Goal: Information Seeking & Learning: Find specific fact

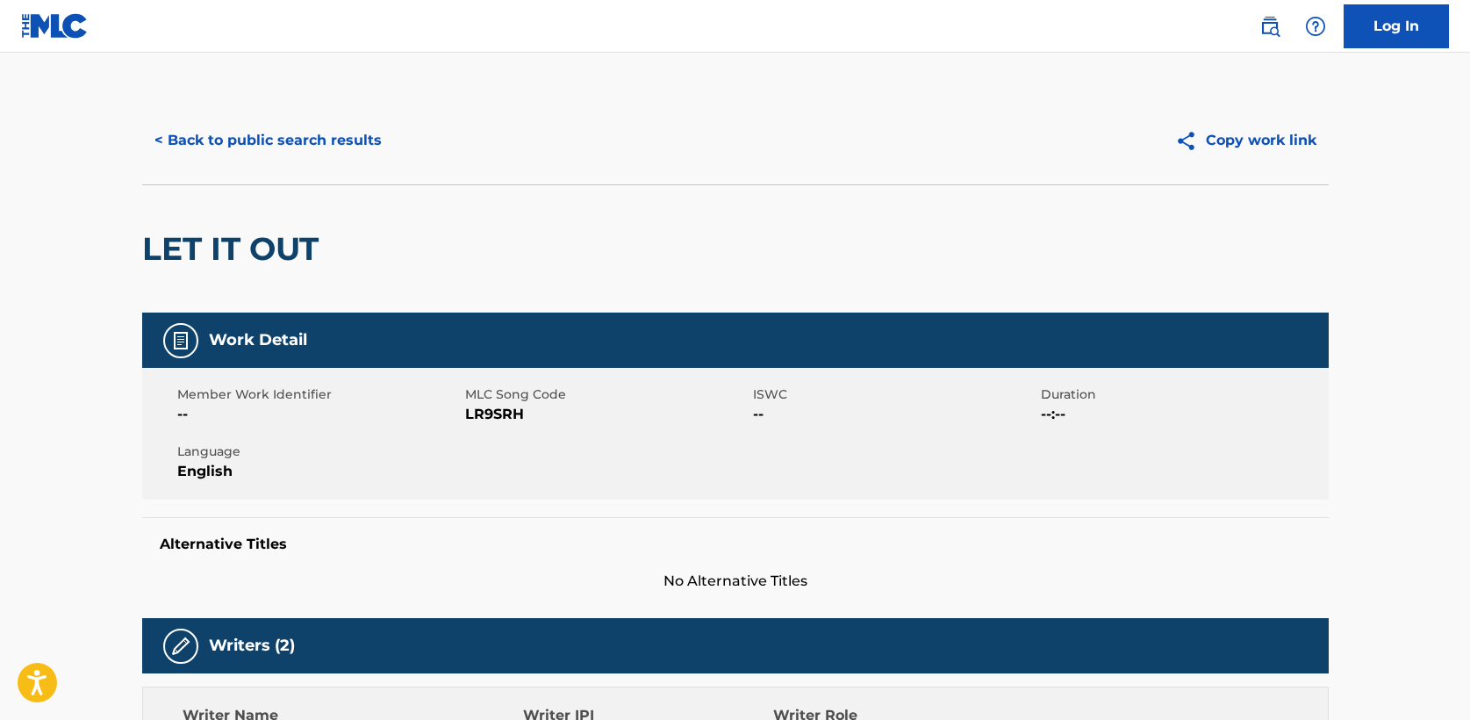
click at [263, 147] on button "< Back to public search results" at bounding box center [268, 141] width 252 height 44
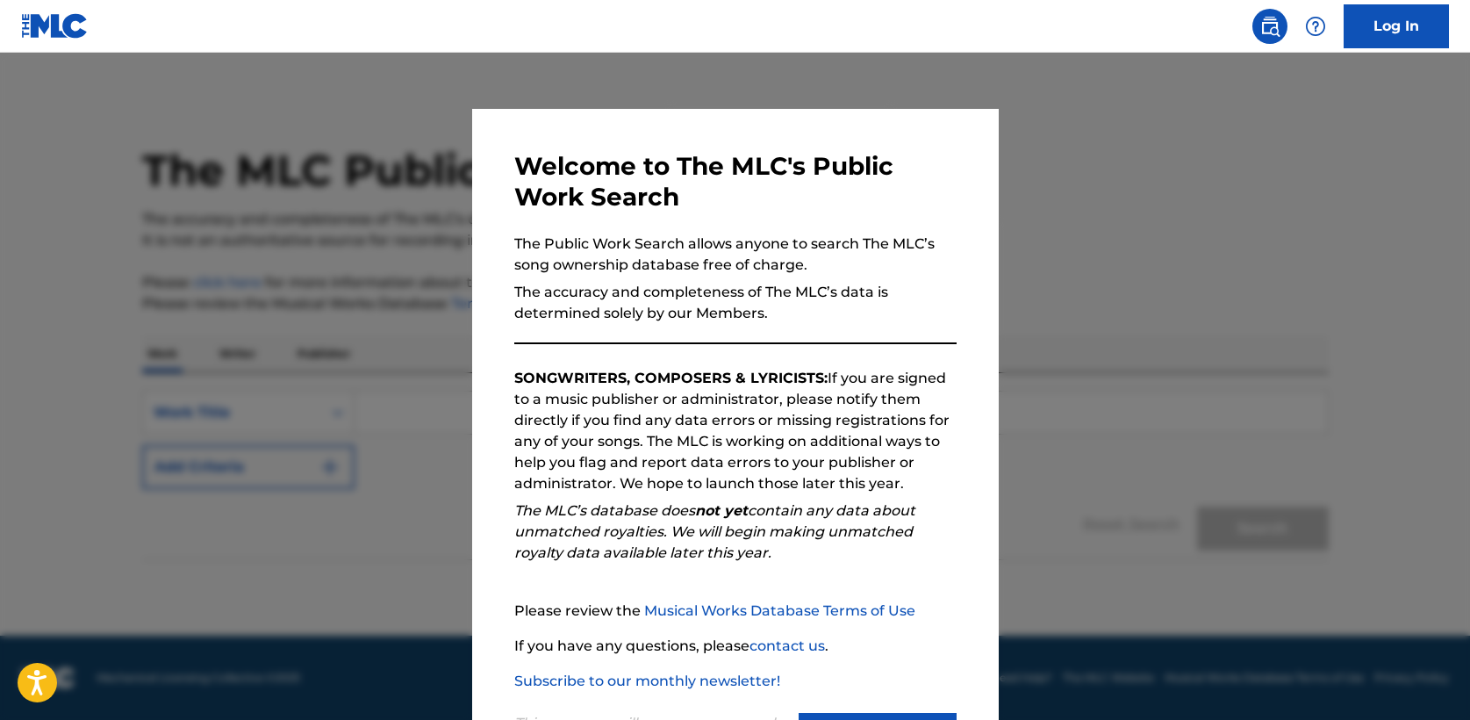
scroll to position [71, 0]
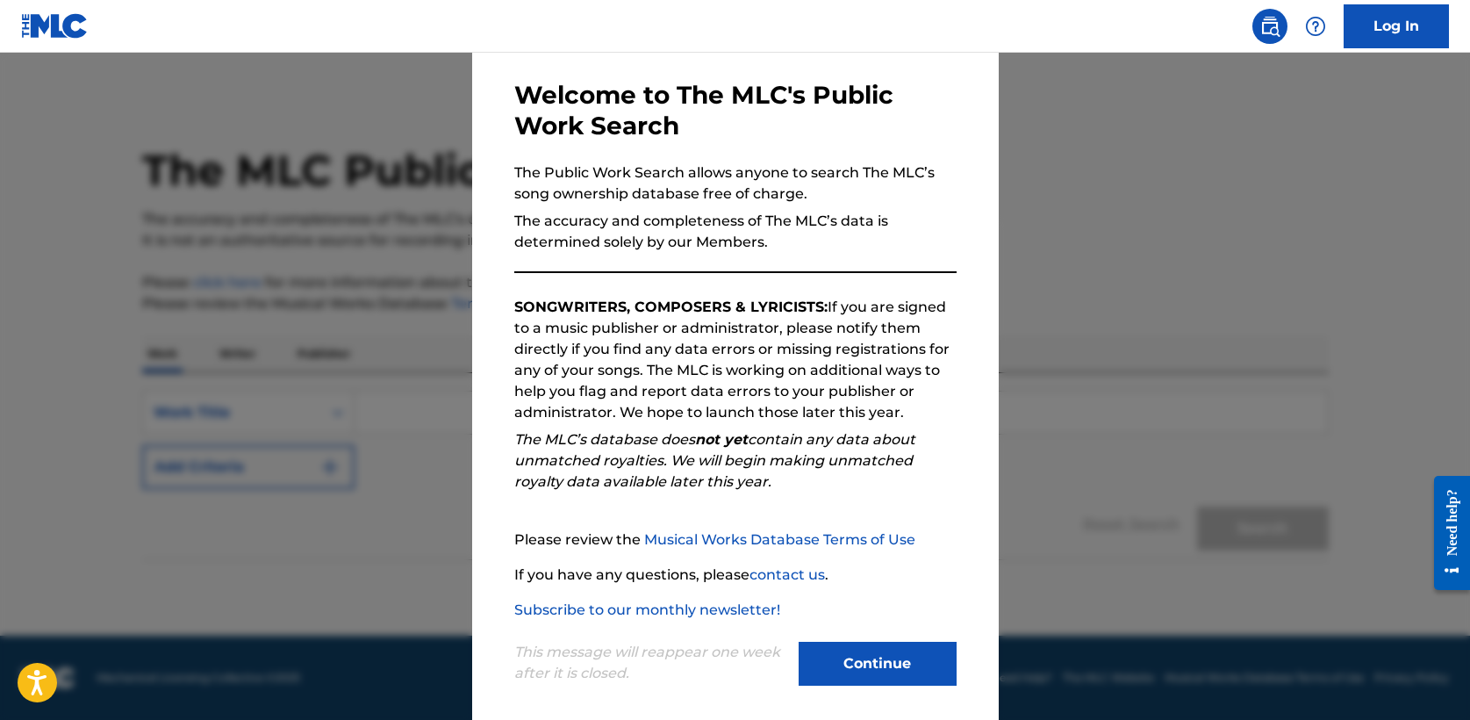
click at [887, 661] on button "Continue" at bounding box center [878, 664] width 158 height 44
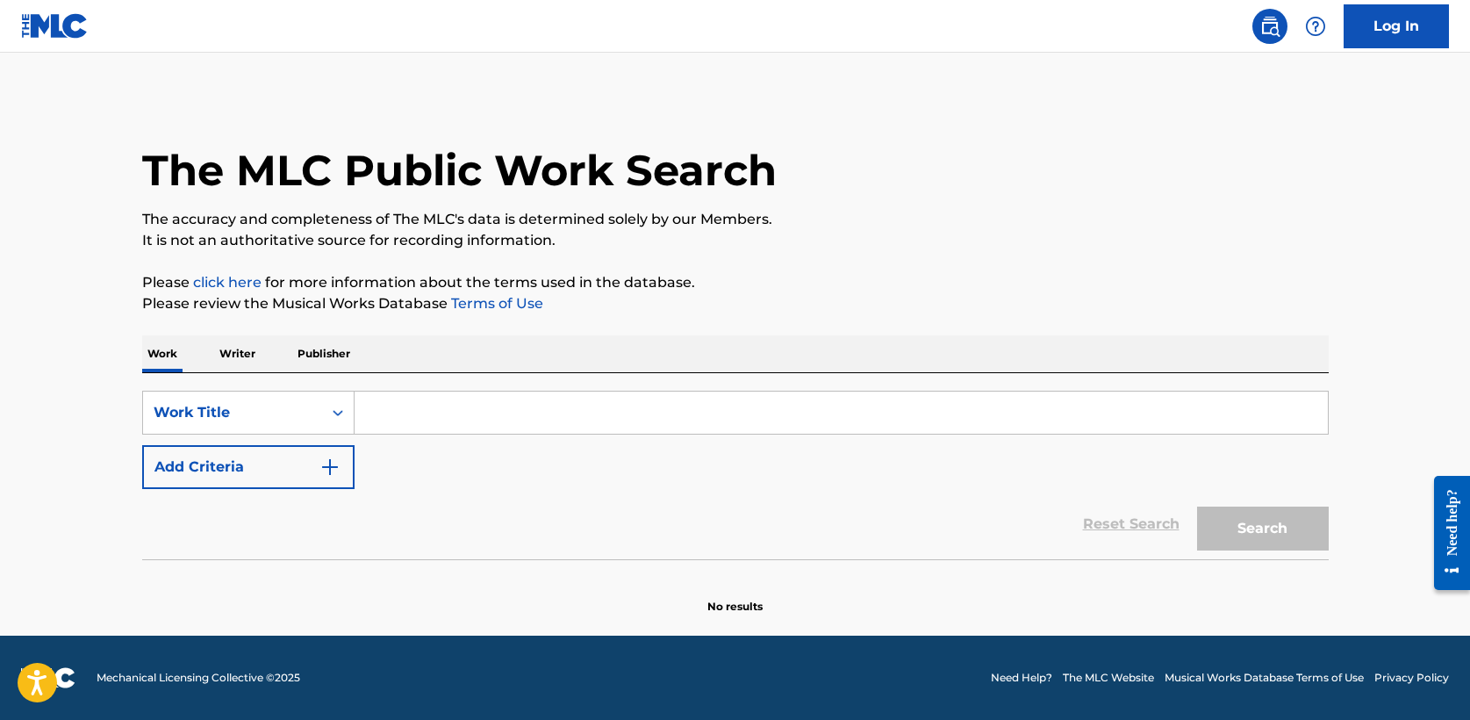
click at [402, 420] on input "Search Form" at bounding box center [841, 413] width 973 height 42
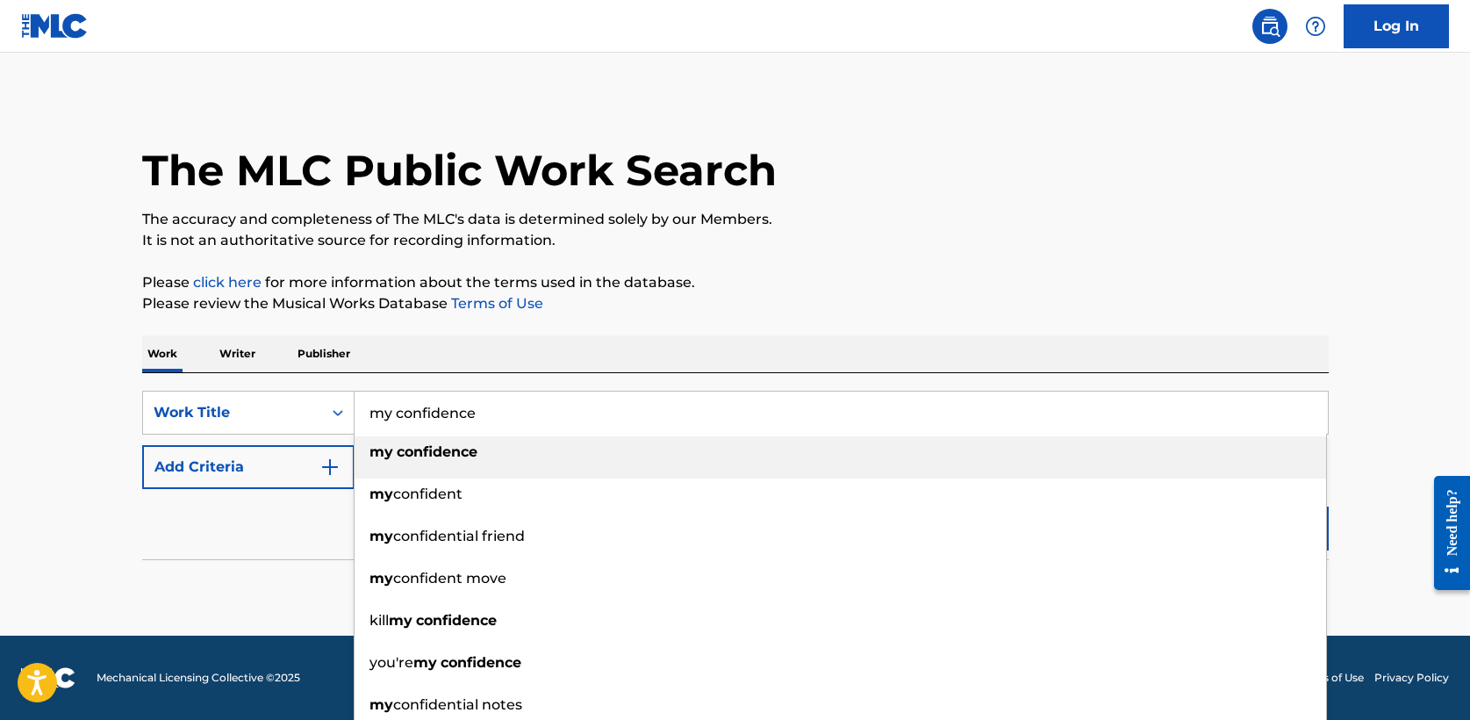
type input "my confidence"
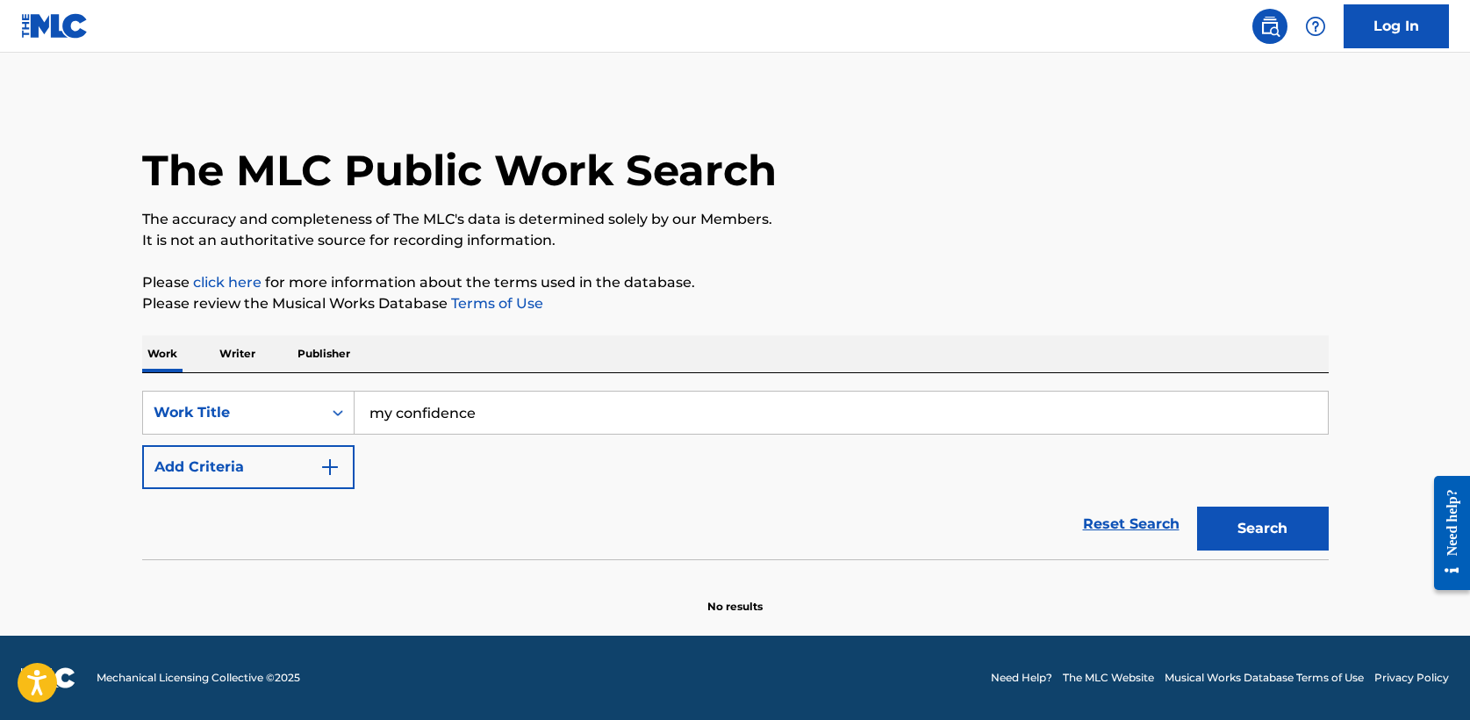
click at [335, 472] on img "Search Form" at bounding box center [330, 466] width 21 height 21
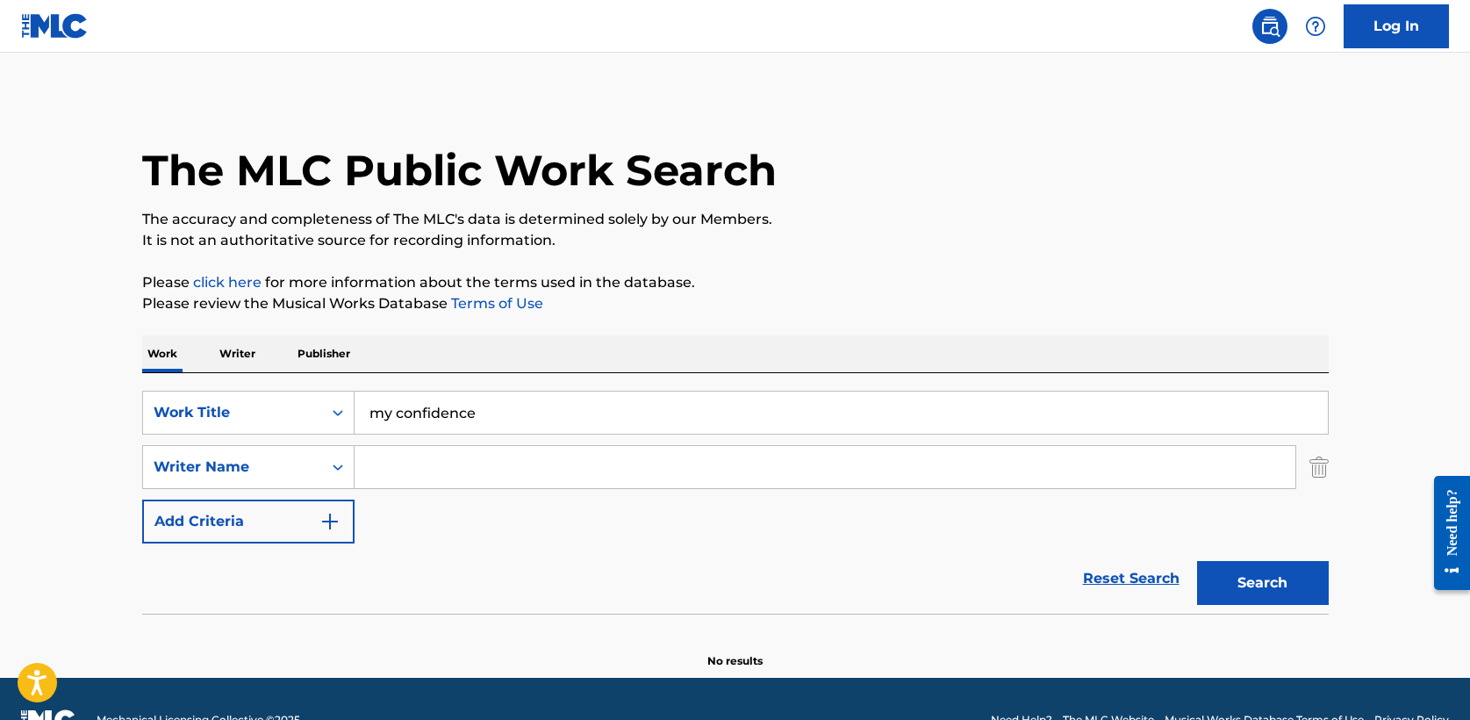
click at [457, 463] on input "Search Form" at bounding box center [825, 467] width 941 height 42
type input "wyant"
click at [1197, 561] on button "Search" at bounding box center [1263, 583] width 132 height 44
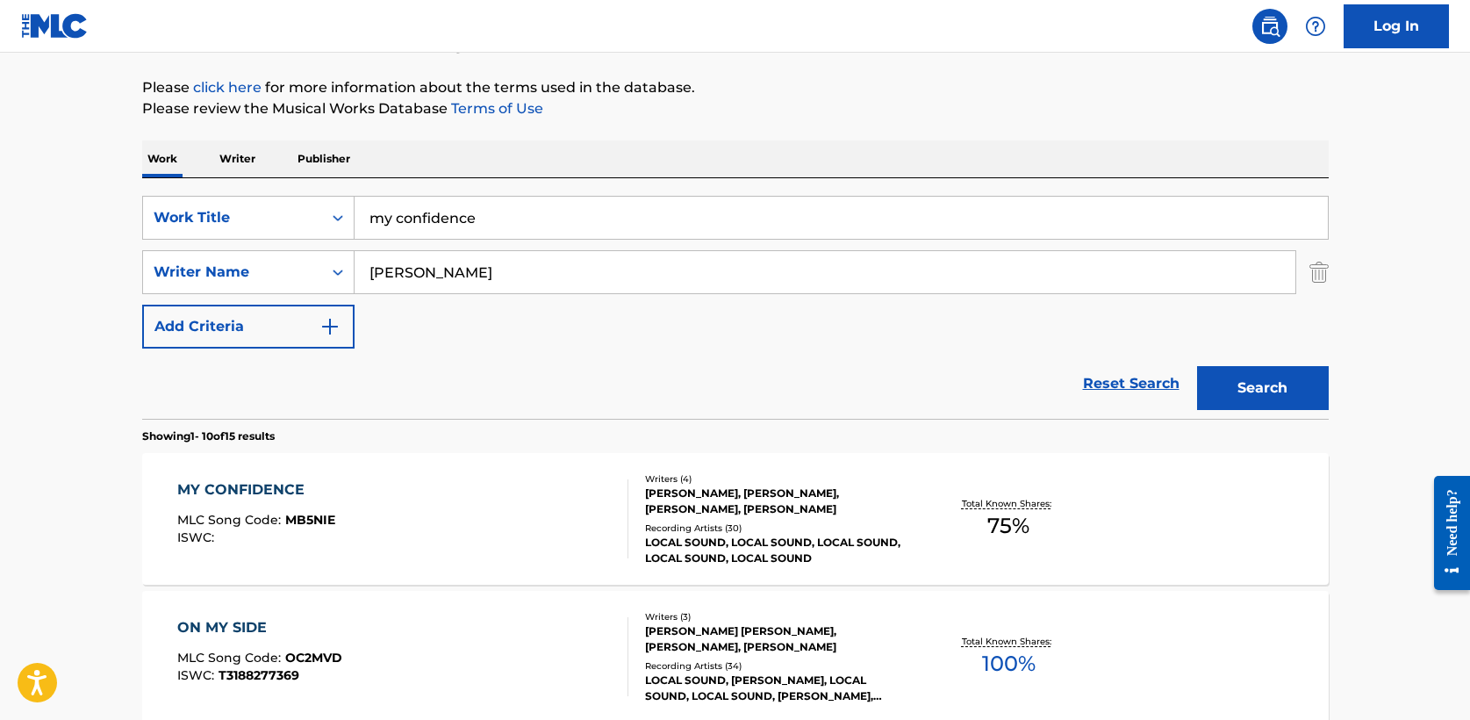
scroll to position [224, 0]
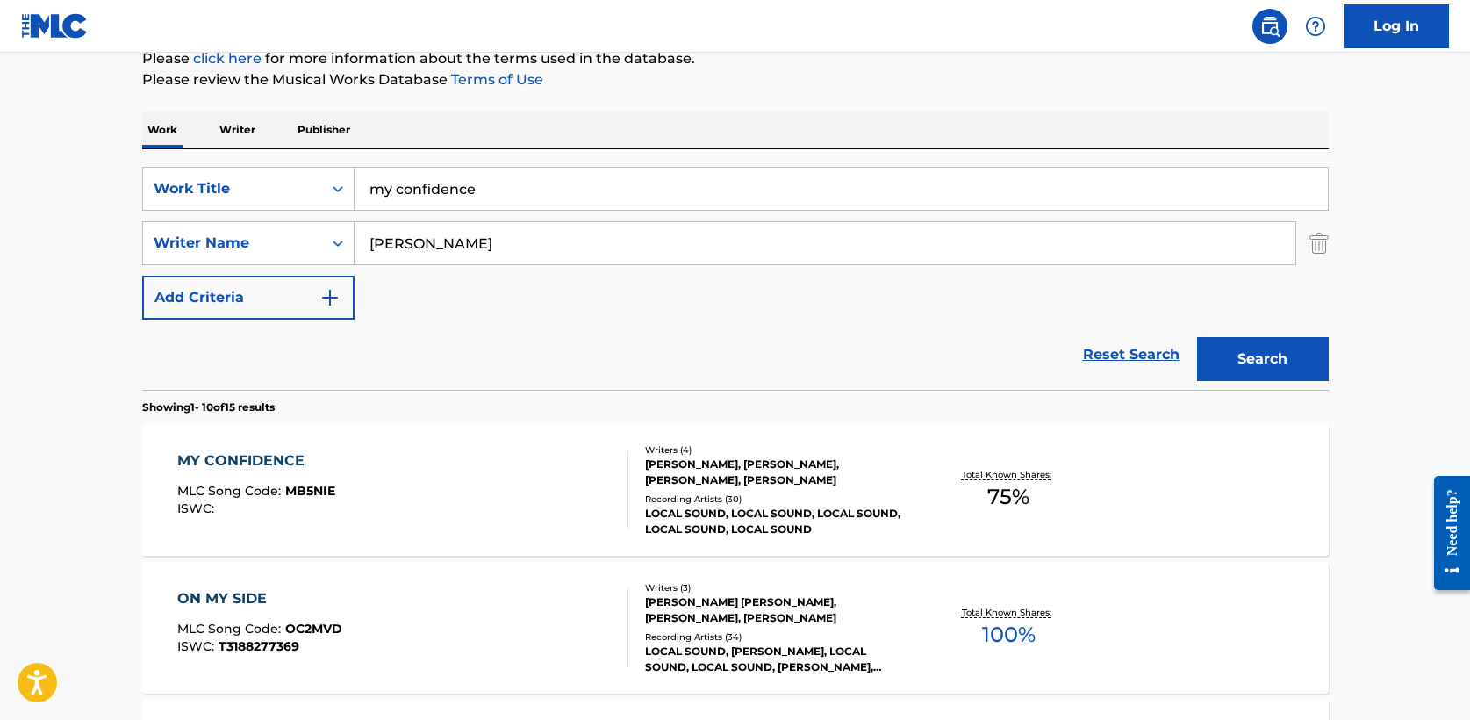
click at [262, 463] on div "MY CONFIDENCE" at bounding box center [256, 460] width 158 height 21
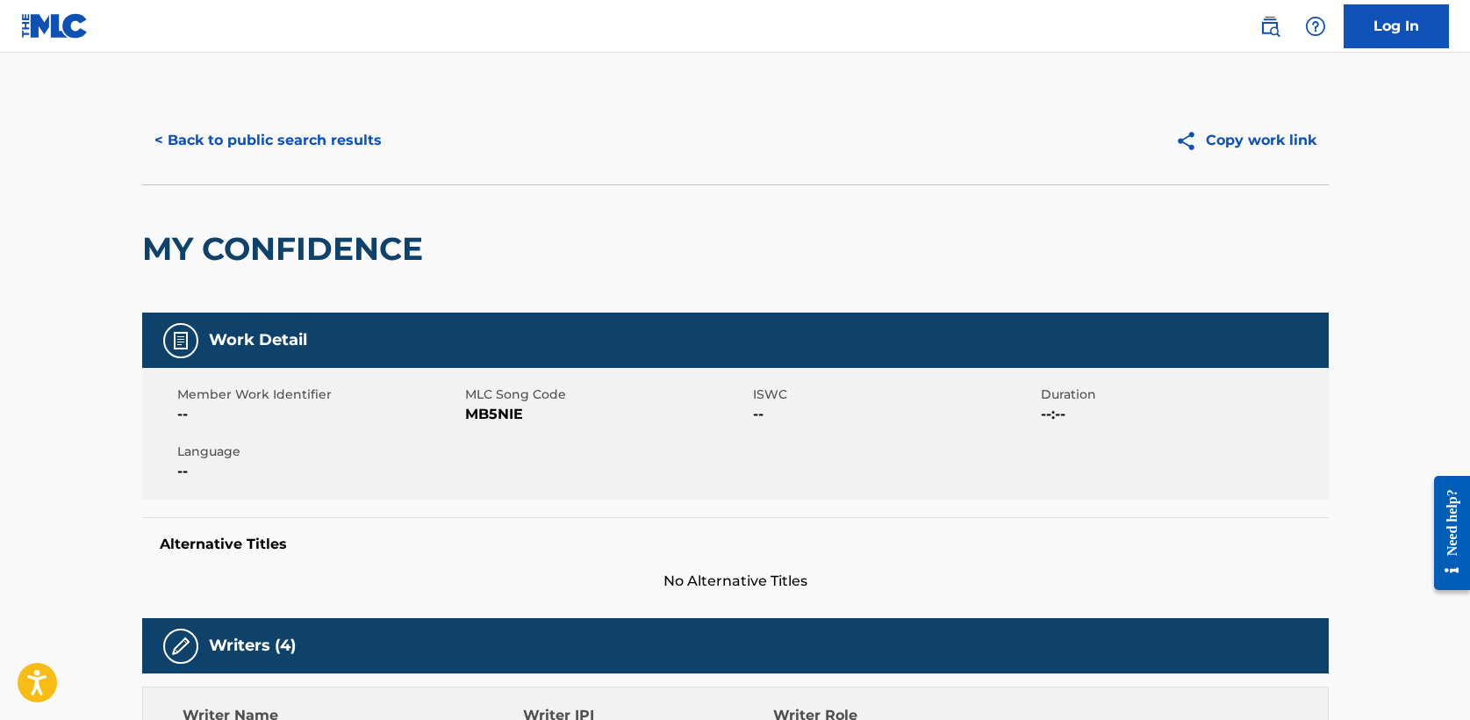
click at [276, 147] on button "< Back to public search results" at bounding box center [268, 141] width 252 height 44
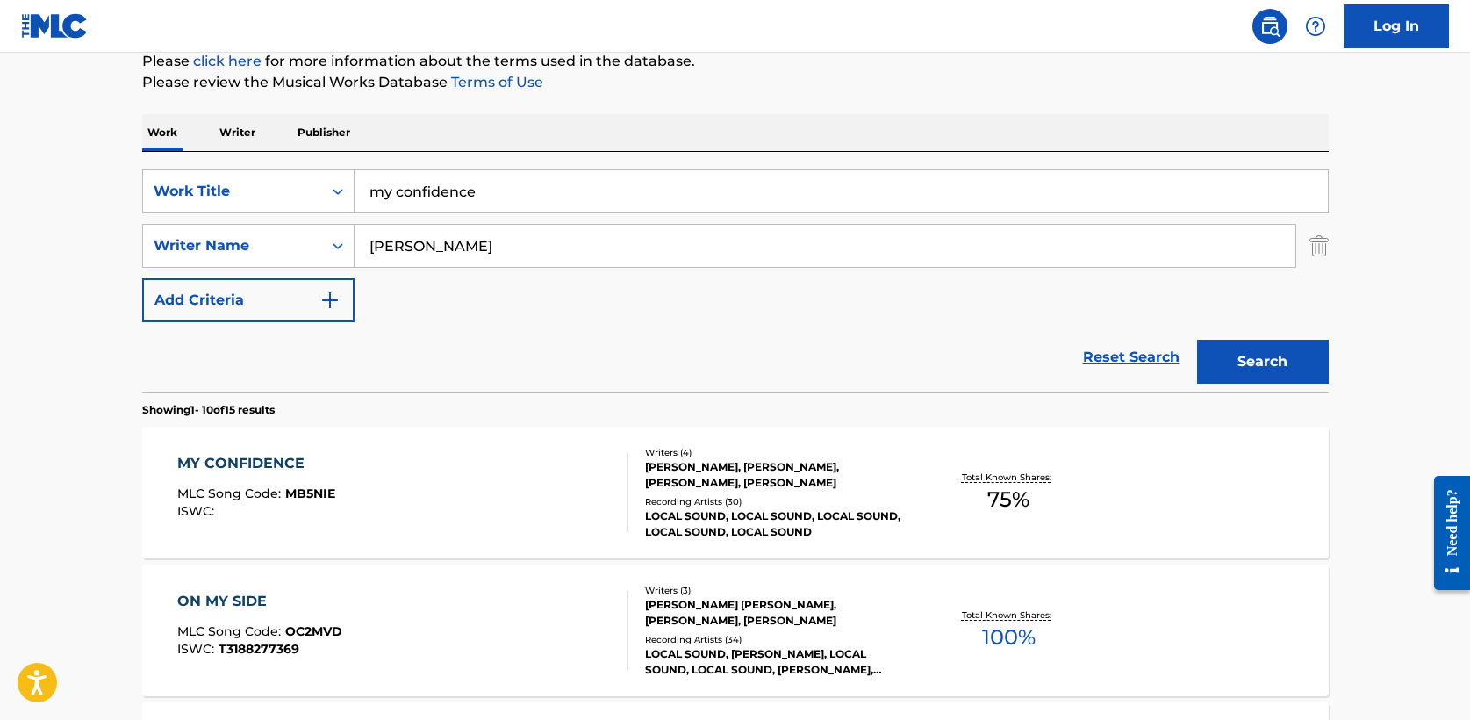
drag, startPoint x: 515, startPoint y: 198, endPoint x: 124, endPoint y: 187, distance: 391.7
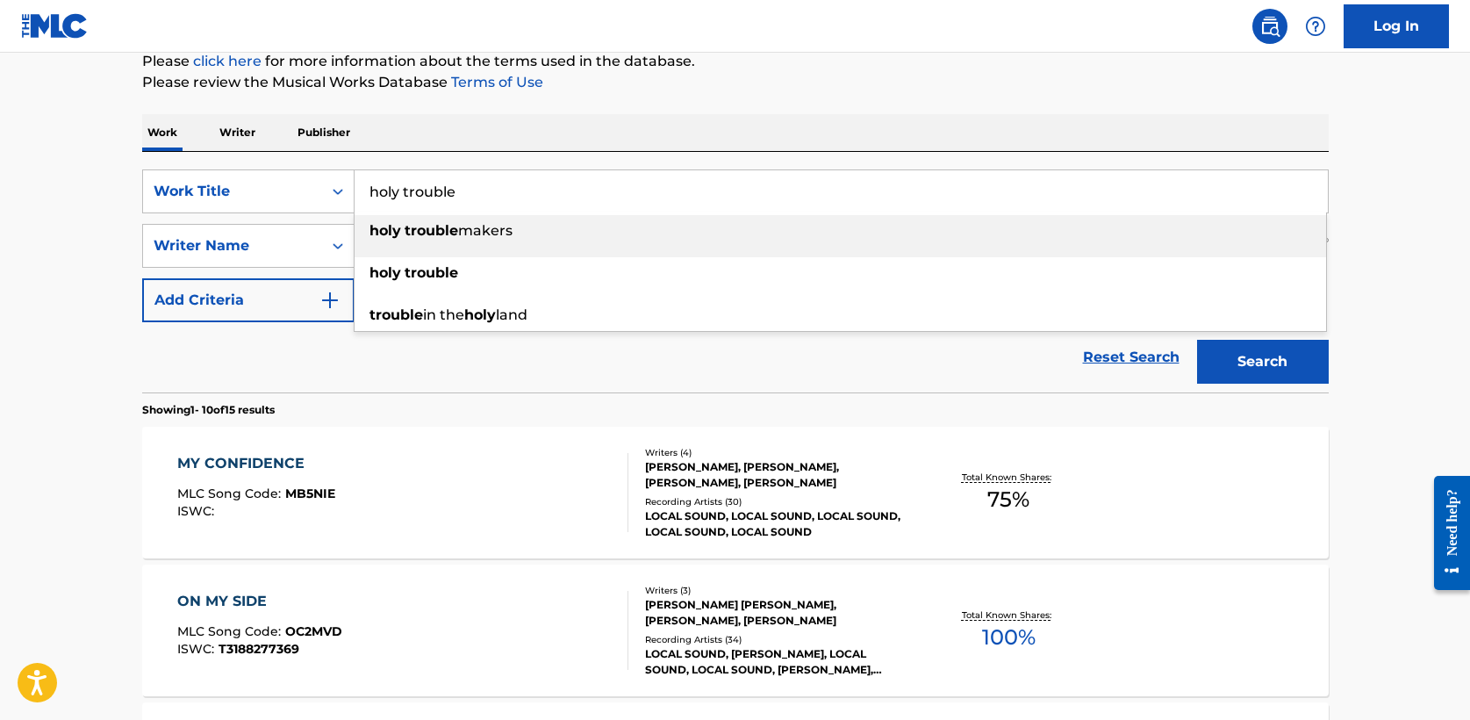
type input "holy trouble"
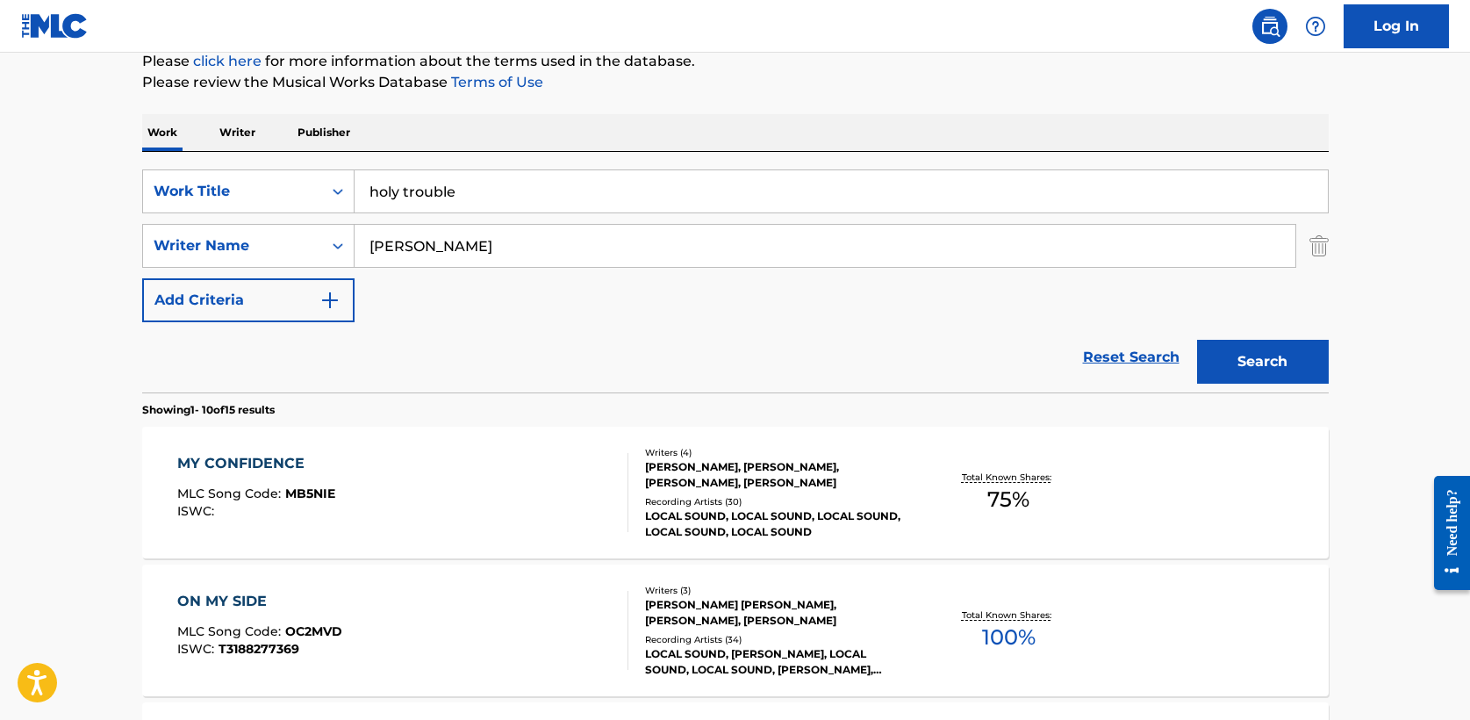
type input "leonard"
click at [1197, 340] on button "Search" at bounding box center [1263, 362] width 132 height 44
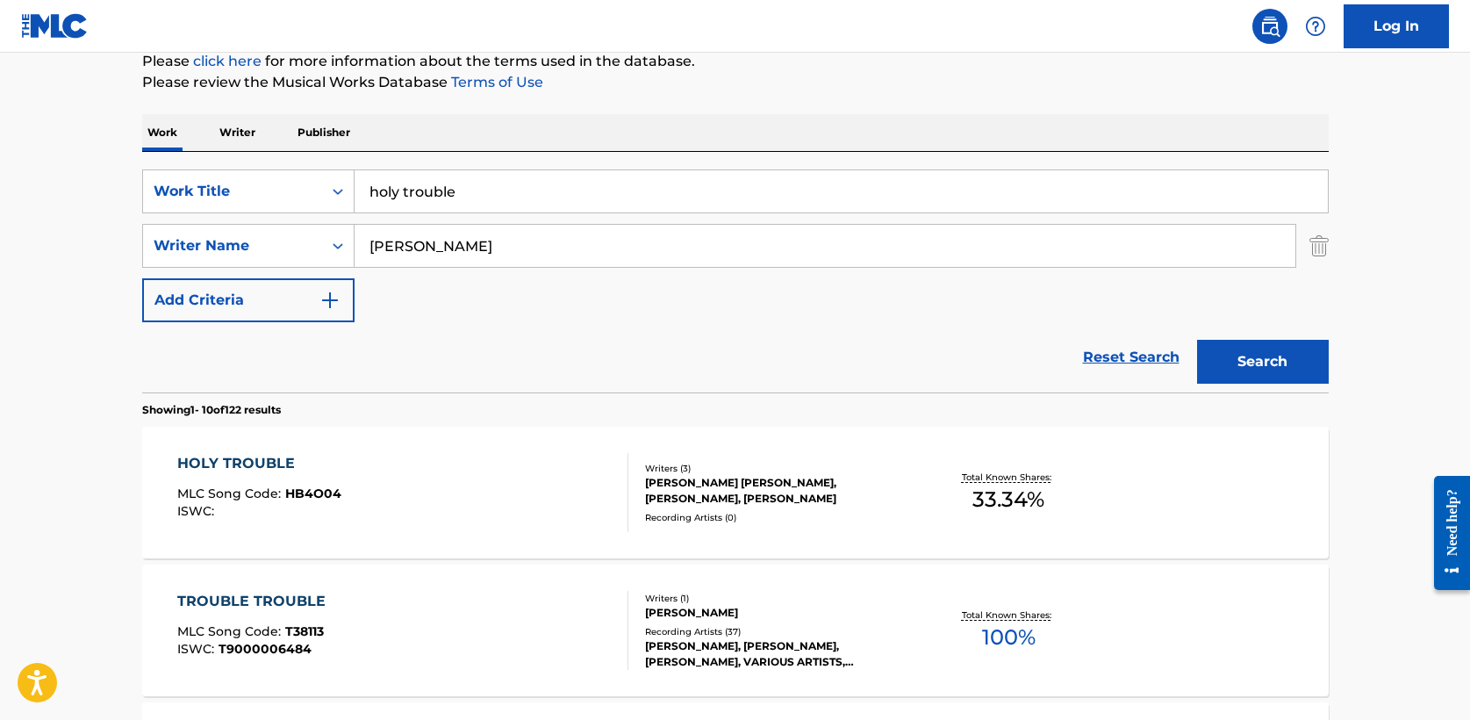
click at [262, 462] on div "HOLY TROUBLE" at bounding box center [259, 463] width 164 height 21
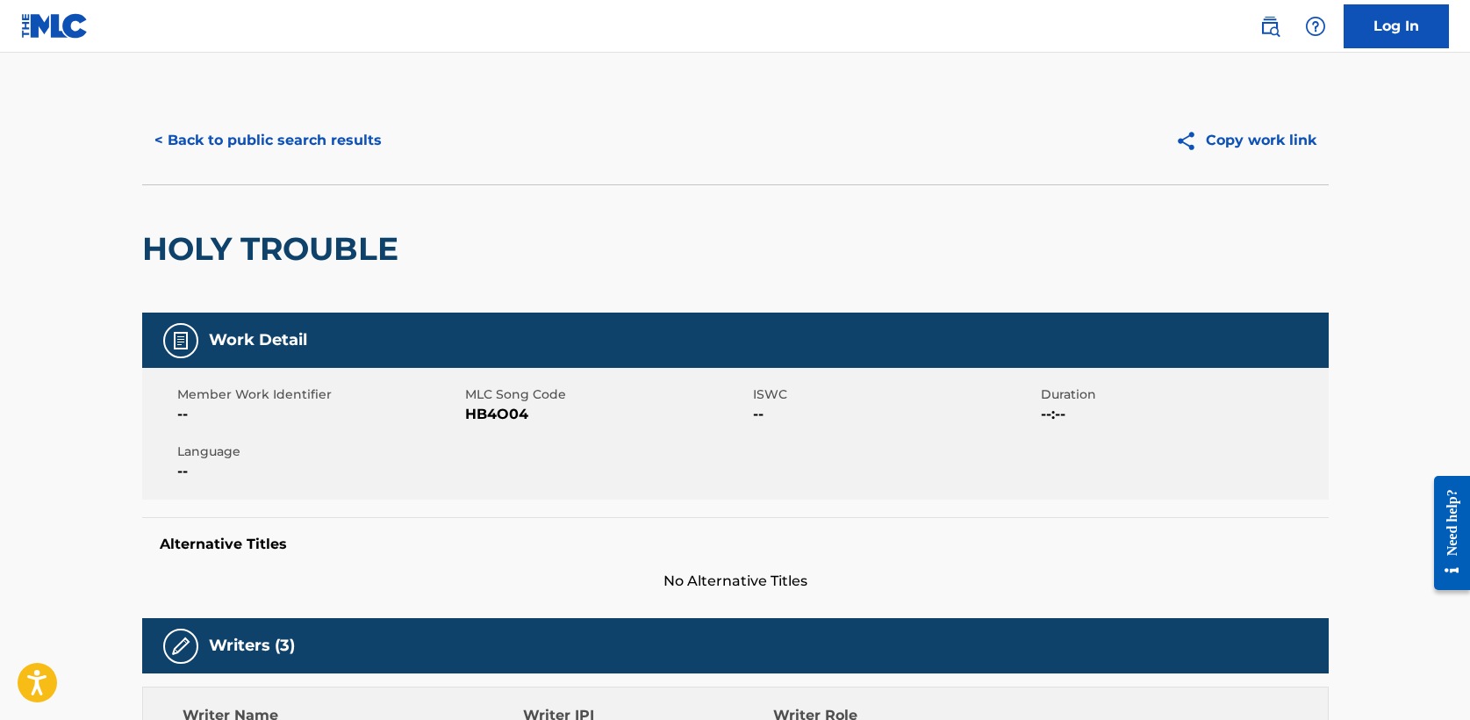
click at [284, 139] on button "< Back to public search results" at bounding box center [268, 141] width 252 height 44
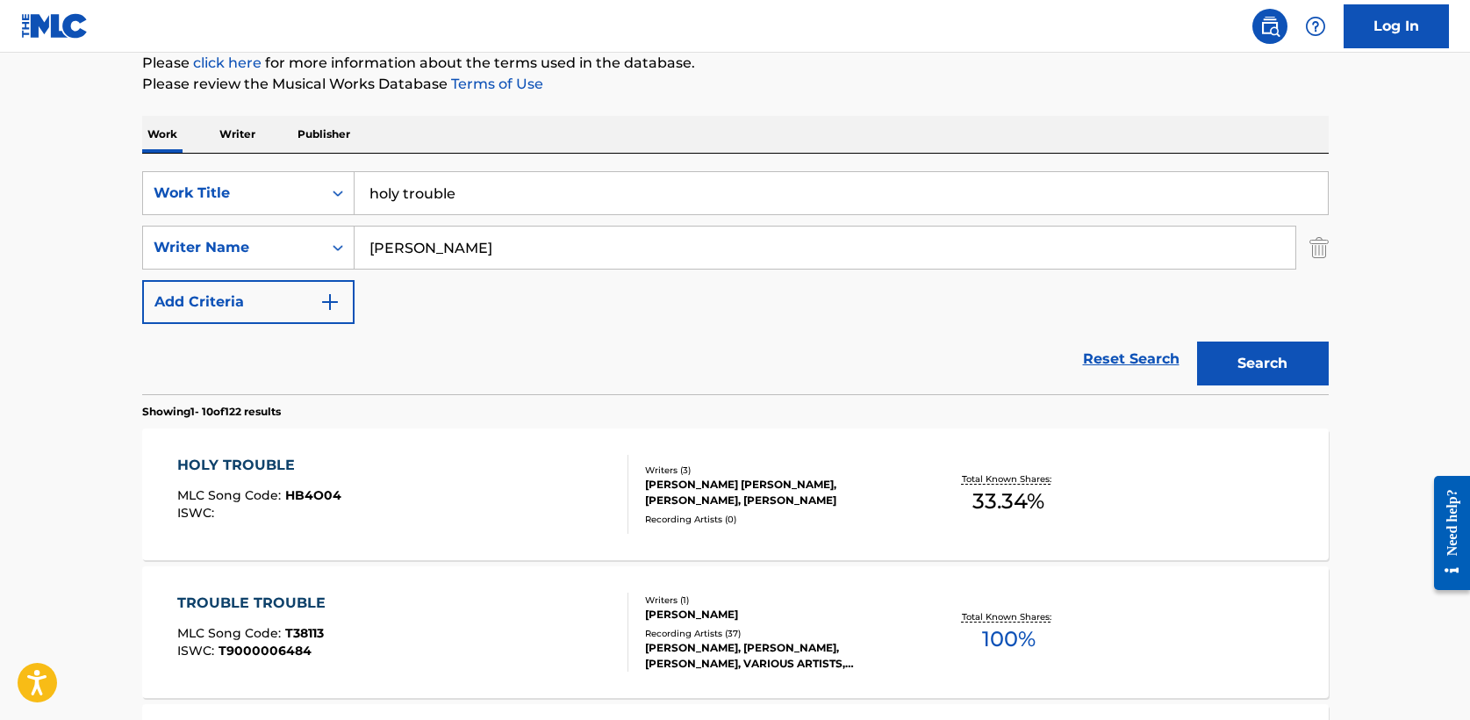
drag, startPoint x: 499, startPoint y: 203, endPoint x: 149, endPoint y: 149, distance: 354.3
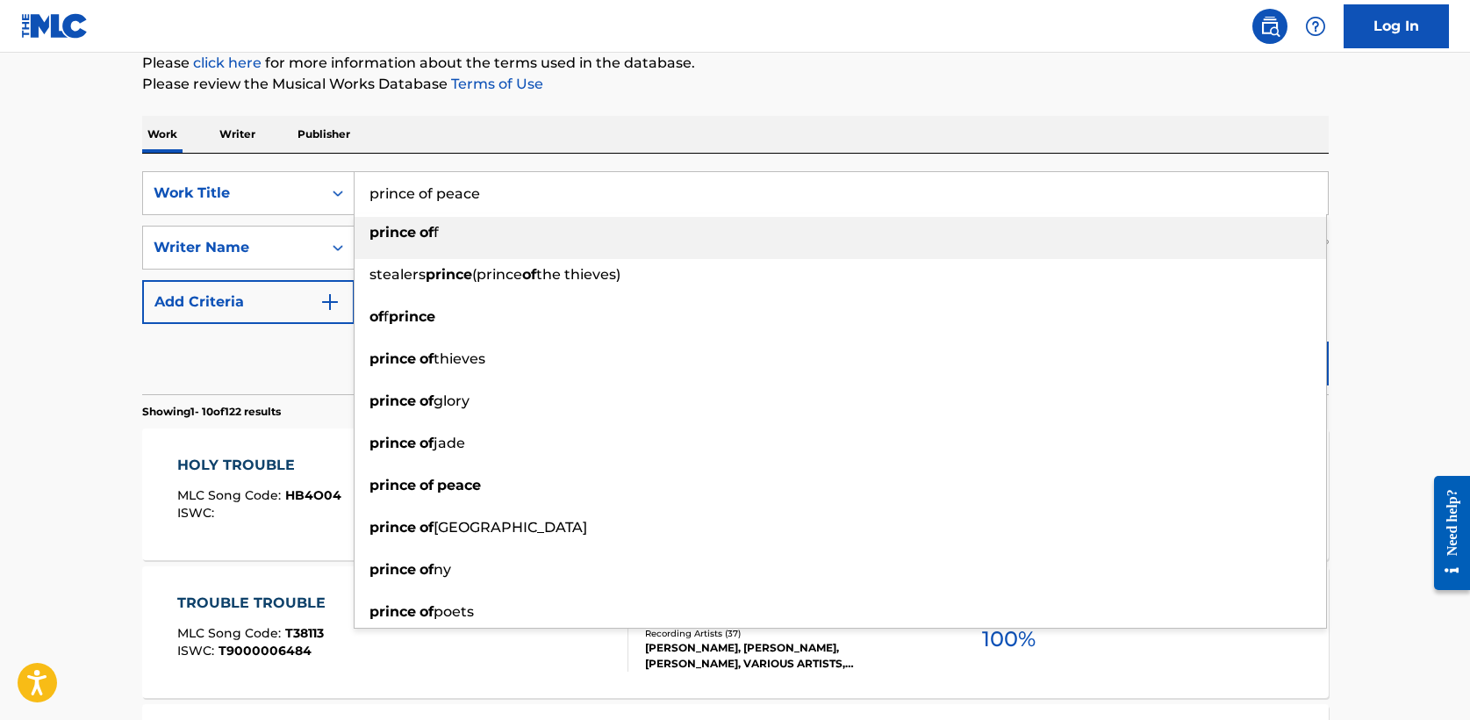
type input "prince of peace"
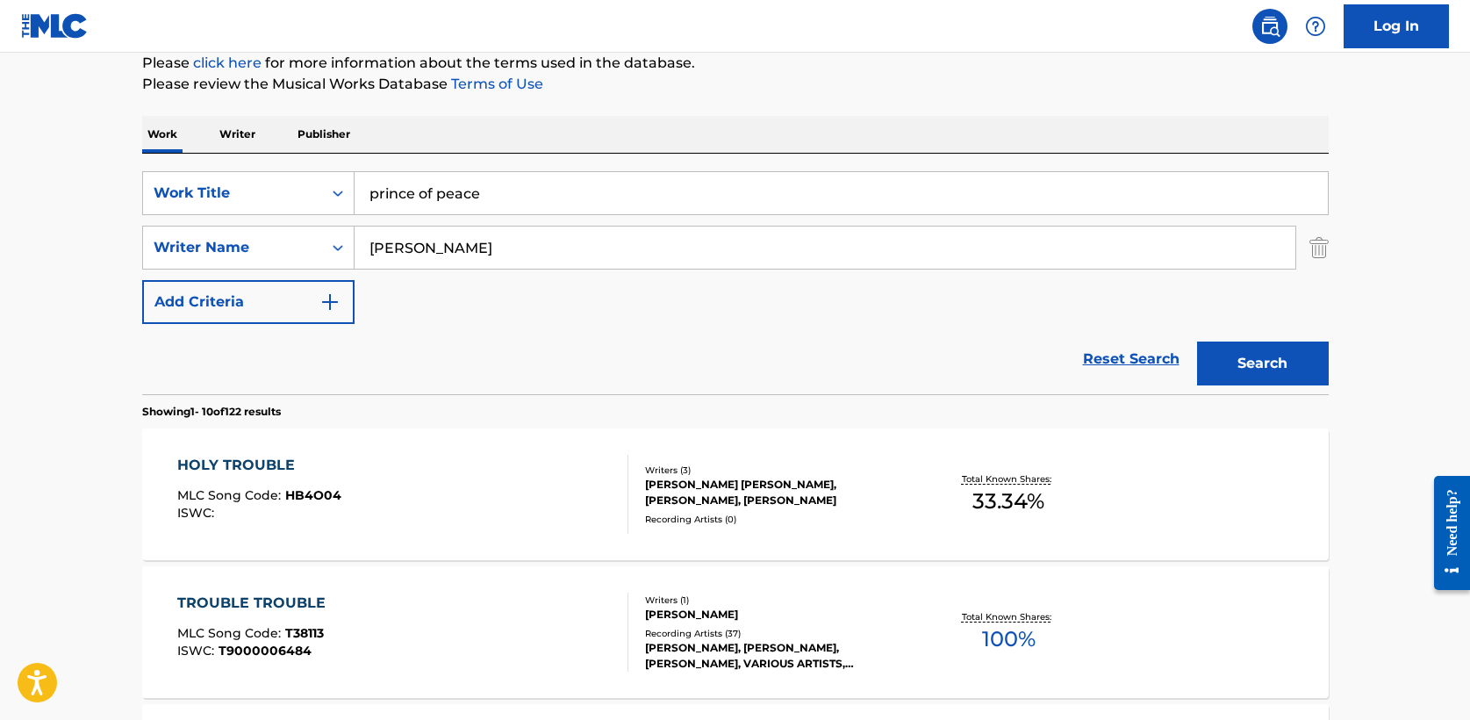
click at [1197, 341] on button "Search" at bounding box center [1263, 363] width 132 height 44
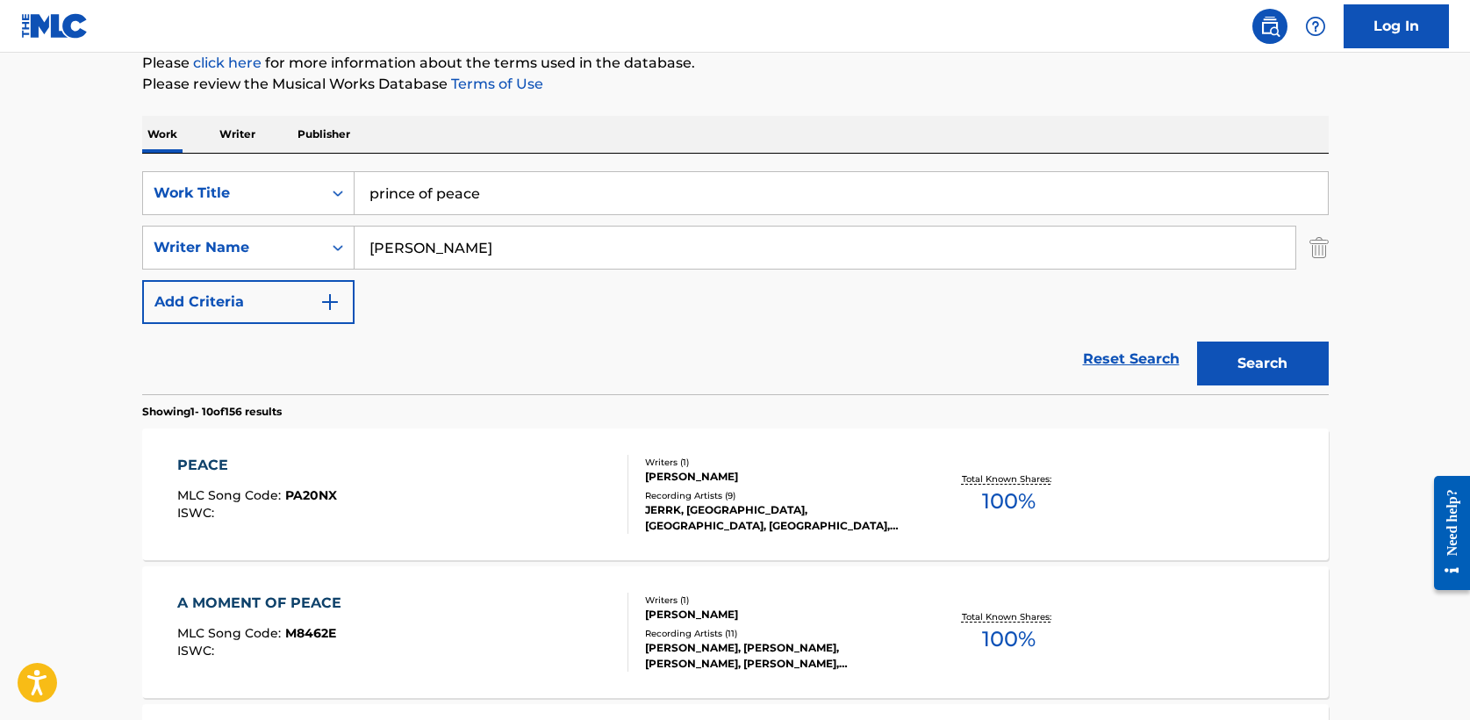
type input "jarrod morris"
click at [1197, 341] on button "Search" at bounding box center [1263, 363] width 132 height 44
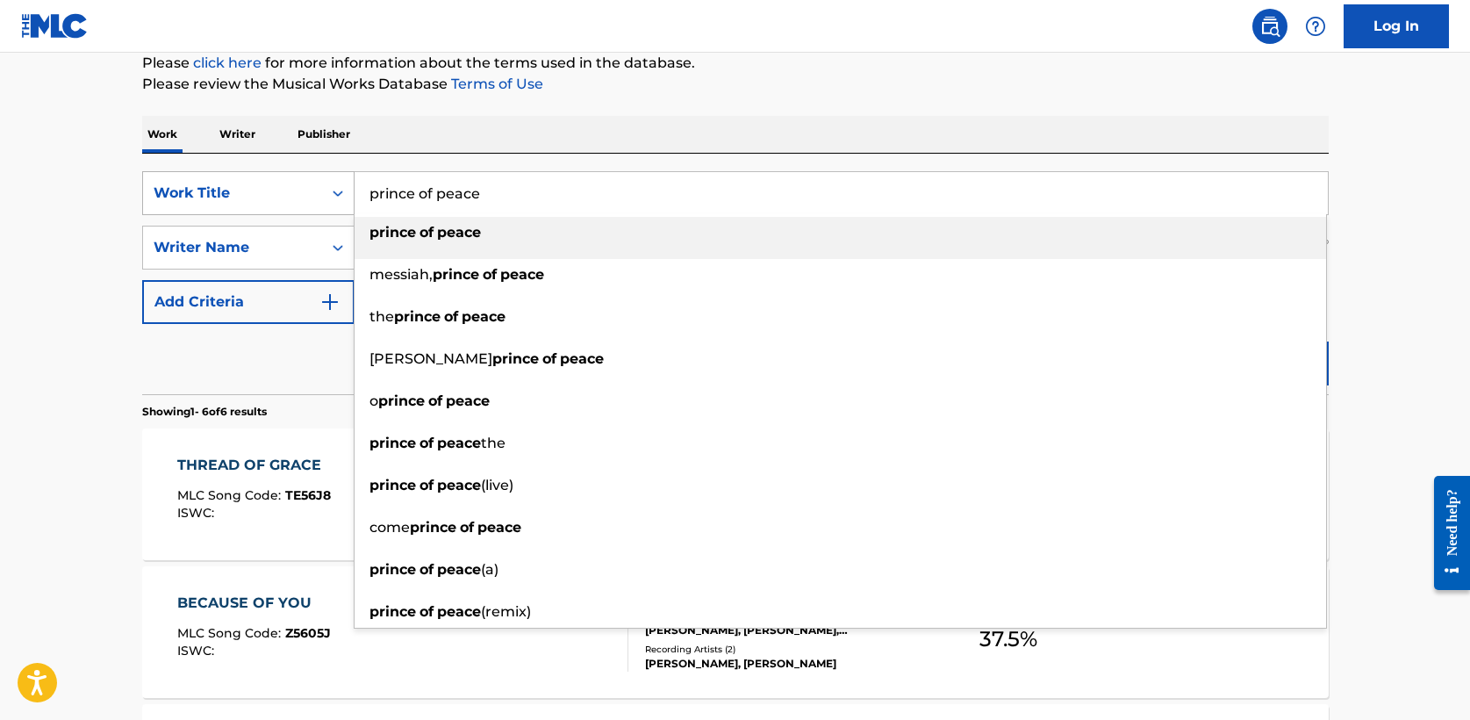
drag, startPoint x: 493, startPoint y: 194, endPoint x: 153, endPoint y: 181, distance: 340.8
click at [153, 181] on div "SearchWithCriteria708bbb0d-87a3-4fd2-865c-1502dc7c5f2f Work Title prince of pea…" at bounding box center [735, 193] width 1187 height 44
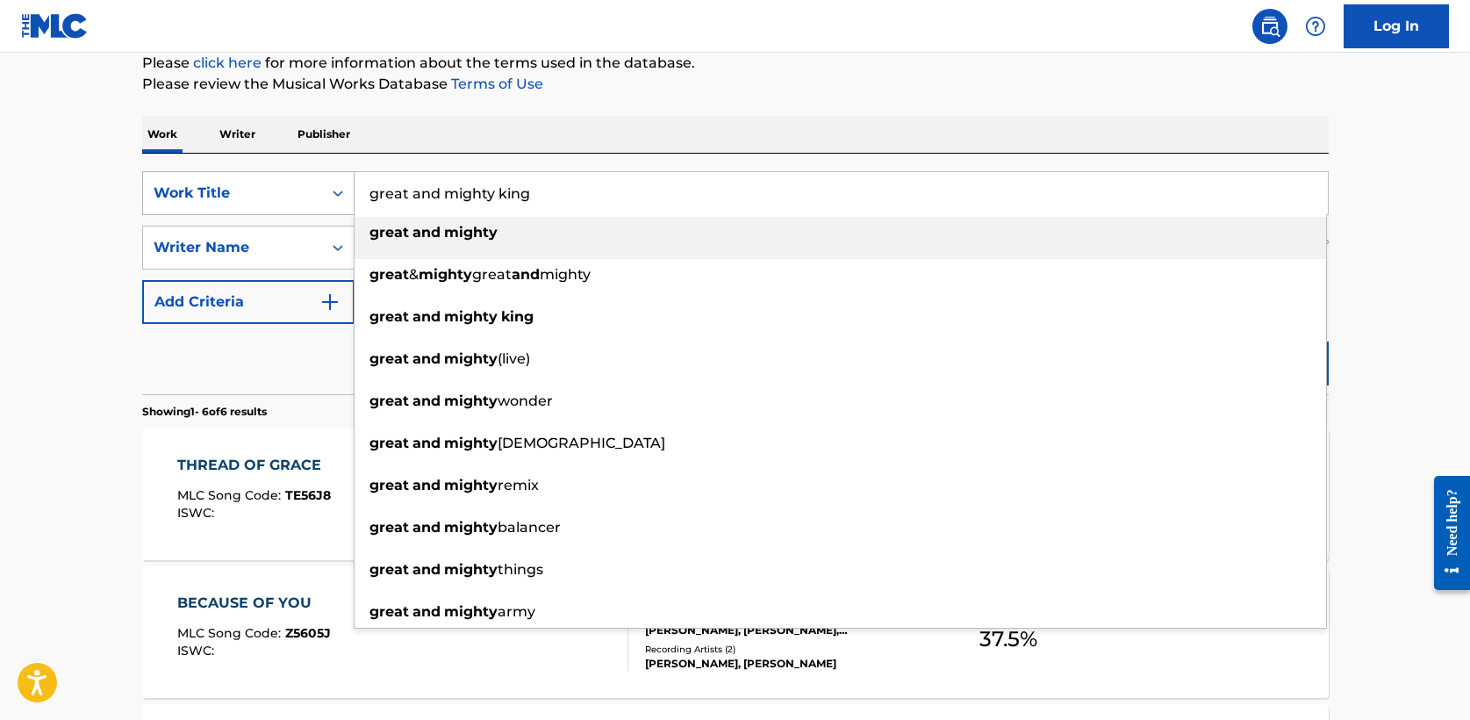
type input "great and mighty king"
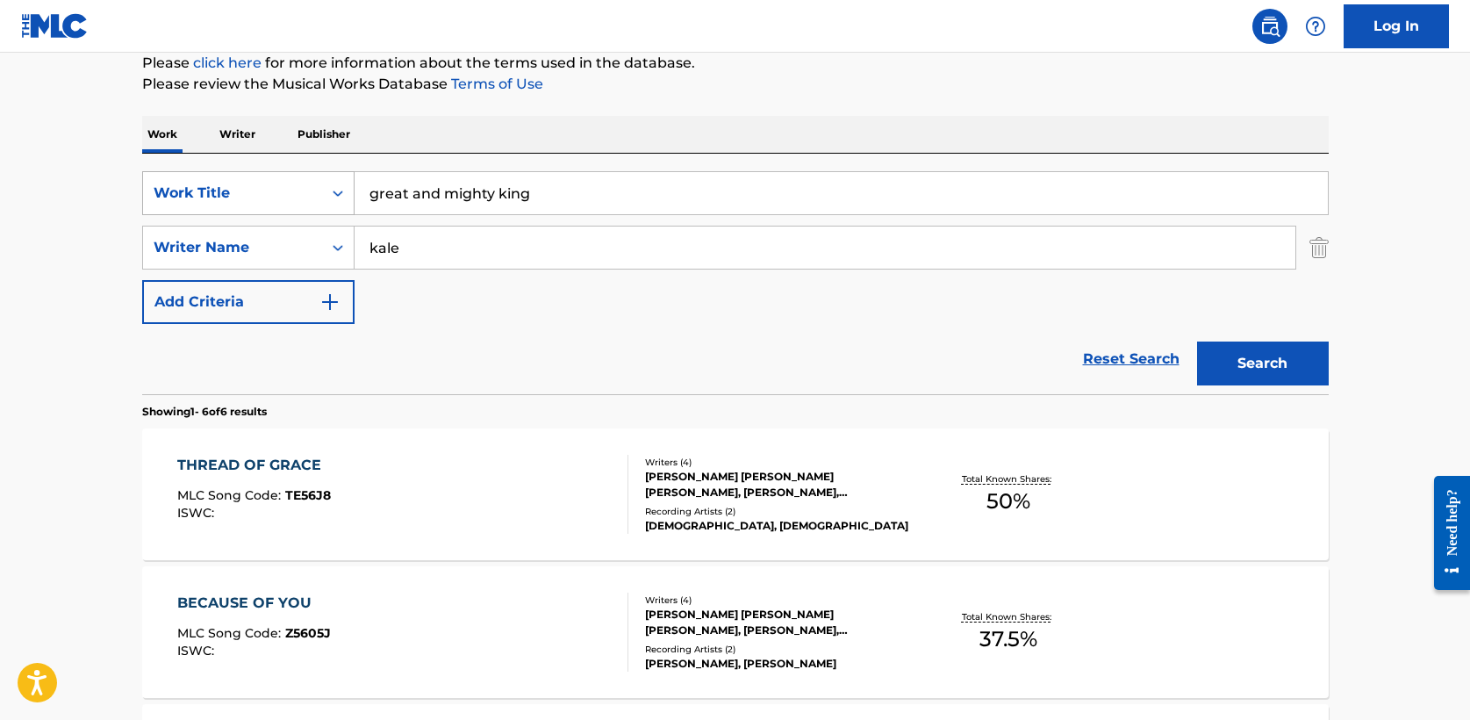
type input "kale"
click at [1197, 341] on button "Search" at bounding box center [1263, 363] width 132 height 44
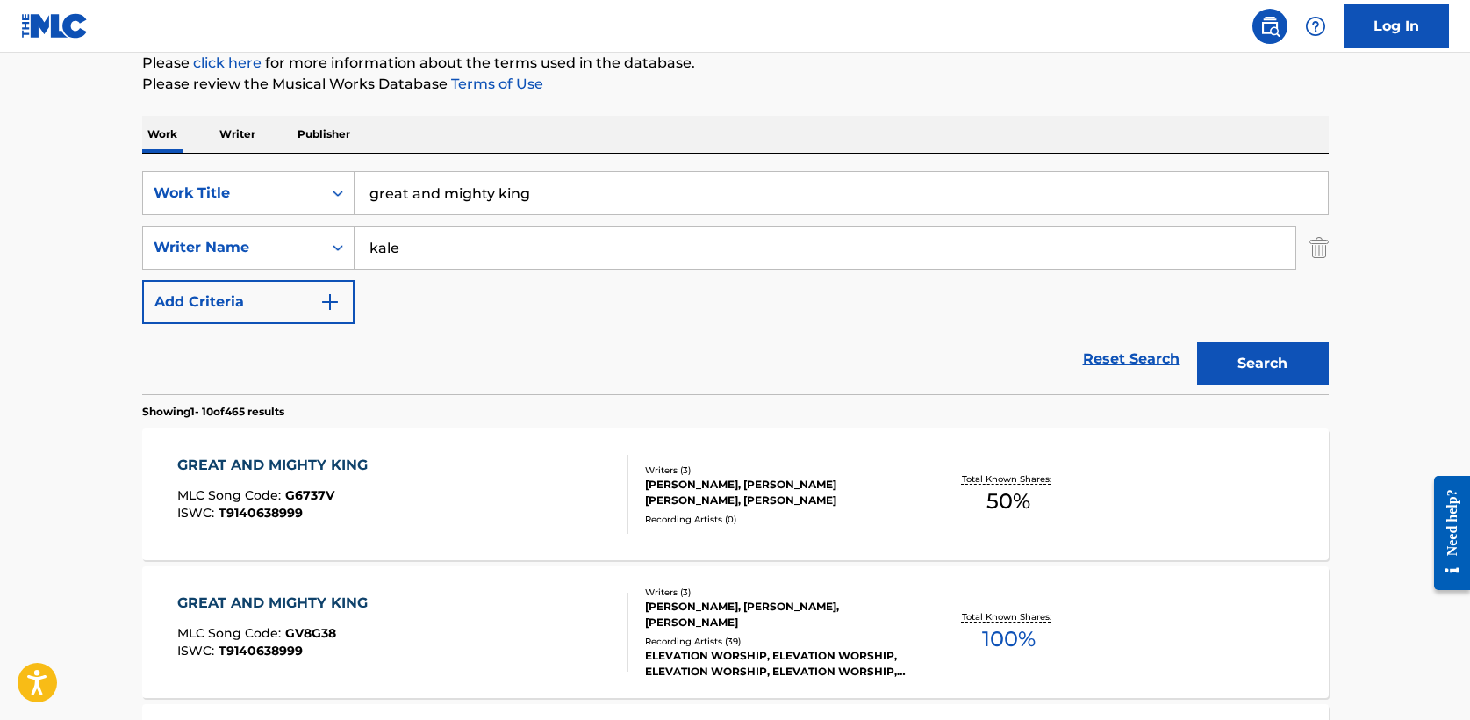
click at [293, 605] on div "GREAT AND MIGHTY KING" at bounding box center [276, 603] width 199 height 21
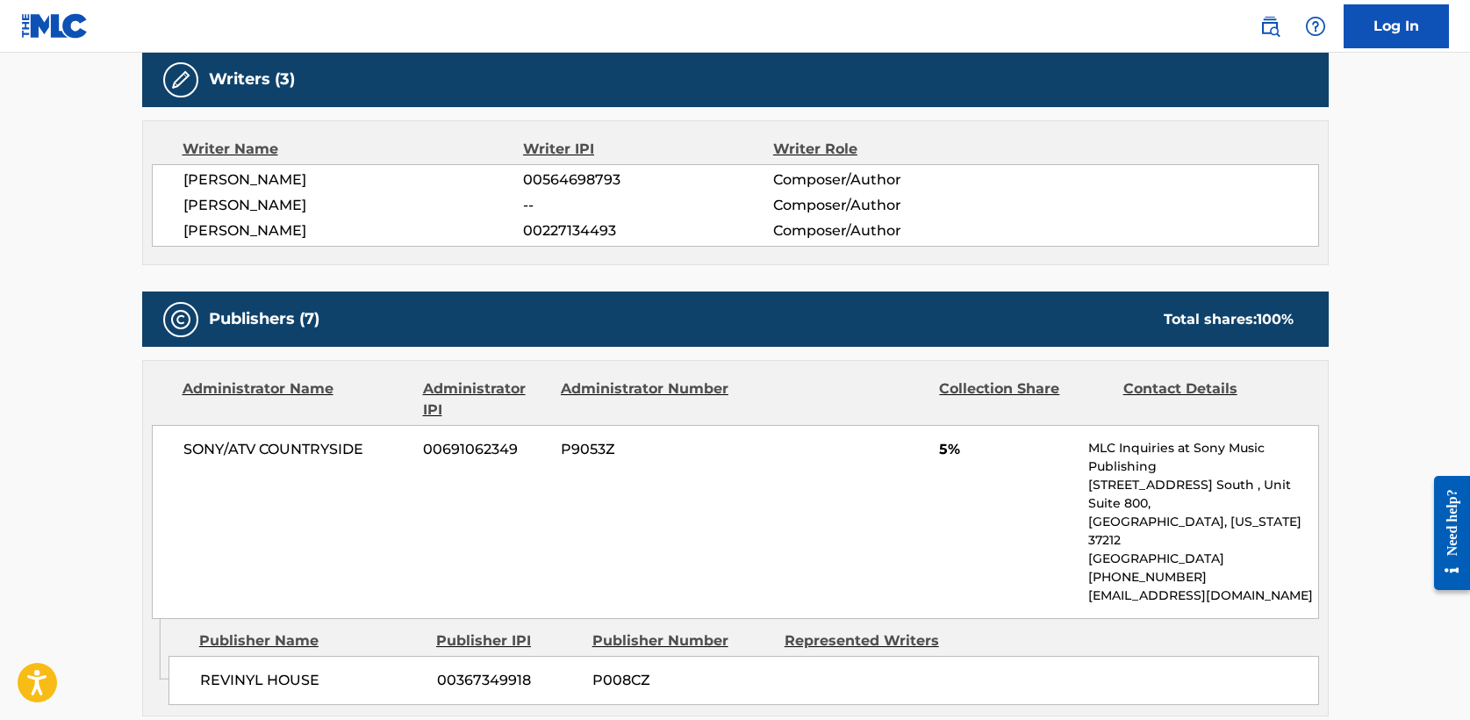
scroll to position [571, 0]
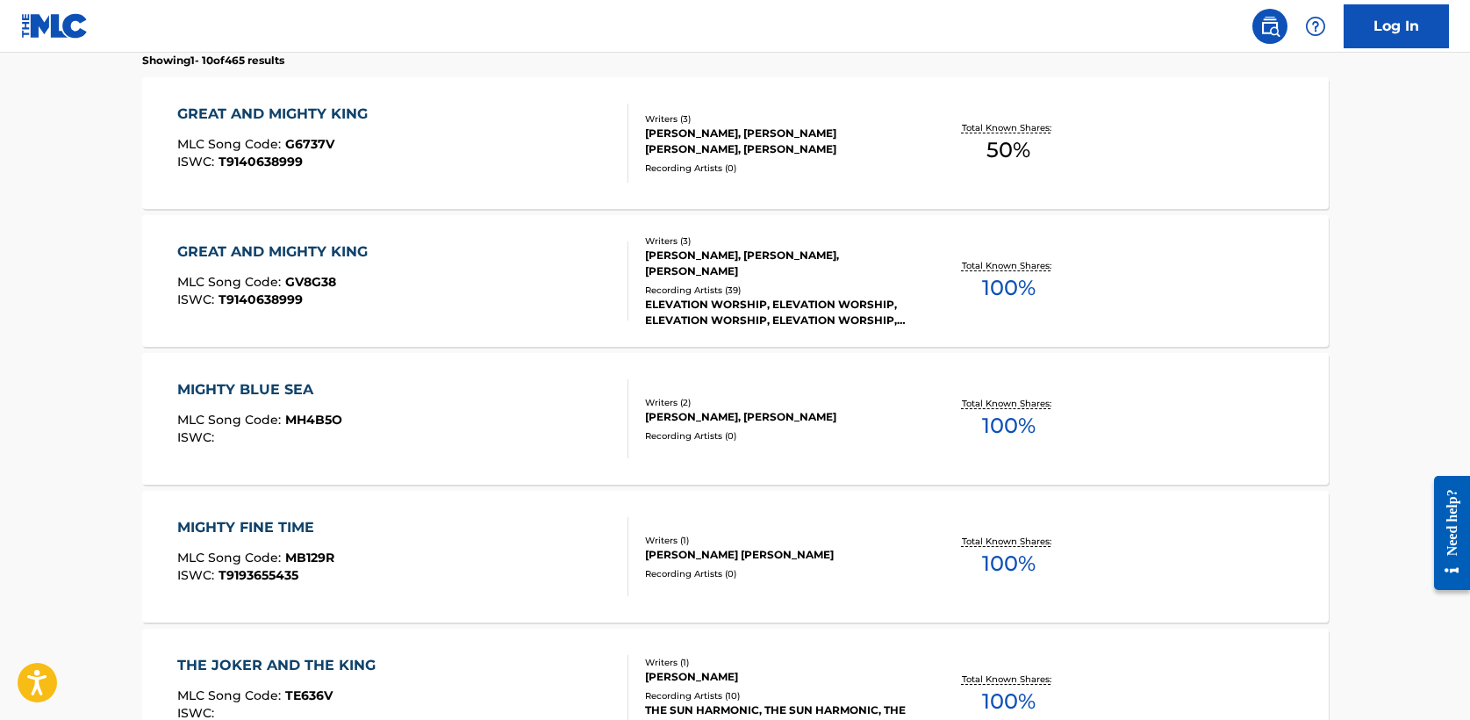
scroll to position [219, 0]
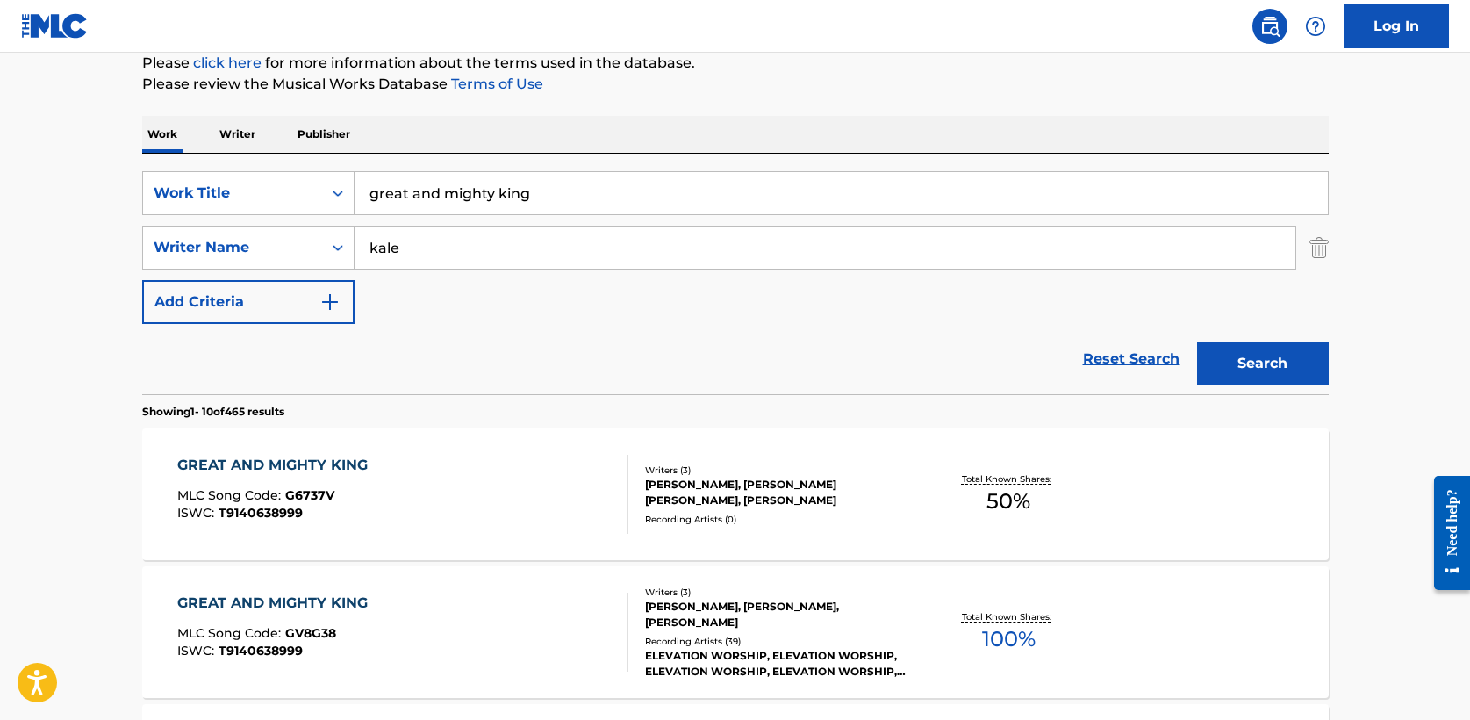
click at [293, 464] on div "GREAT AND MIGHTY KING" at bounding box center [276, 465] width 199 height 21
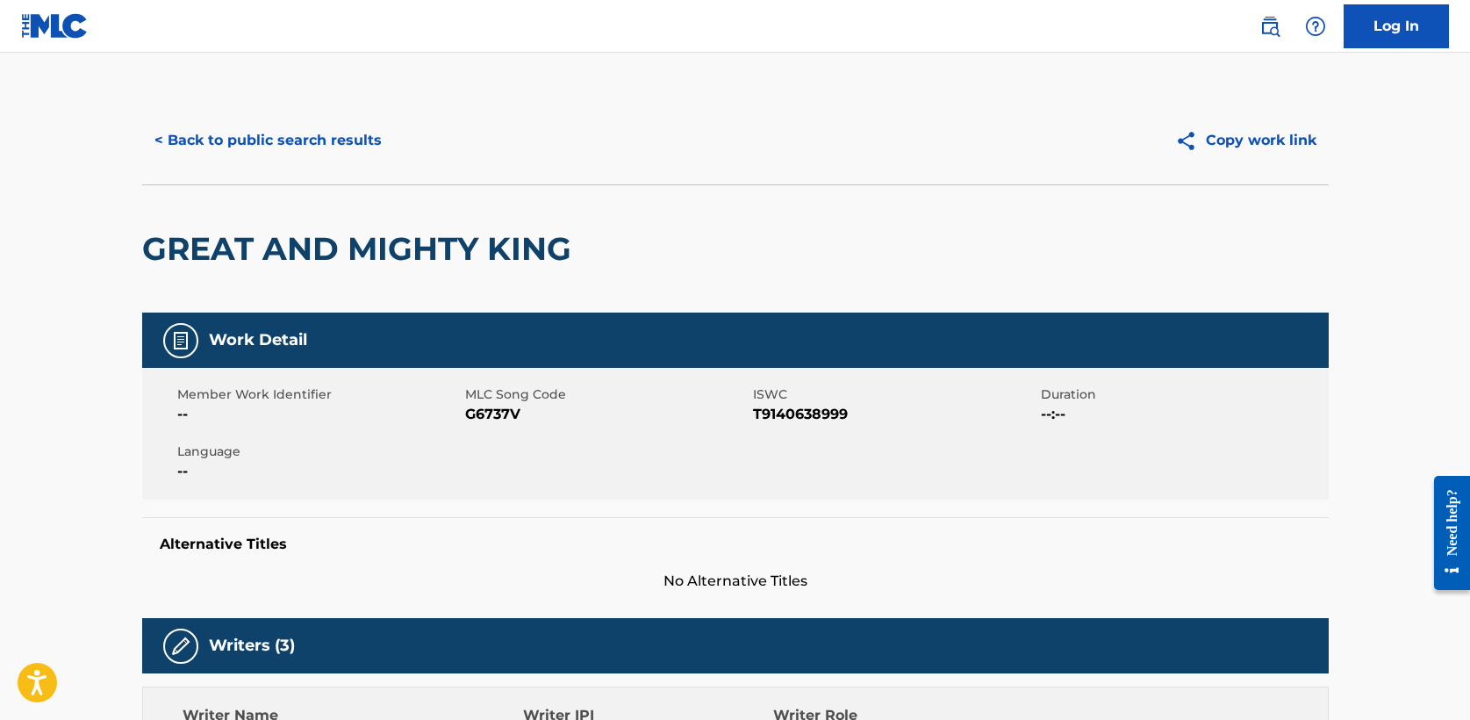
click at [298, 141] on button "< Back to public search results" at bounding box center [268, 141] width 252 height 44
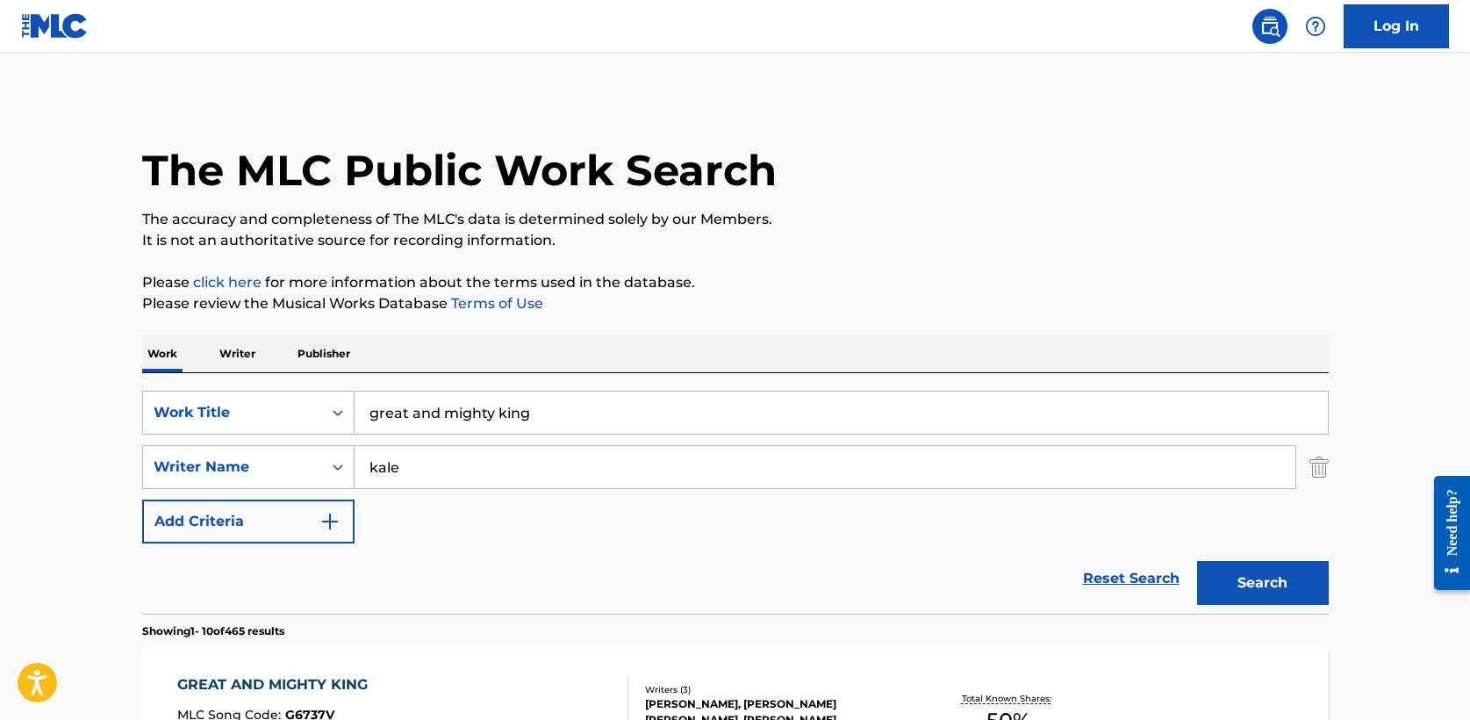
scroll to position [219, 0]
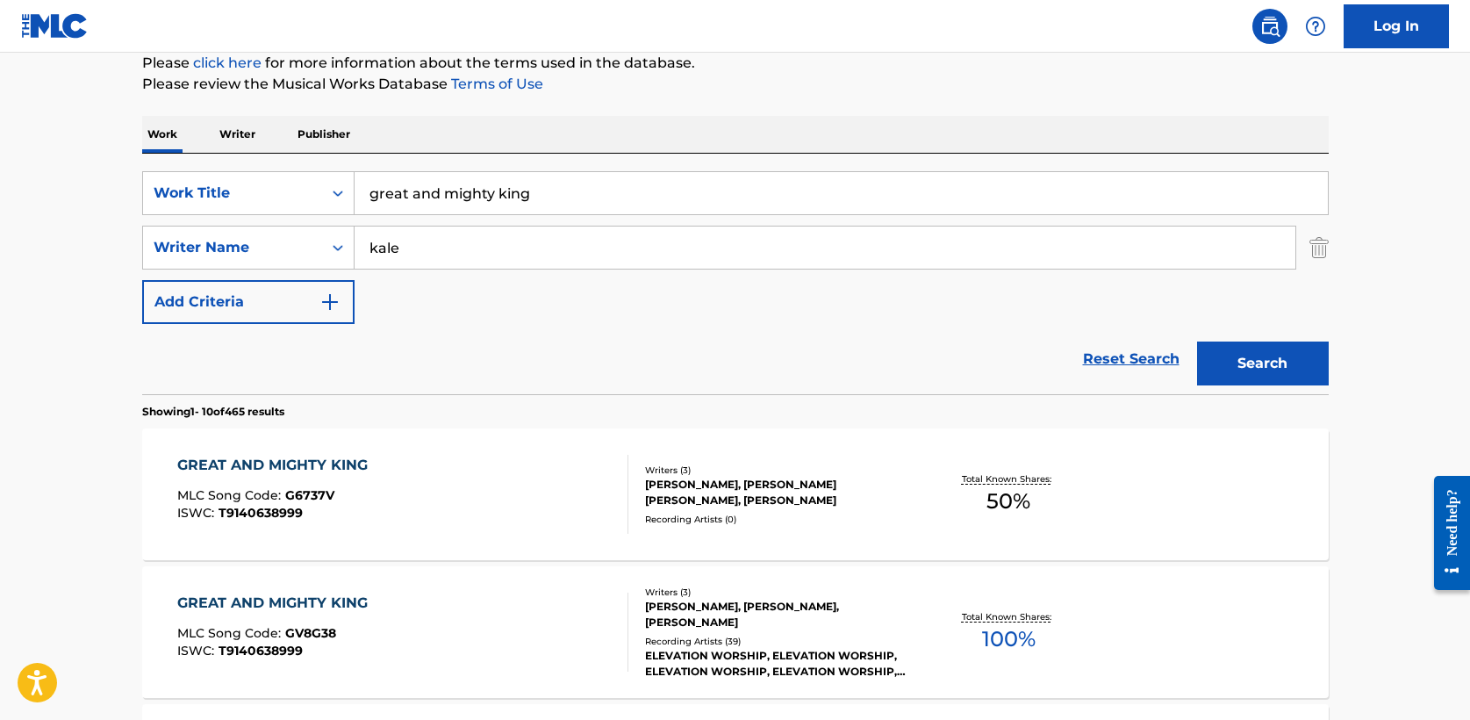
drag, startPoint x: 567, startPoint y: 186, endPoint x: 68, endPoint y: 176, distance: 498.7
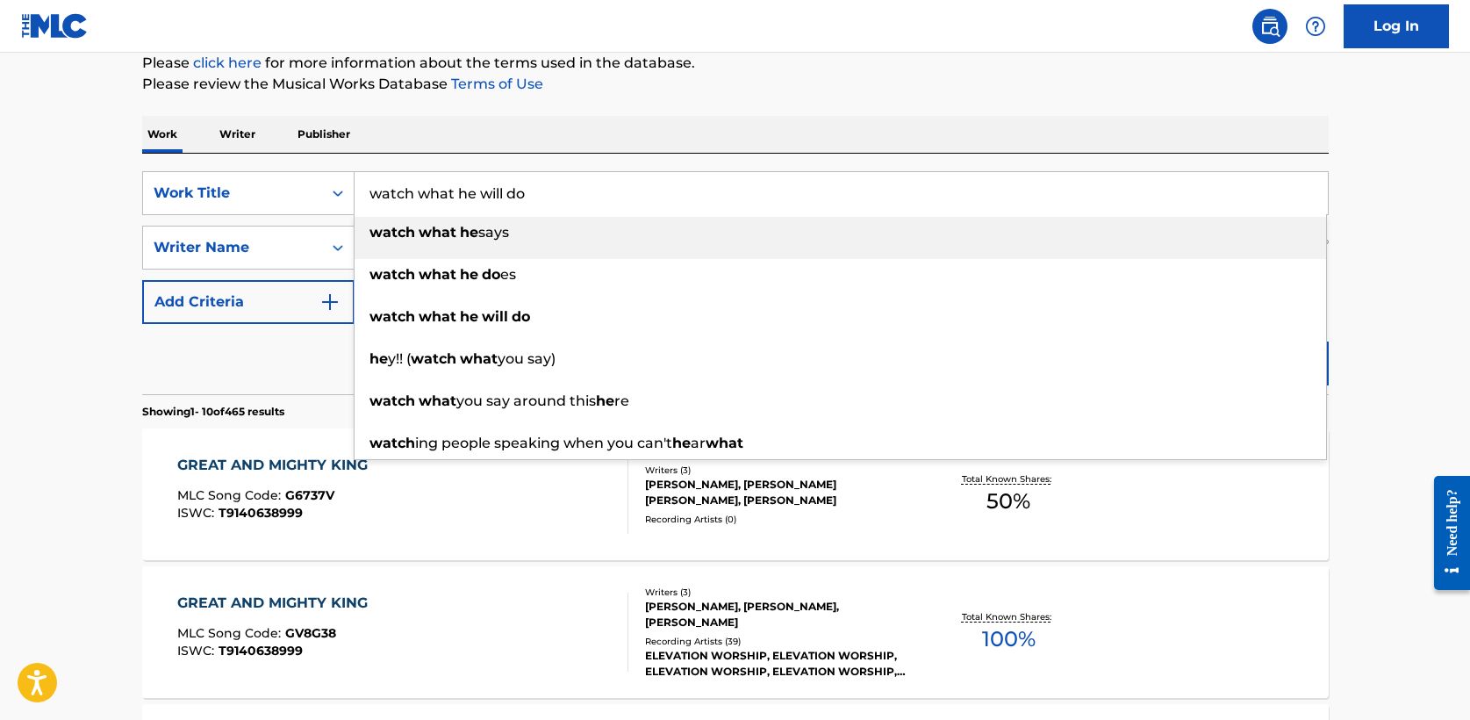
type input "watch what he will do"
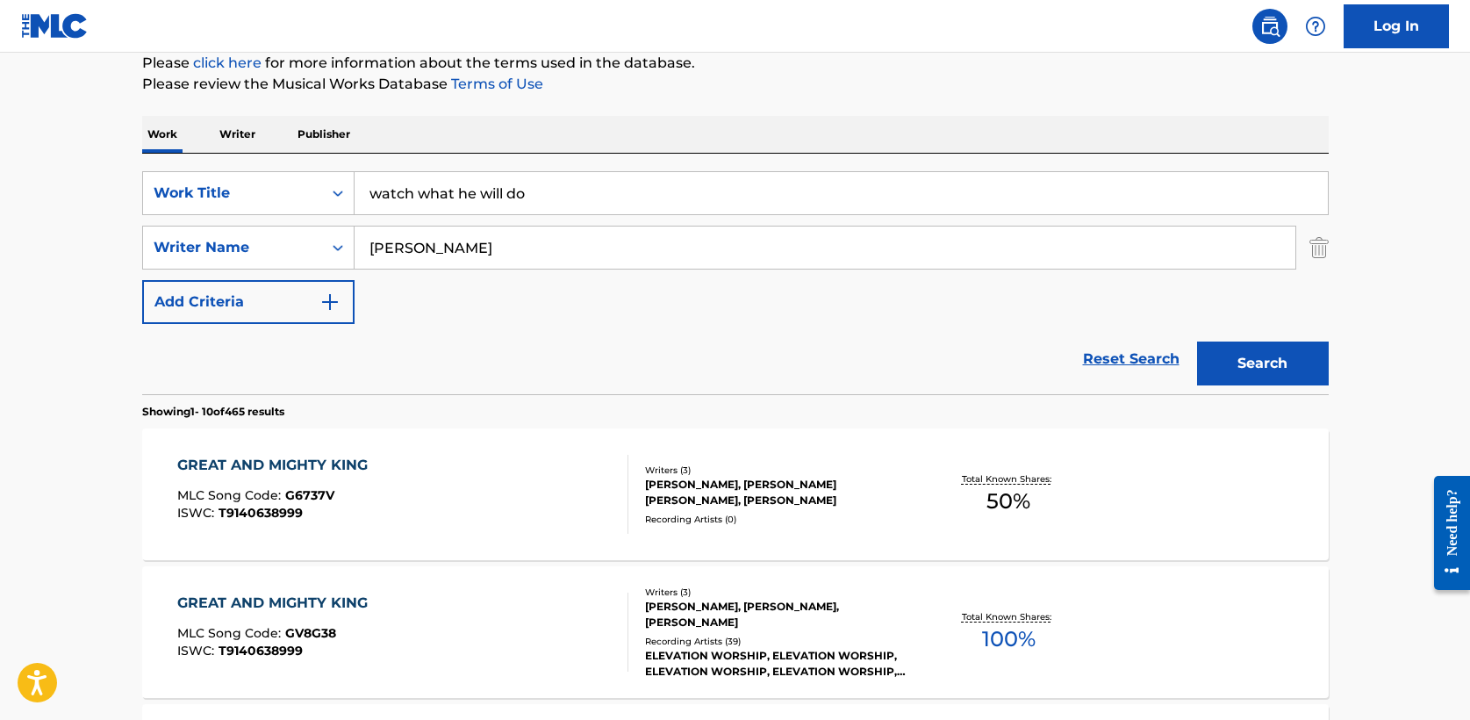
type input "zachary"
click at [1197, 341] on button "Search" at bounding box center [1263, 363] width 132 height 44
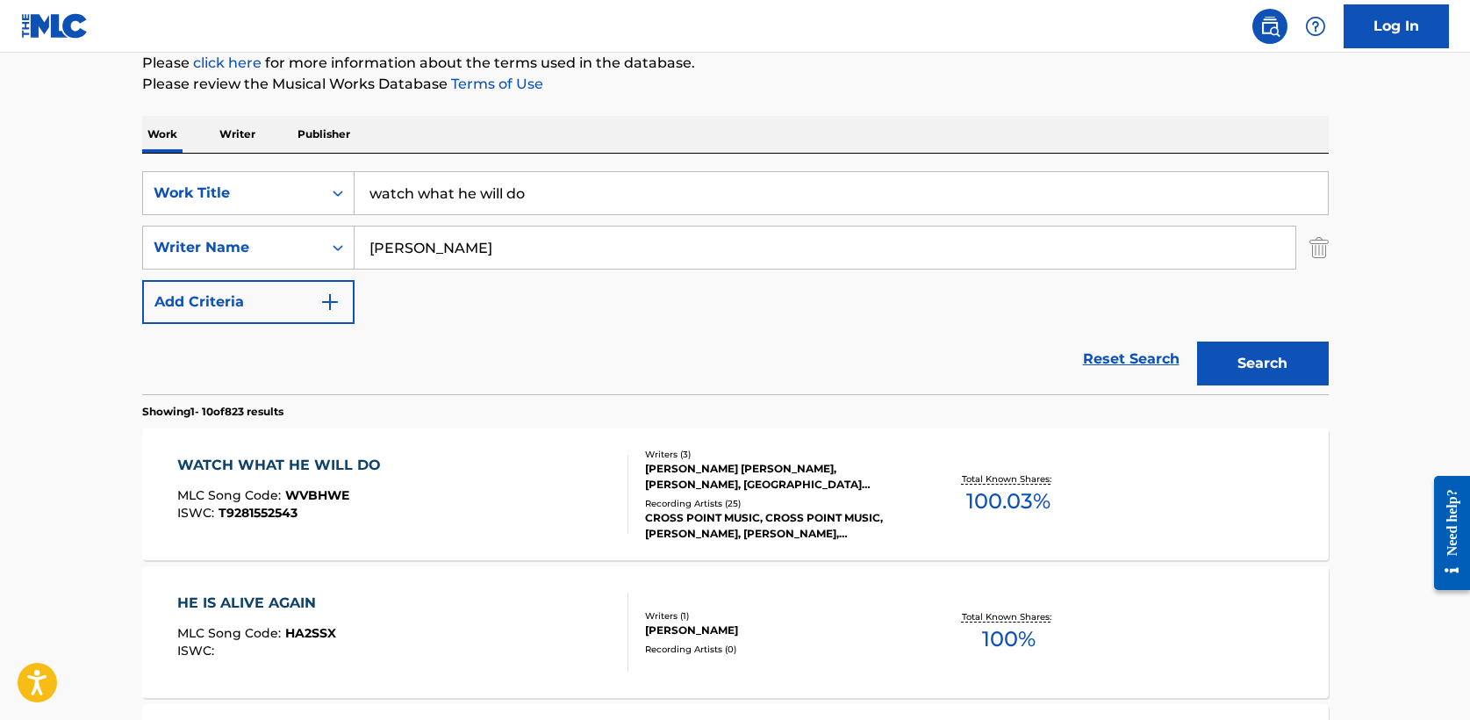
click at [341, 460] on div "WATCH WHAT HE WILL DO" at bounding box center [283, 465] width 212 height 21
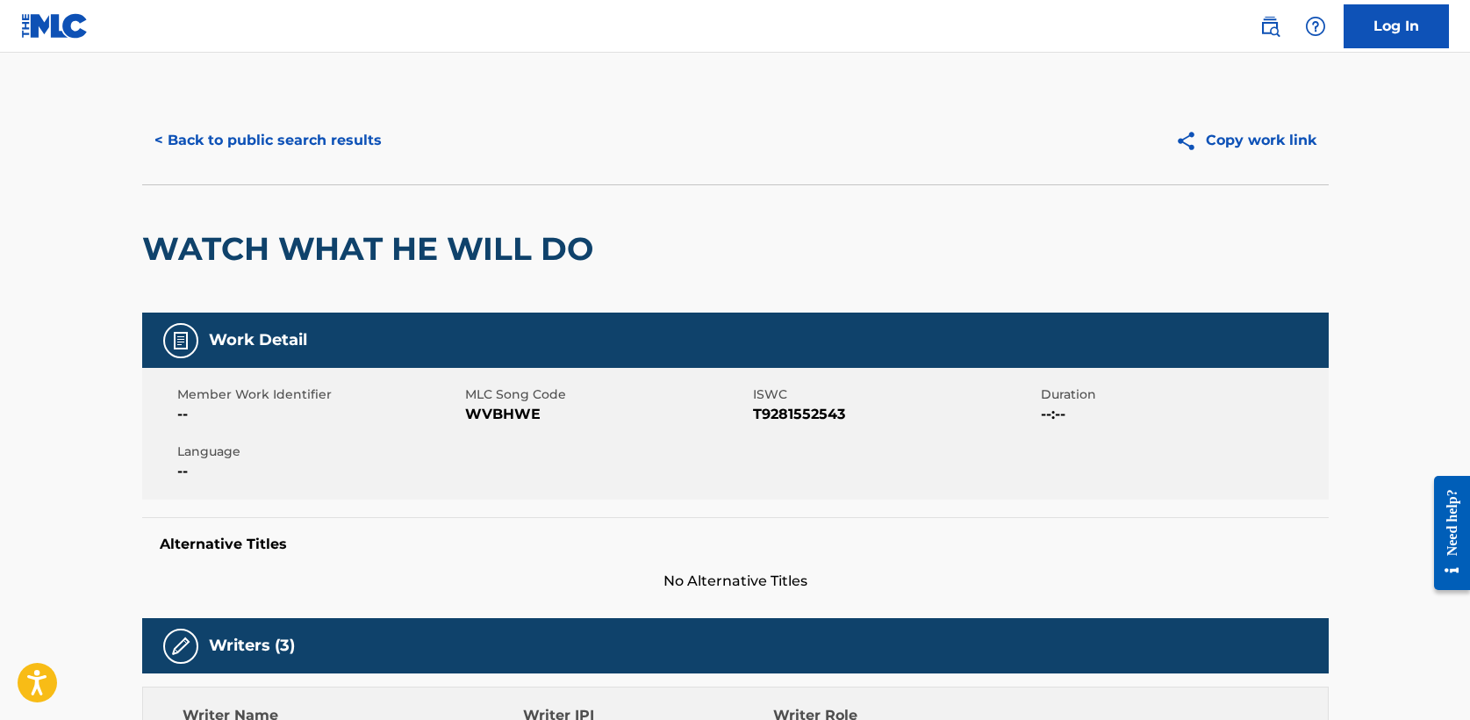
click at [267, 142] on button "< Back to public search results" at bounding box center [268, 141] width 252 height 44
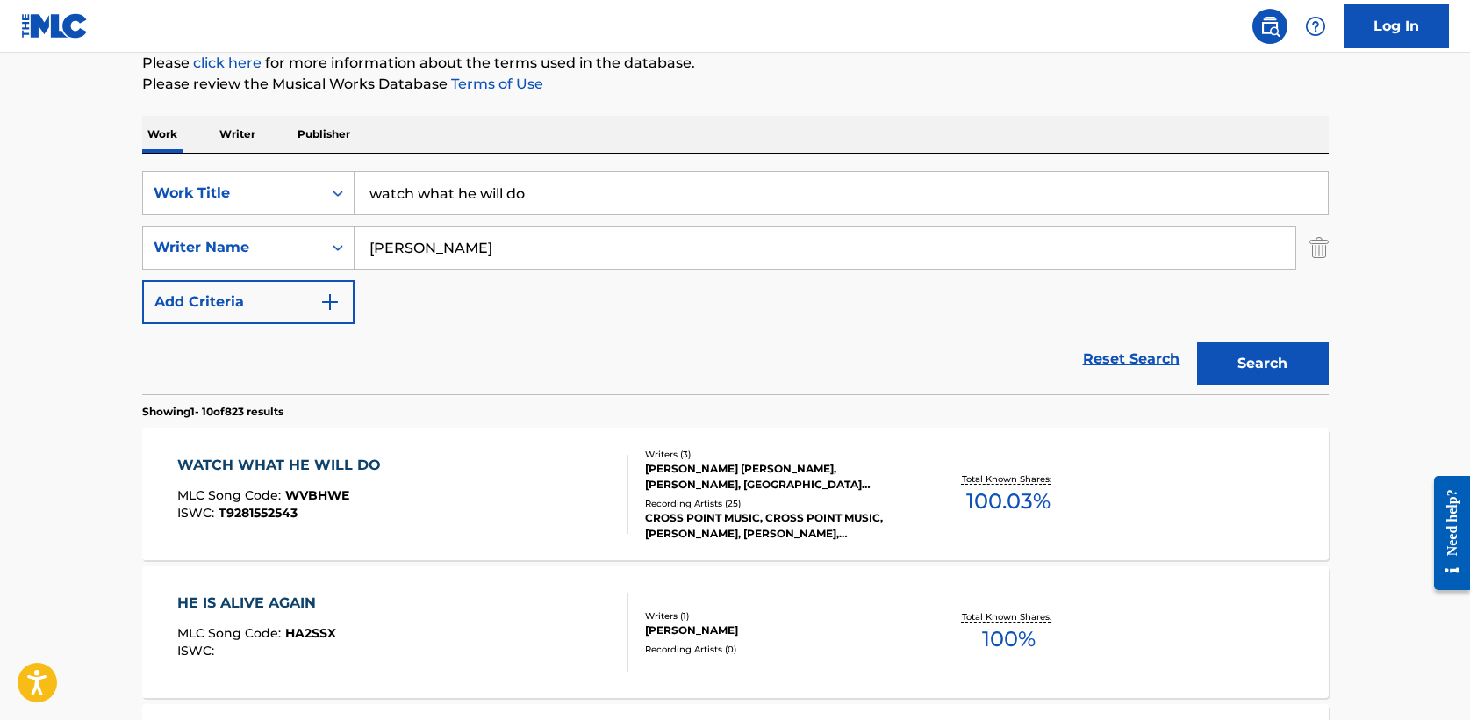
drag, startPoint x: 492, startPoint y: 198, endPoint x: 80, endPoint y: 189, distance: 411.8
type input "rain in the rearview"
click at [1278, 372] on button "Search" at bounding box center [1263, 363] width 132 height 44
click at [311, 462] on div "RAIN IN THE REARVIEW" at bounding box center [270, 465] width 187 height 21
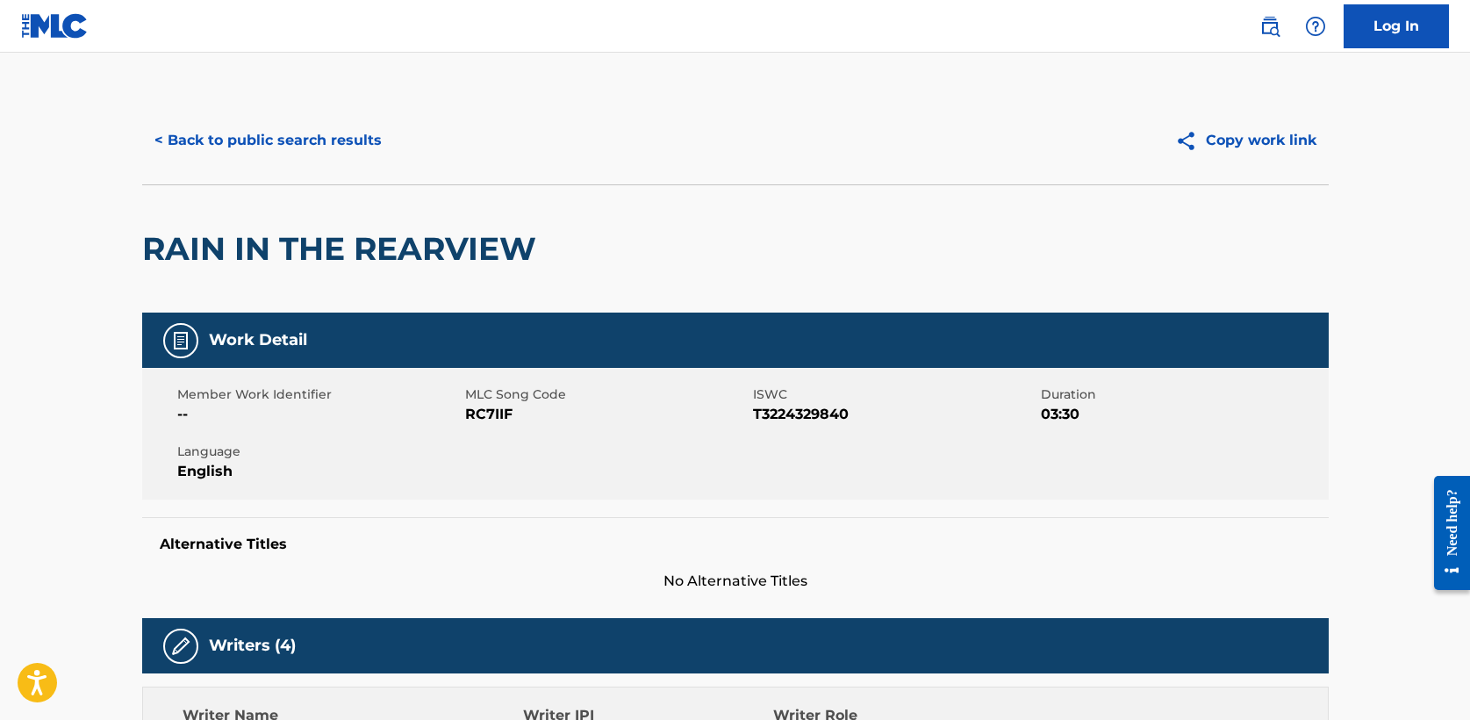
click at [261, 127] on button "< Back to public search results" at bounding box center [268, 141] width 252 height 44
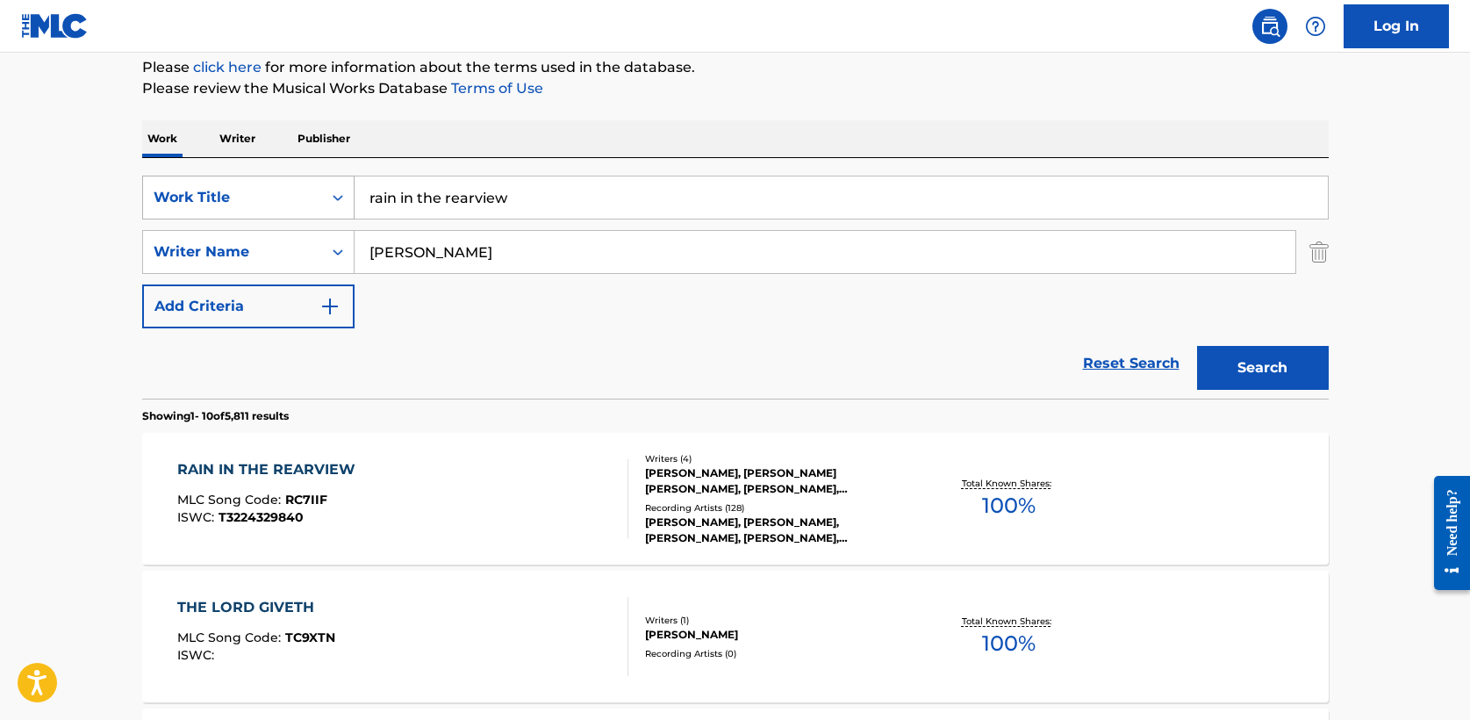
drag, startPoint x: 545, startPoint y: 200, endPoint x: 175, endPoint y: 183, distance: 370.8
click at [175, 183] on div "SearchWithCriteria708bbb0d-87a3-4fd2-865c-1502dc7c5f2f Work Title rain in the r…" at bounding box center [735, 198] width 1187 height 44
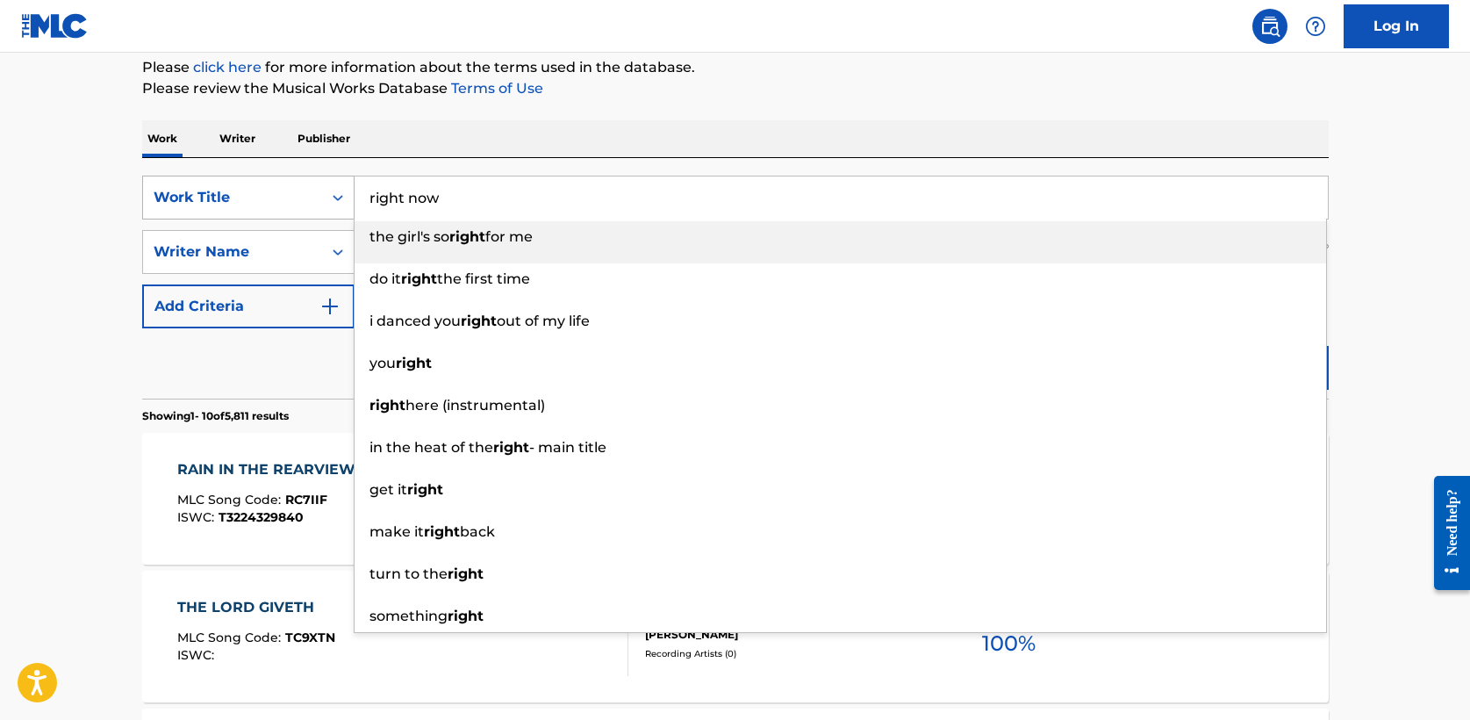
type input "right now"
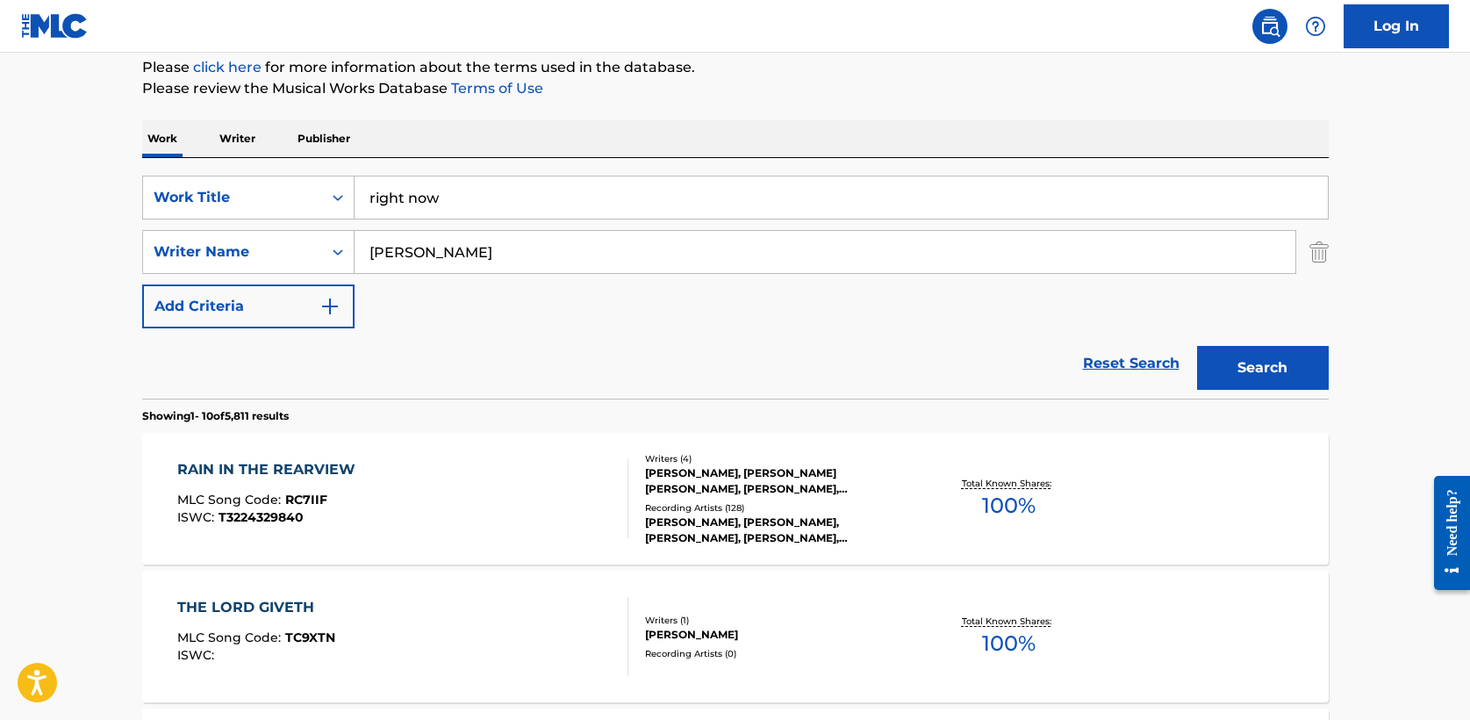
click at [449, 255] on input "zachary" at bounding box center [825, 252] width 941 height 42
type input "zachary kale"
click at [1197, 346] on button "Search" at bounding box center [1263, 368] width 132 height 44
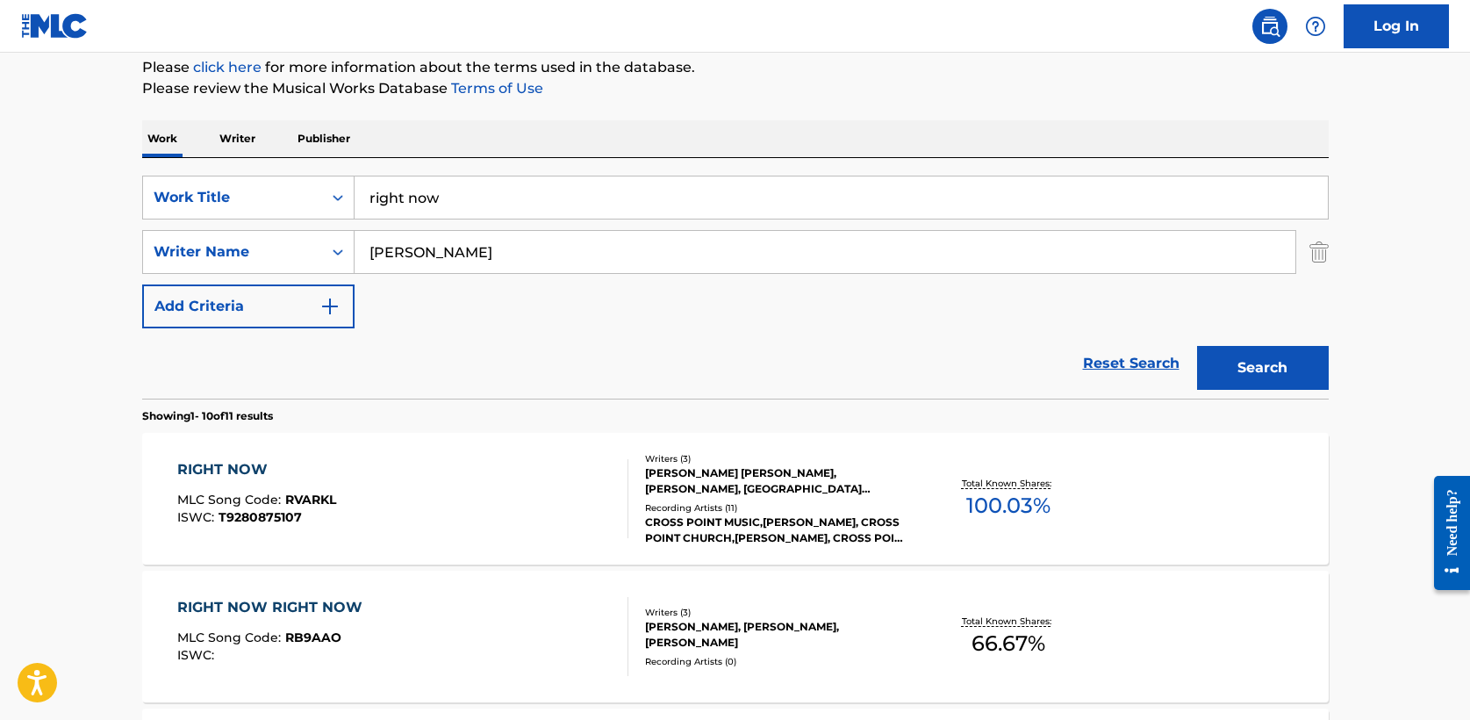
click at [245, 468] on div "RIGHT NOW" at bounding box center [256, 469] width 159 height 21
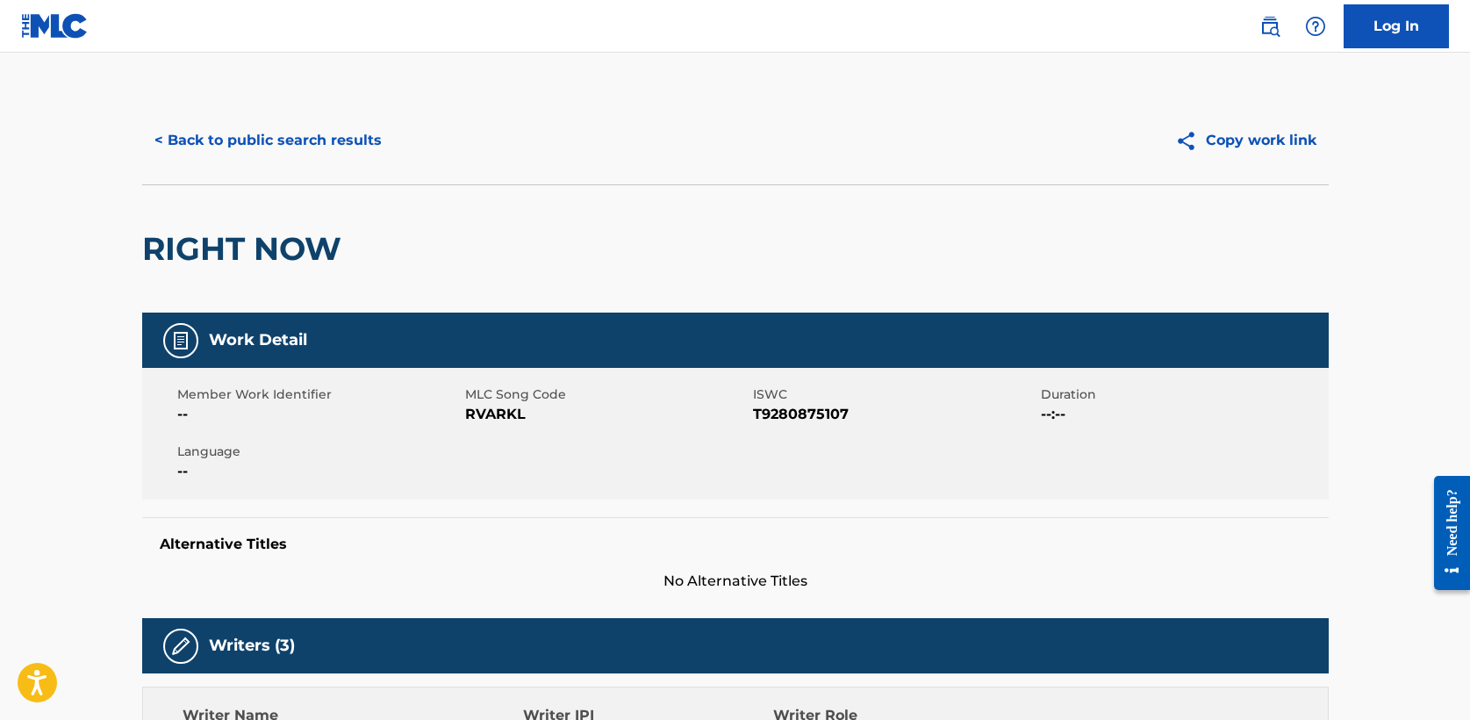
click at [276, 156] on button "< Back to public search results" at bounding box center [268, 141] width 252 height 44
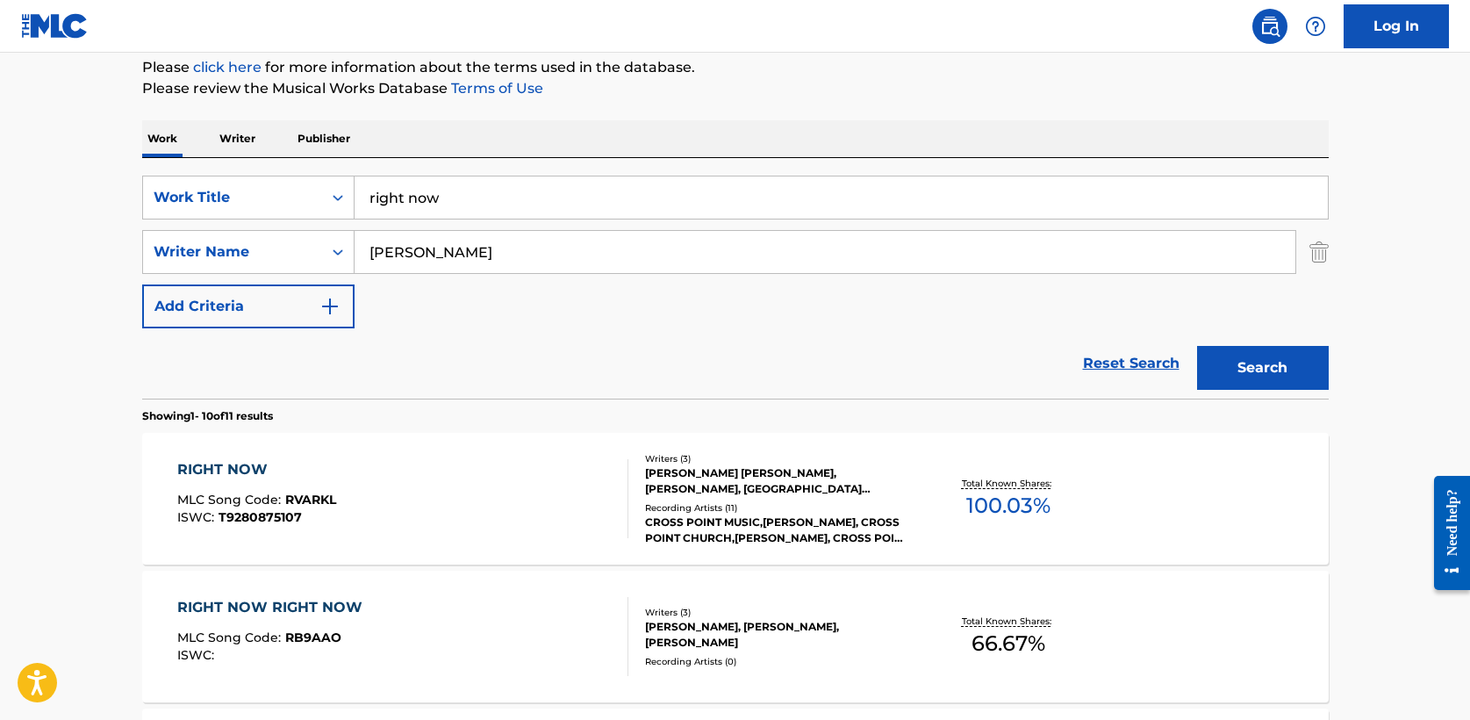
drag, startPoint x: 501, startPoint y: 202, endPoint x: 103, endPoint y: 183, distance: 399.0
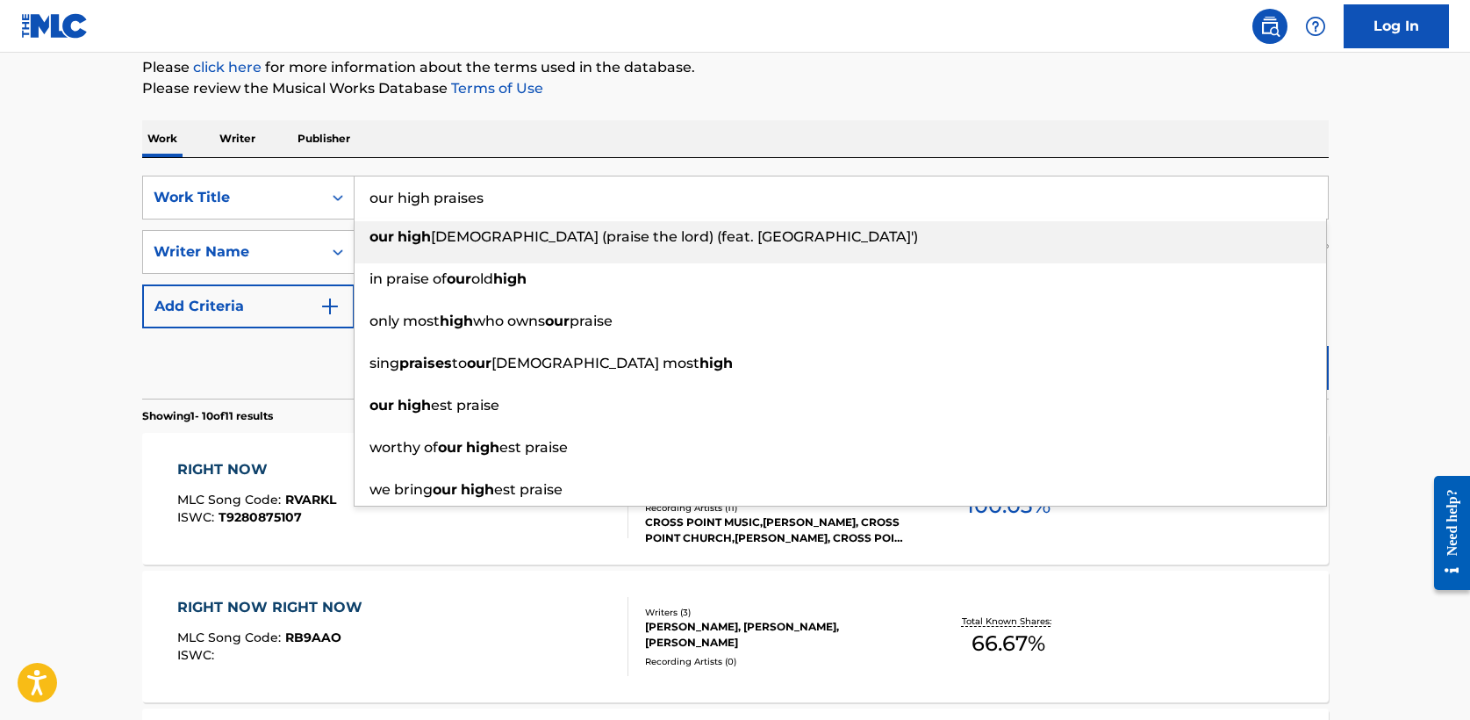
type input "our high praises"
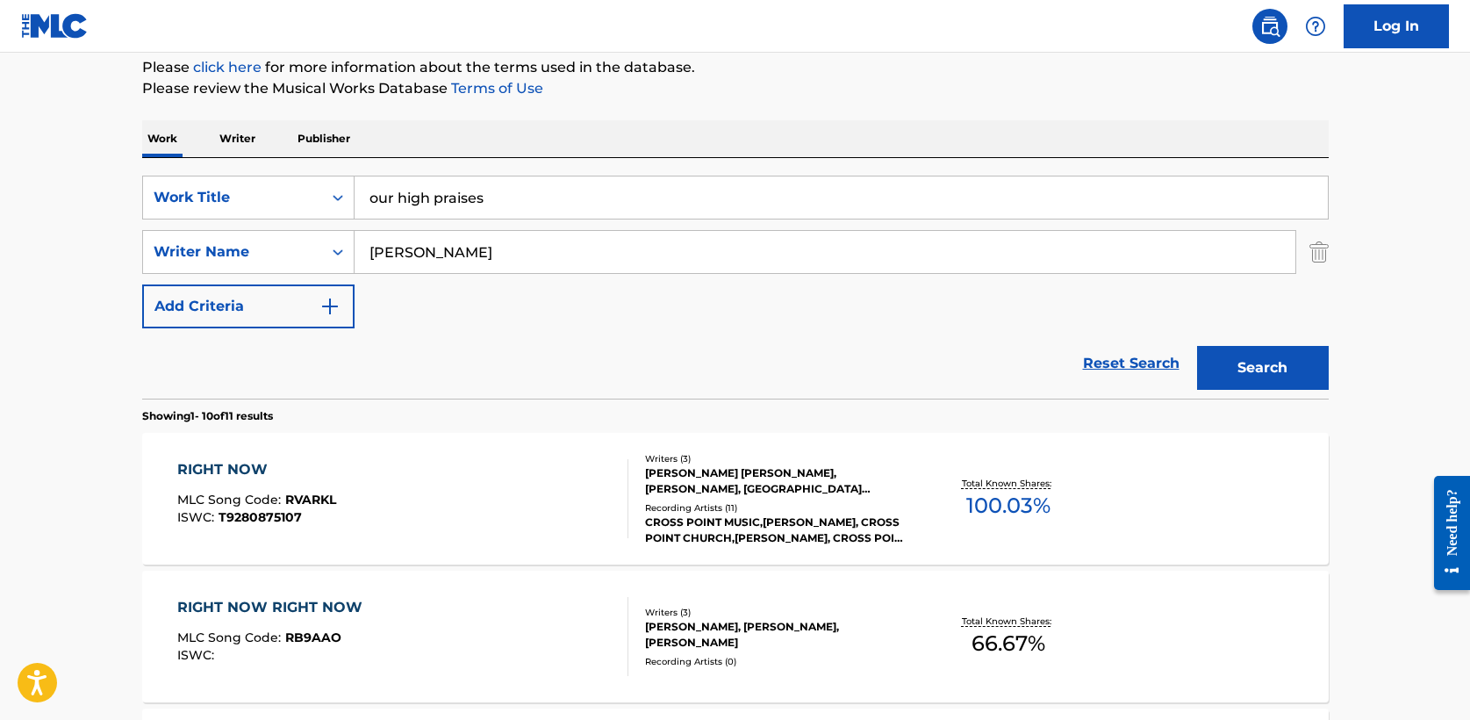
type input "mccracken"
click at [1197, 346] on button "Search" at bounding box center [1263, 368] width 132 height 44
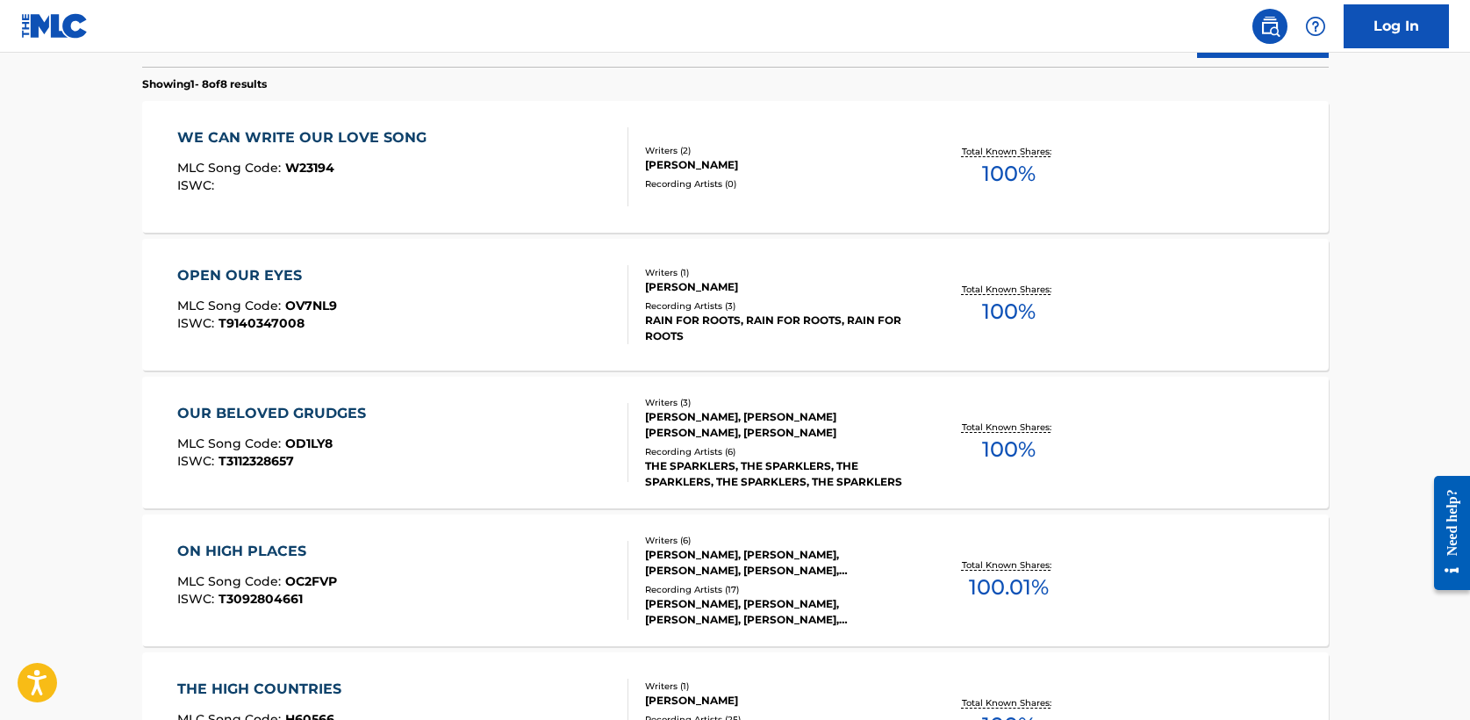
scroll to position [548, 0]
click at [292, 547] on div "ON HIGH PLACES" at bounding box center [257, 550] width 160 height 21
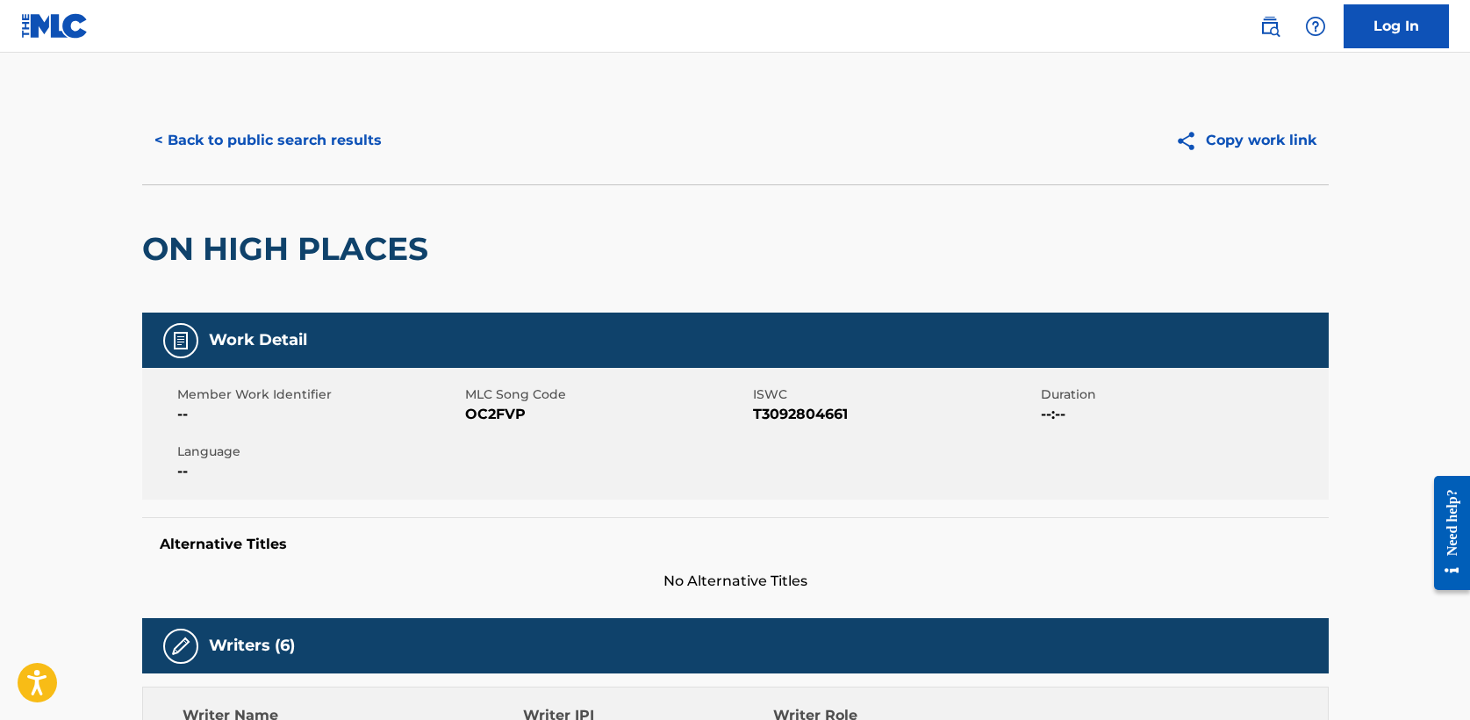
click at [265, 129] on button "< Back to public search results" at bounding box center [268, 141] width 252 height 44
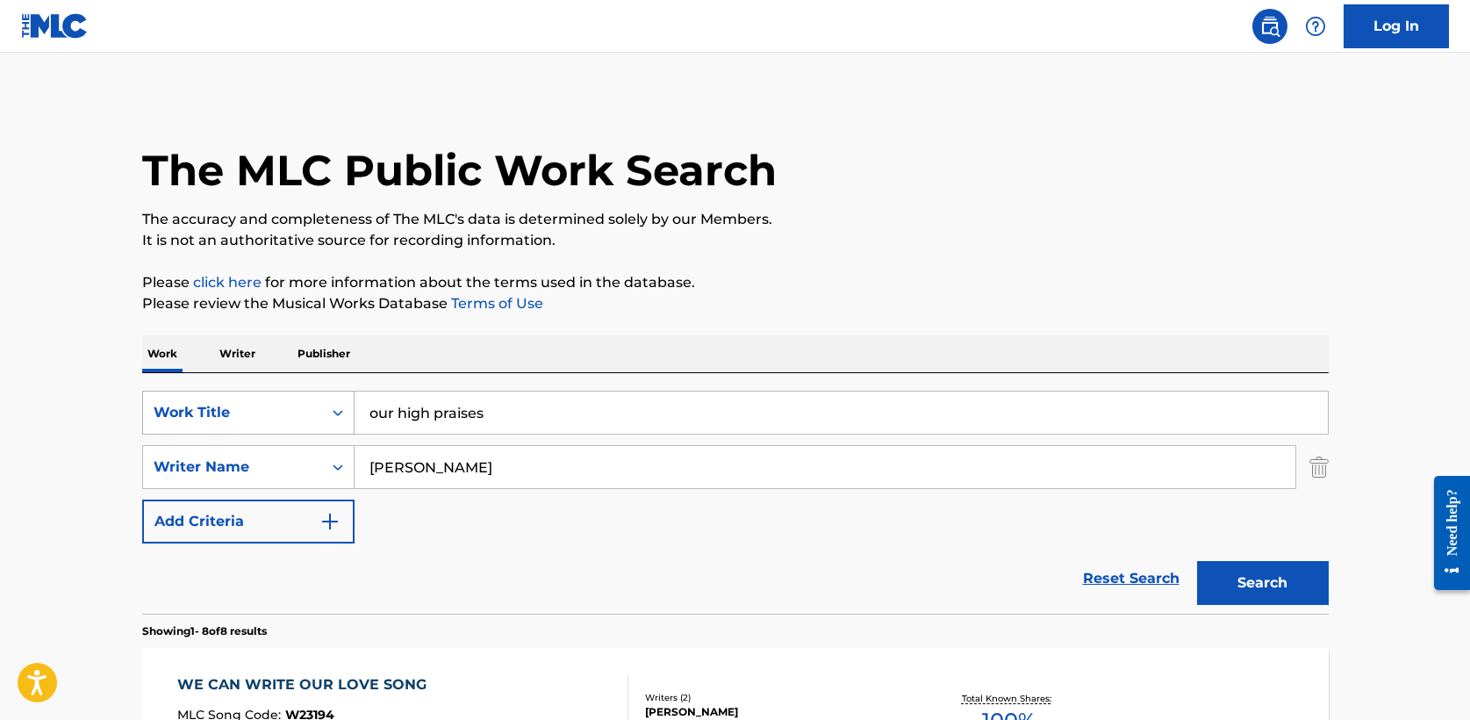
drag, startPoint x: 495, startPoint y: 412, endPoint x: 150, endPoint y: 407, distance: 345.0
click at [150, 407] on div "SearchWithCriteria708bbb0d-87a3-4fd2-865c-1502dc7c5f2f Work Title our high prai…" at bounding box center [735, 413] width 1187 height 44
paste input "Queremos Tu Gloria"
type input "Queremos Tu Gloria"
type input "medellin"
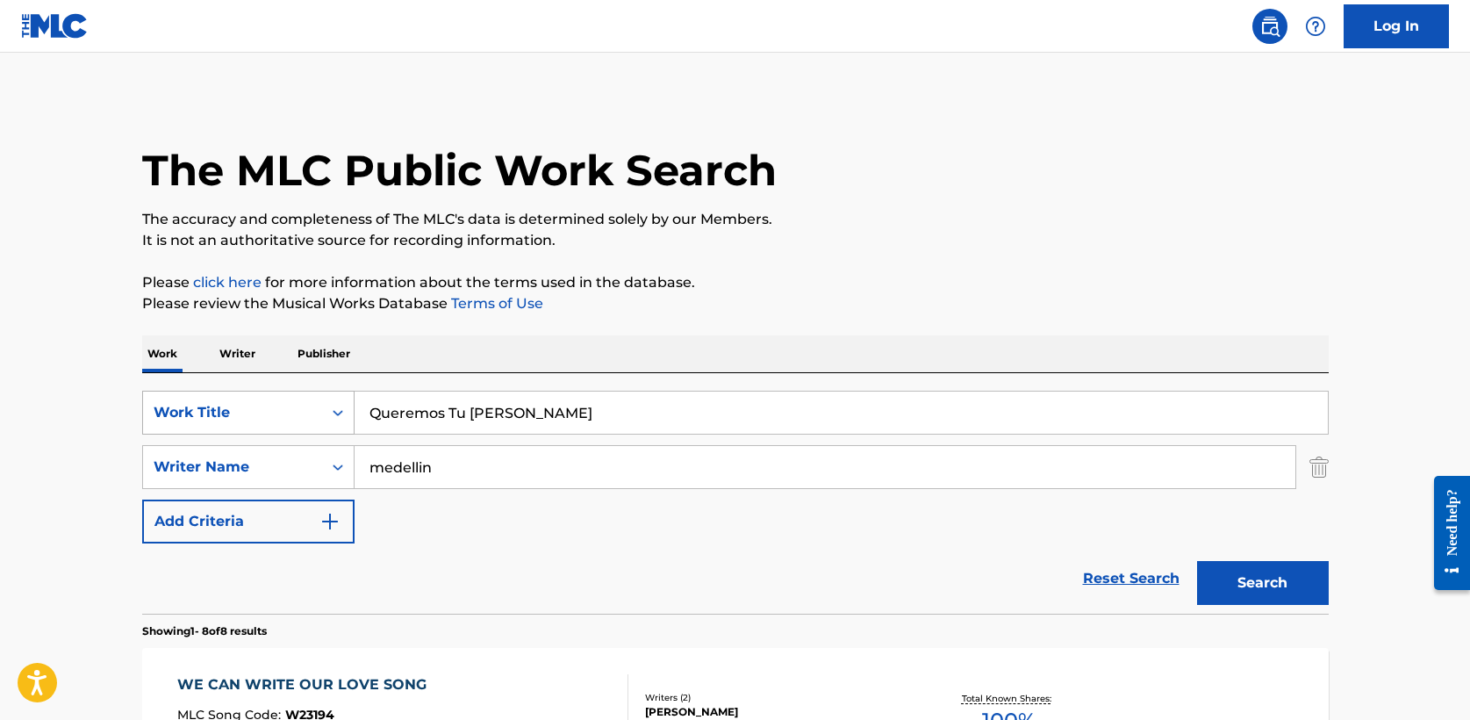
click at [1197, 561] on button "Search" at bounding box center [1263, 583] width 132 height 44
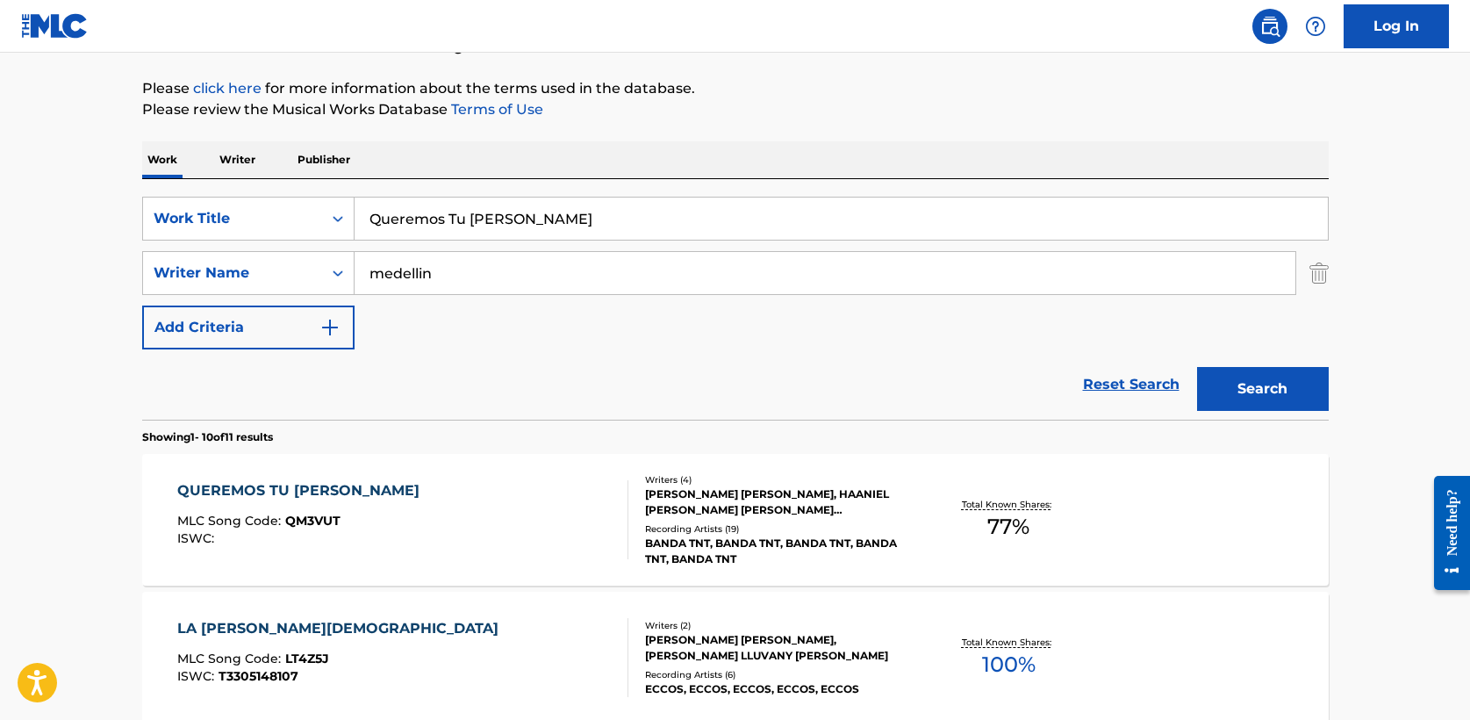
scroll to position [206, 0]
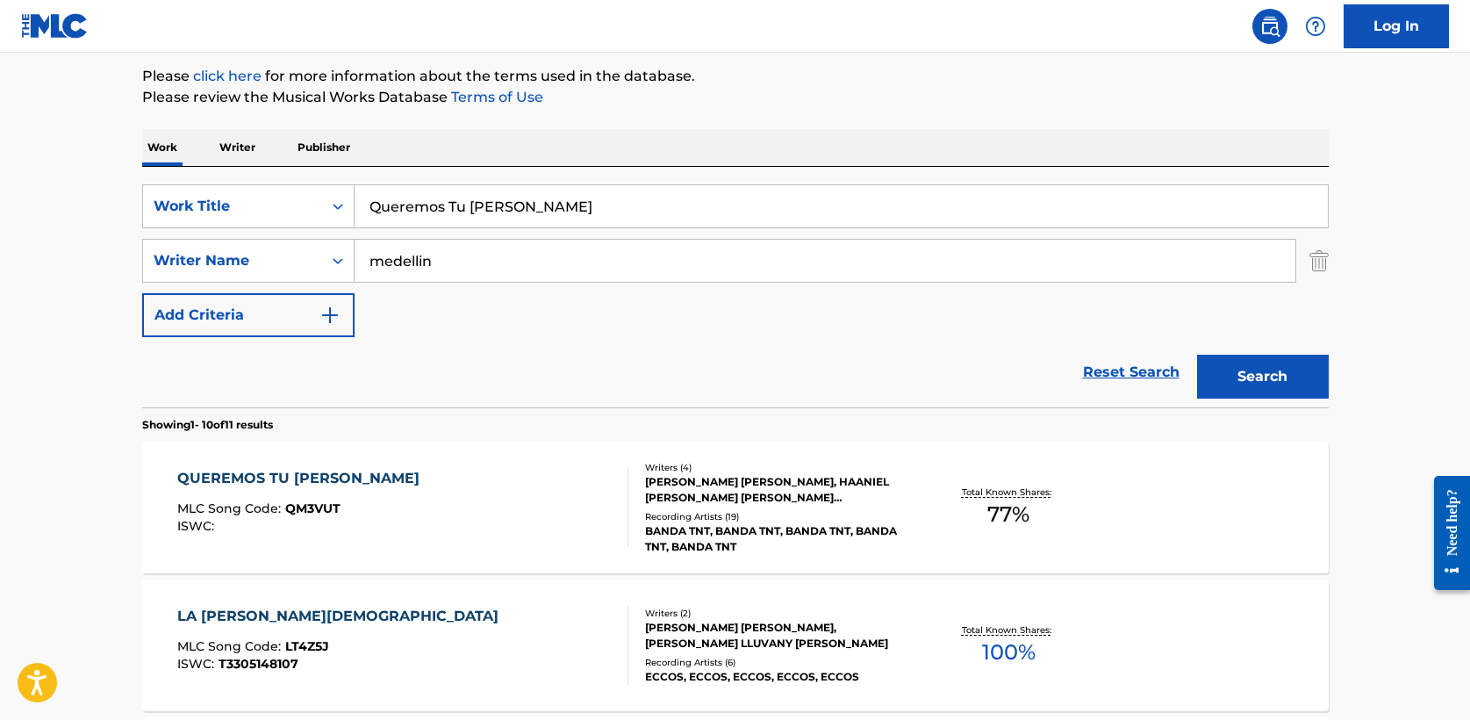
click at [277, 476] on div "QUEREMOS TU GLORIA" at bounding box center [302, 478] width 251 height 21
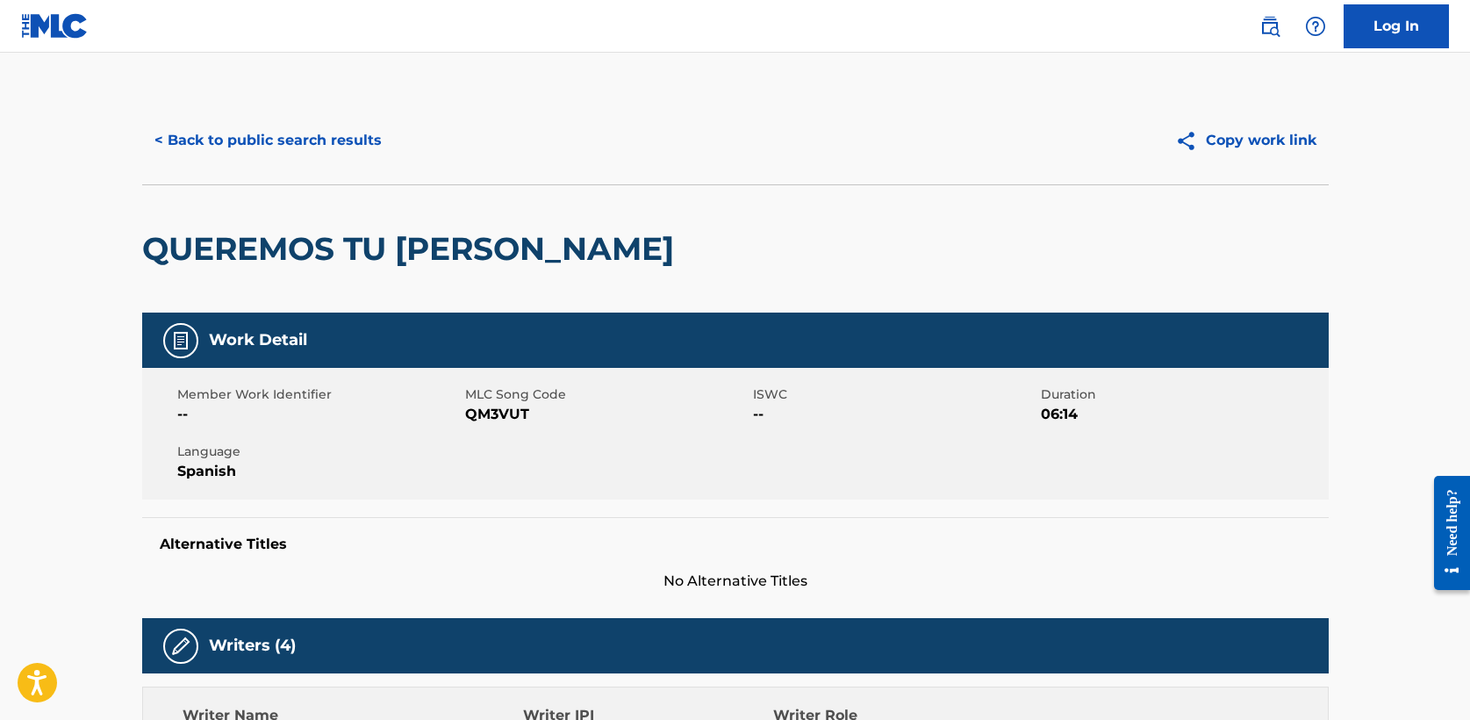
click at [274, 115] on div "< Back to public search results Copy work link" at bounding box center [735, 141] width 1187 height 88
click at [270, 140] on button "< Back to public search results" at bounding box center [268, 141] width 252 height 44
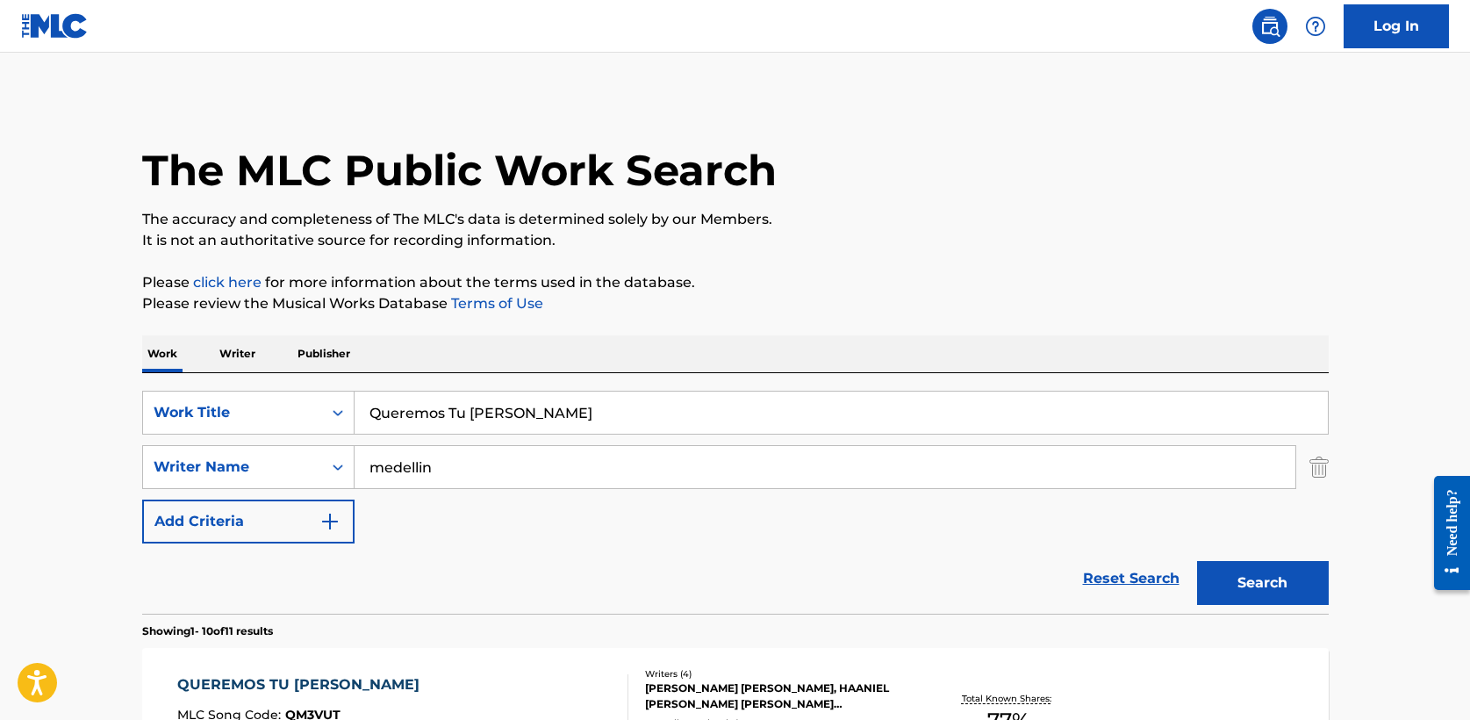
scroll to position [206, 0]
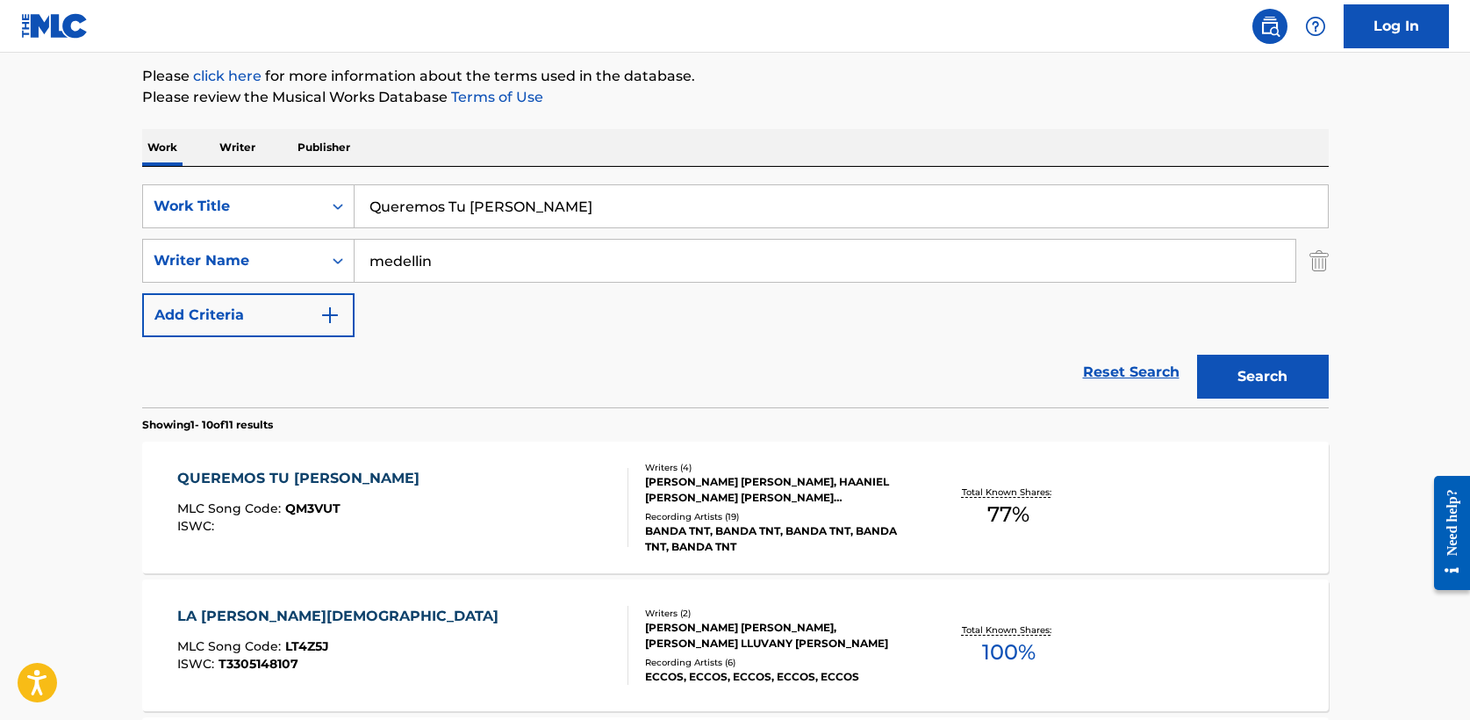
drag, startPoint x: 546, startPoint y: 214, endPoint x: -8, endPoint y: 201, distance: 554.1
click at [0, 201] on html "Accessibility Screen-Reader Guide, Feedback, and Issue Reporting | New window L…" at bounding box center [735, 154] width 1470 height 720
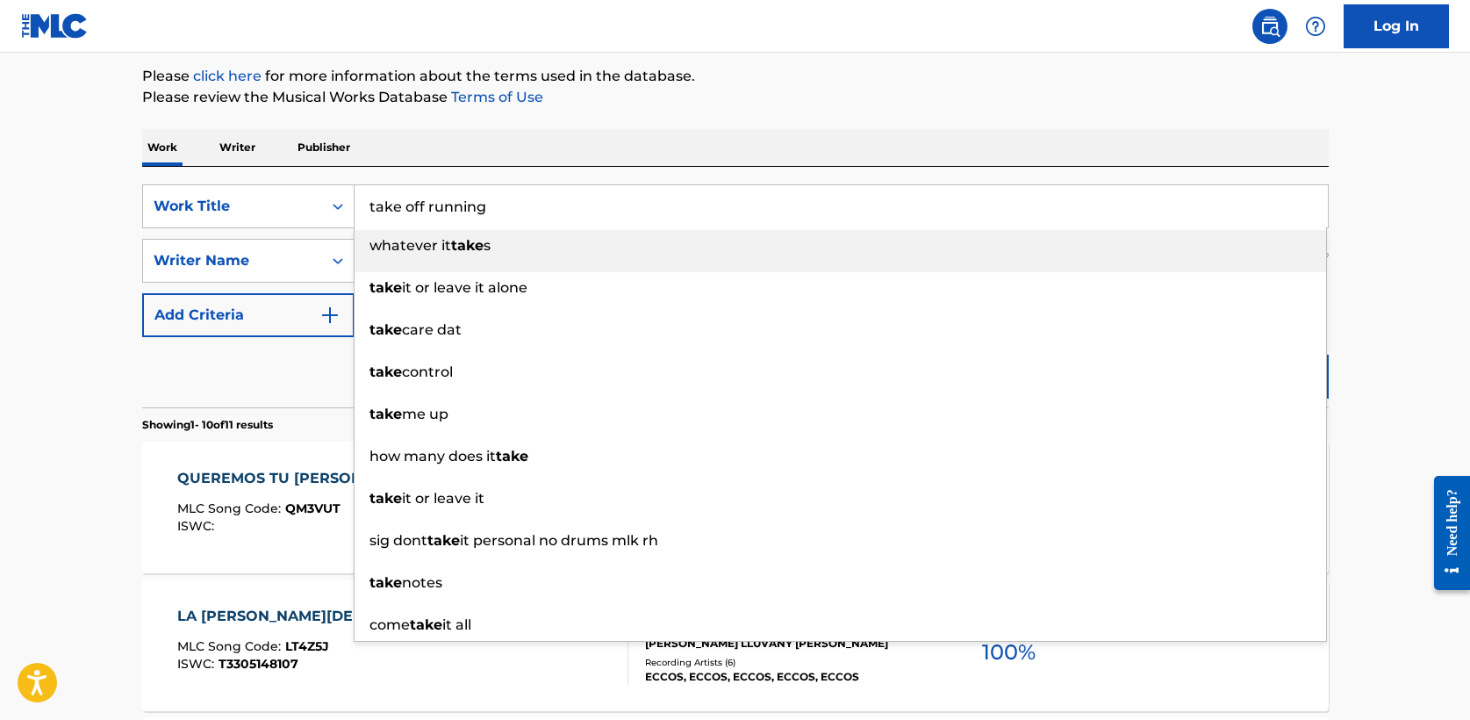
type input "take off running"
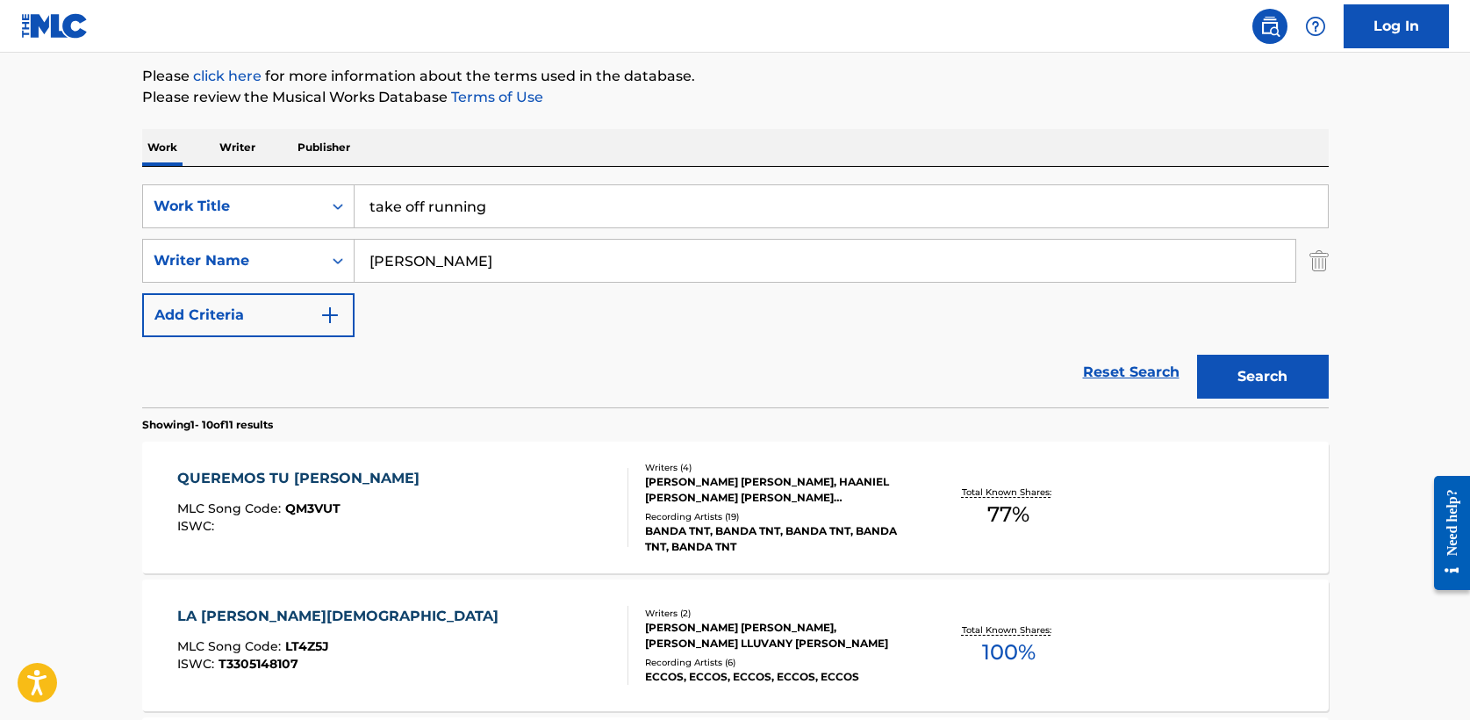
type input "gaines"
click at [1197, 355] on button "Search" at bounding box center [1263, 377] width 132 height 44
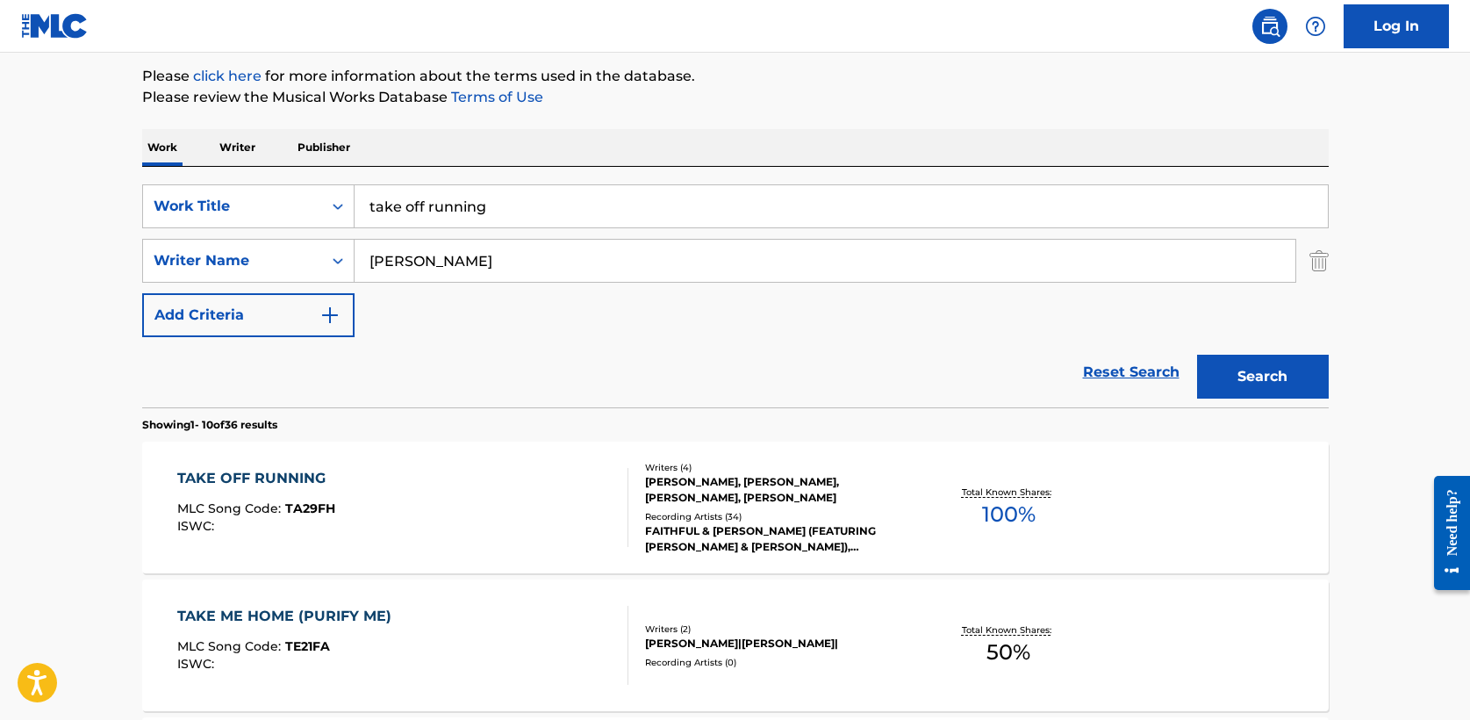
click at [296, 473] on div "TAKE OFF RUNNING" at bounding box center [256, 478] width 158 height 21
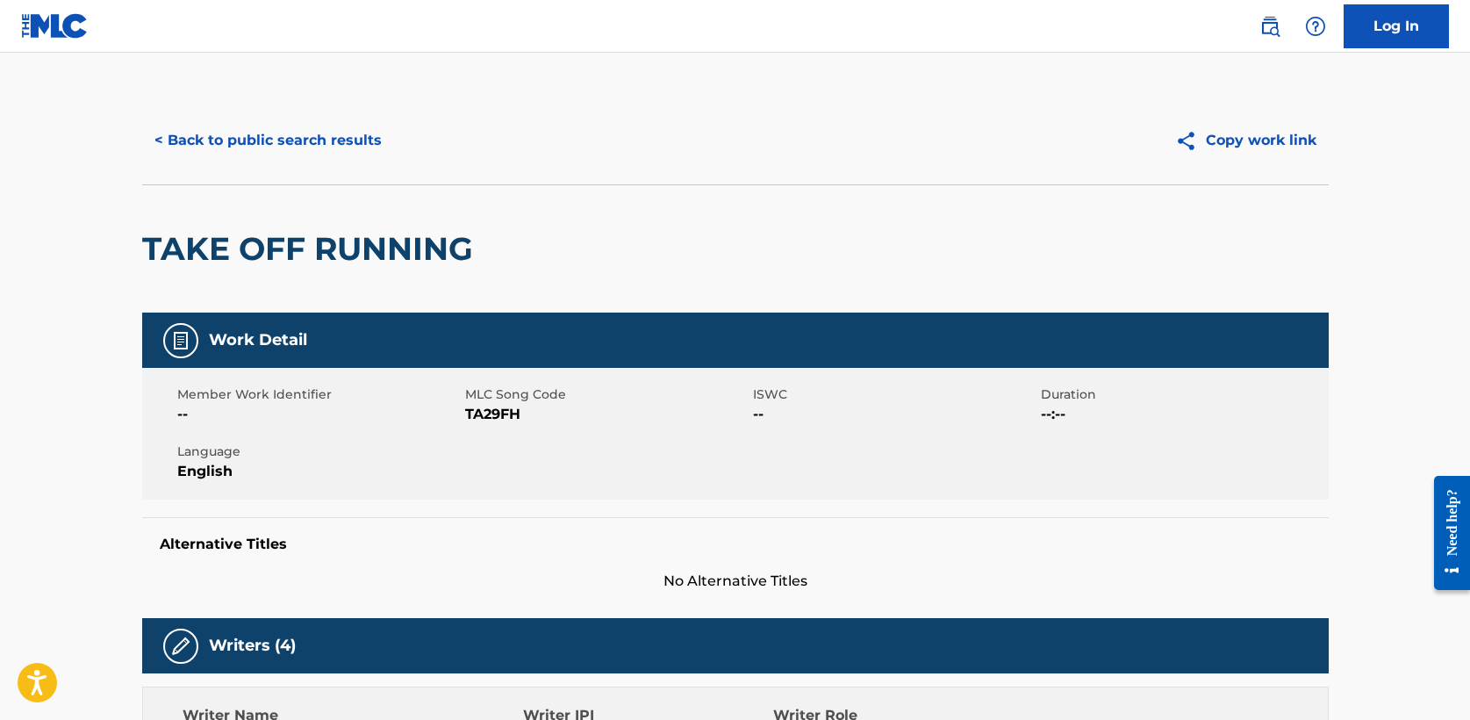
click at [333, 133] on button "< Back to public search results" at bounding box center [268, 141] width 252 height 44
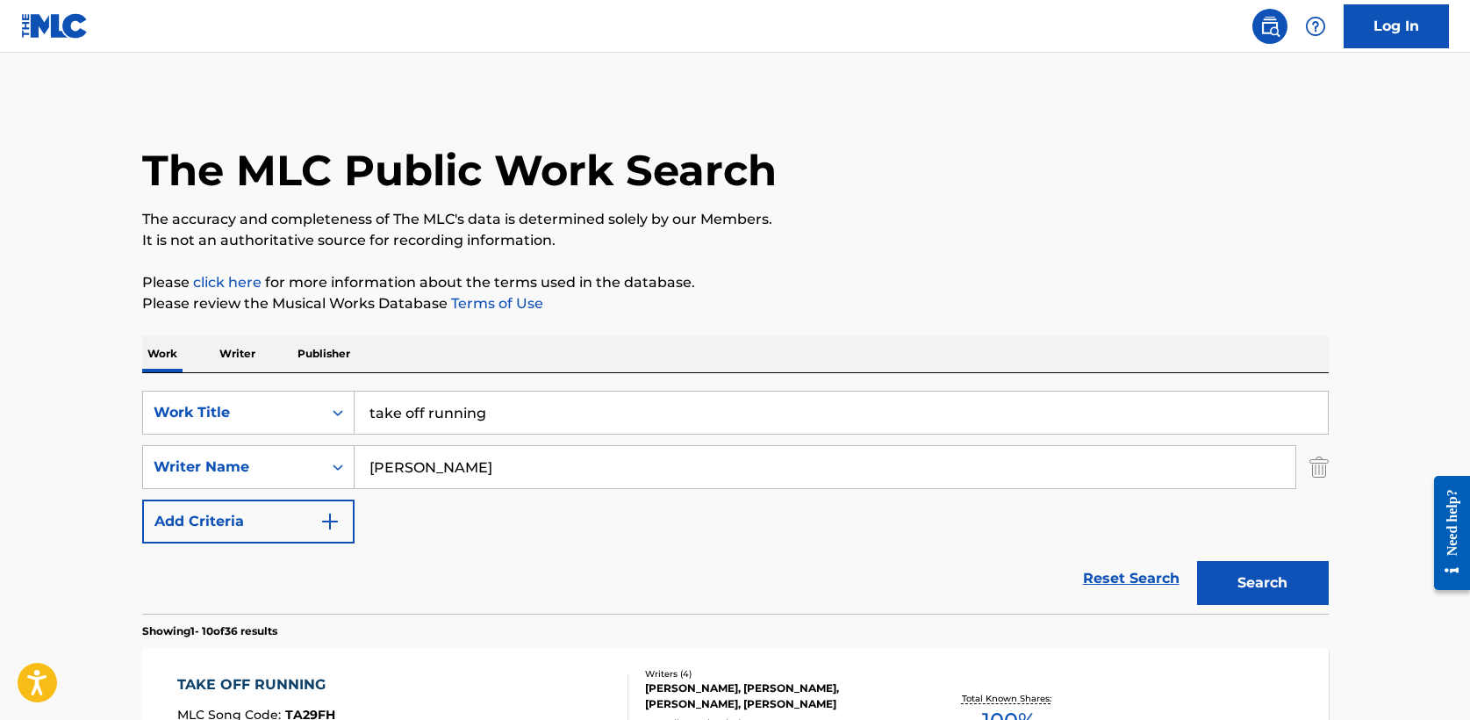
scroll to position [205, 0]
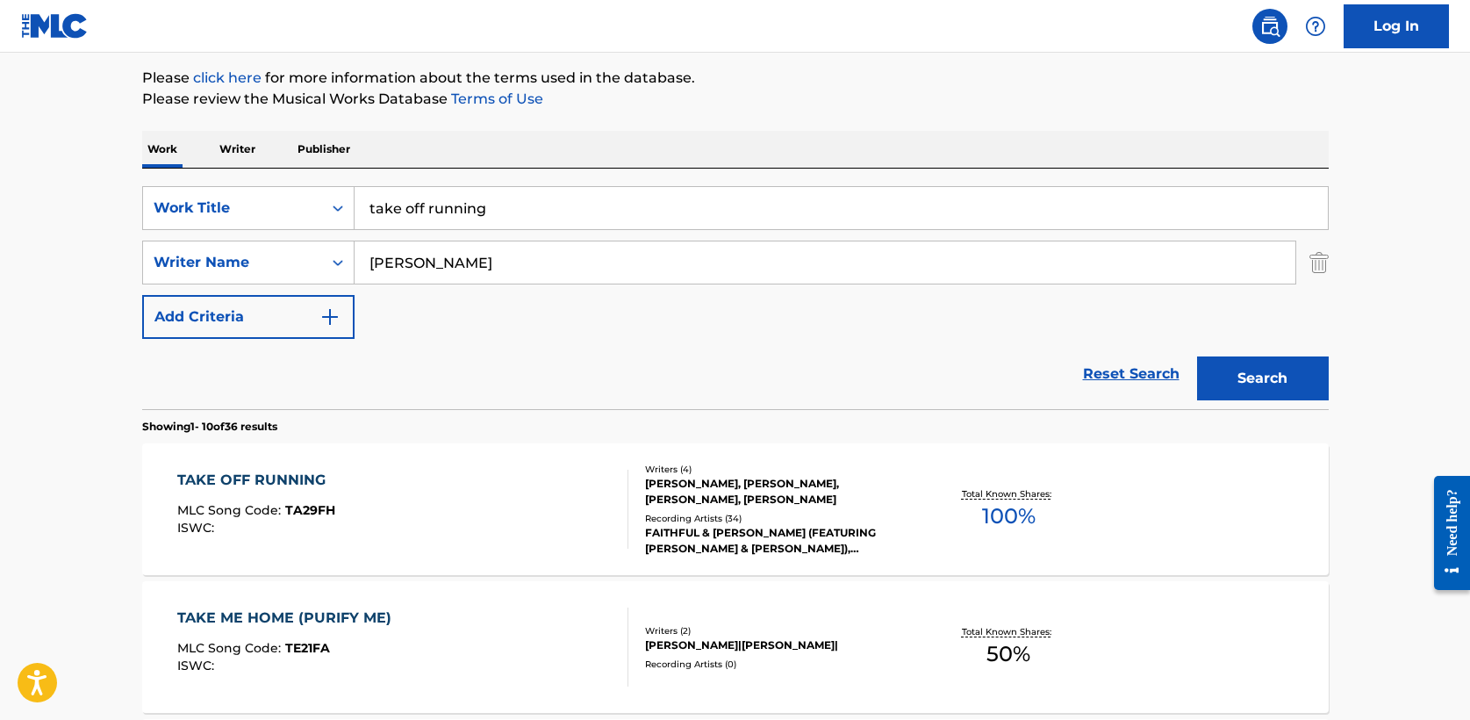
drag, startPoint x: 514, startPoint y: 206, endPoint x: 61, endPoint y: 181, distance: 453.7
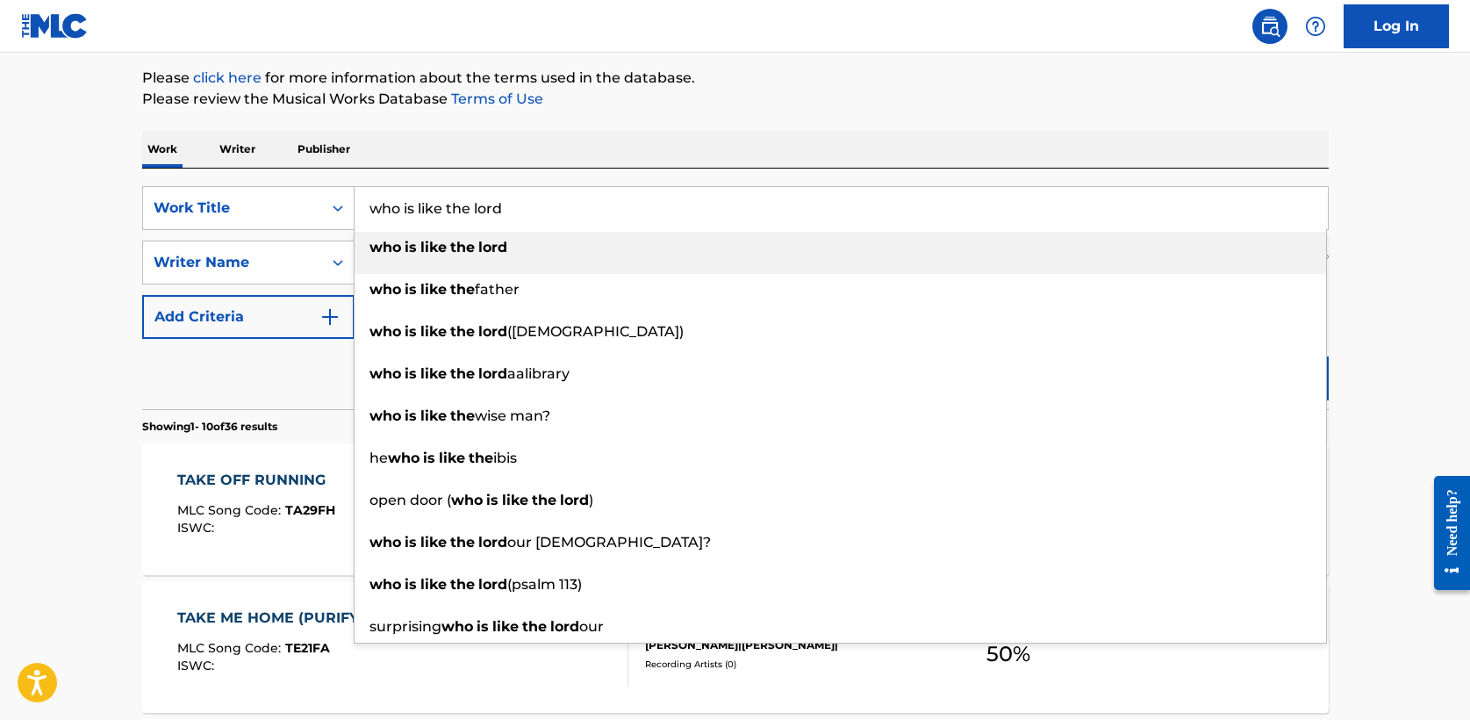
type input "who is like the lord"
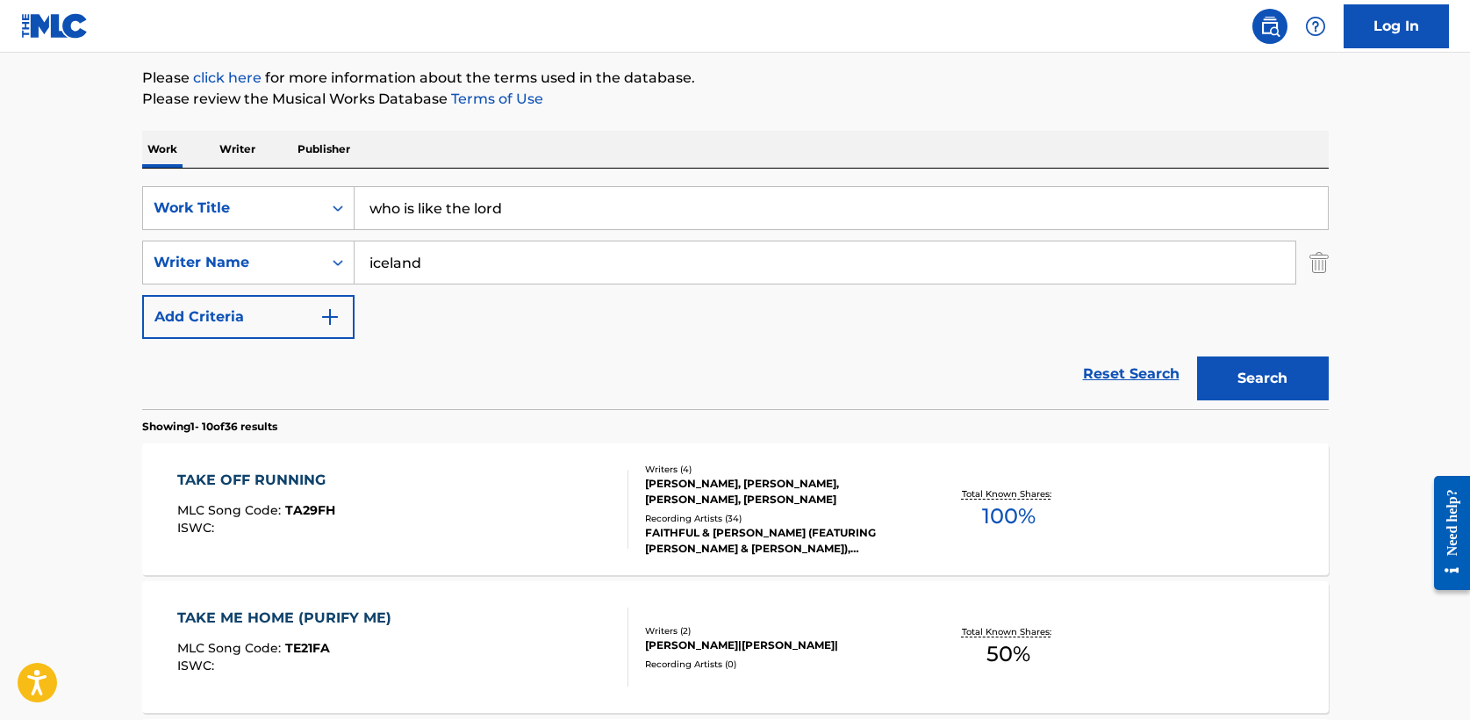
type input "iceland"
click at [1197, 356] on button "Search" at bounding box center [1263, 378] width 132 height 44
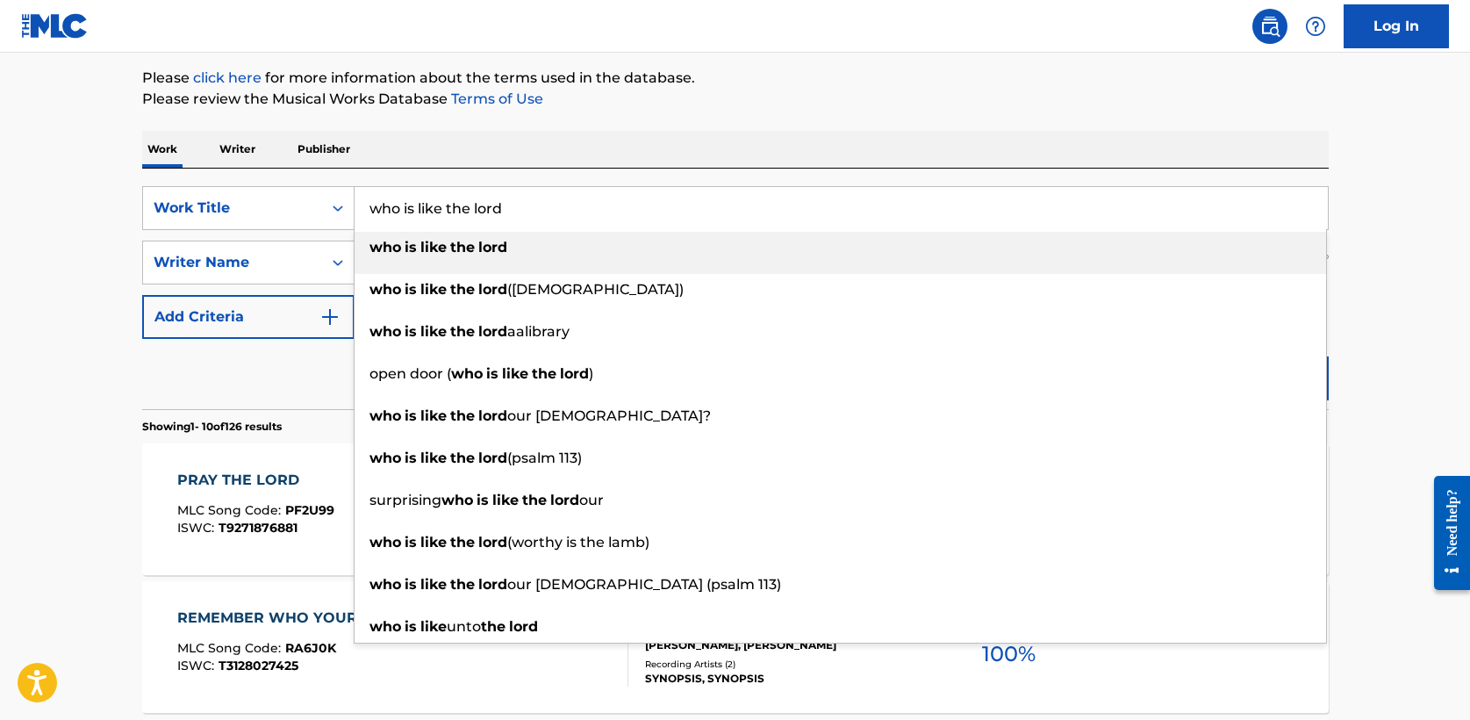
drag, startPoint x: 536, startPoint y: 216, endPoint x: 207, endPoint y: 161, distance: 333.8
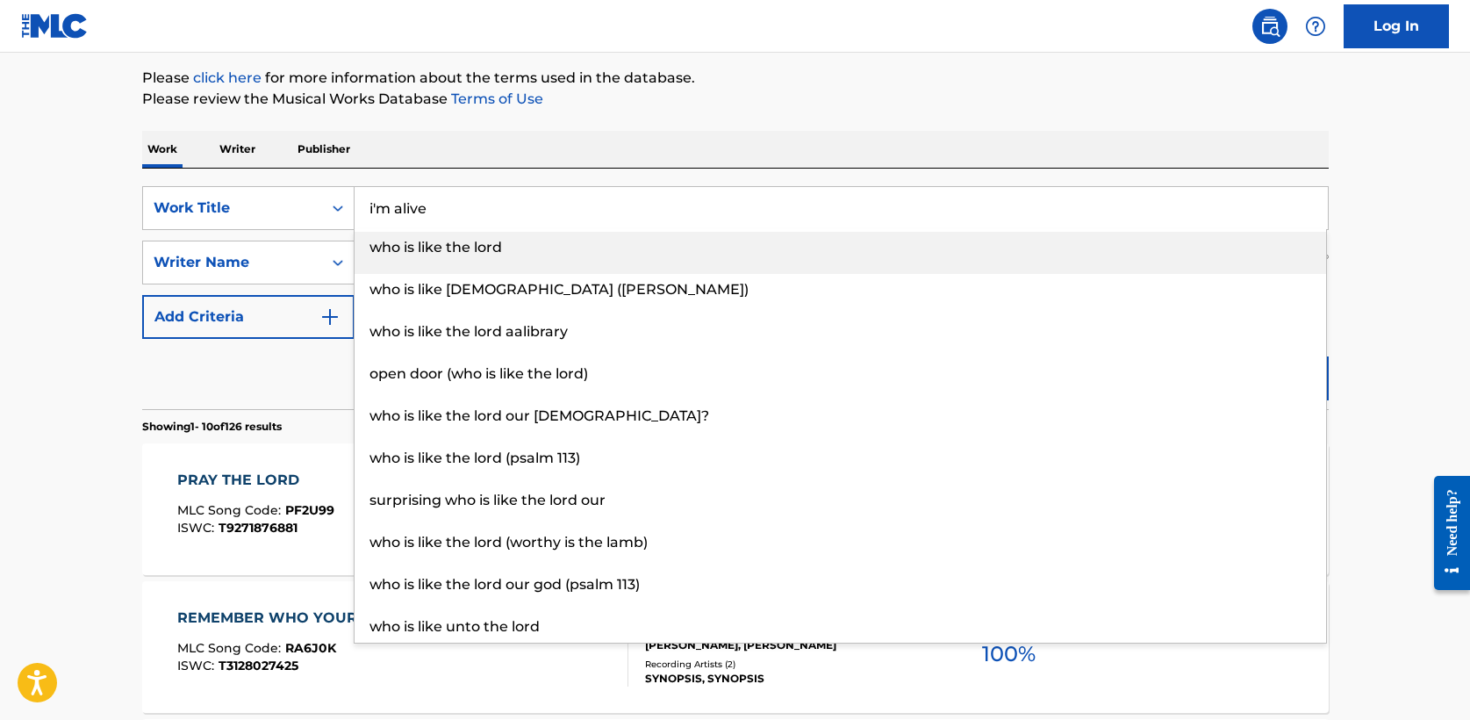
type input "i'm alive"
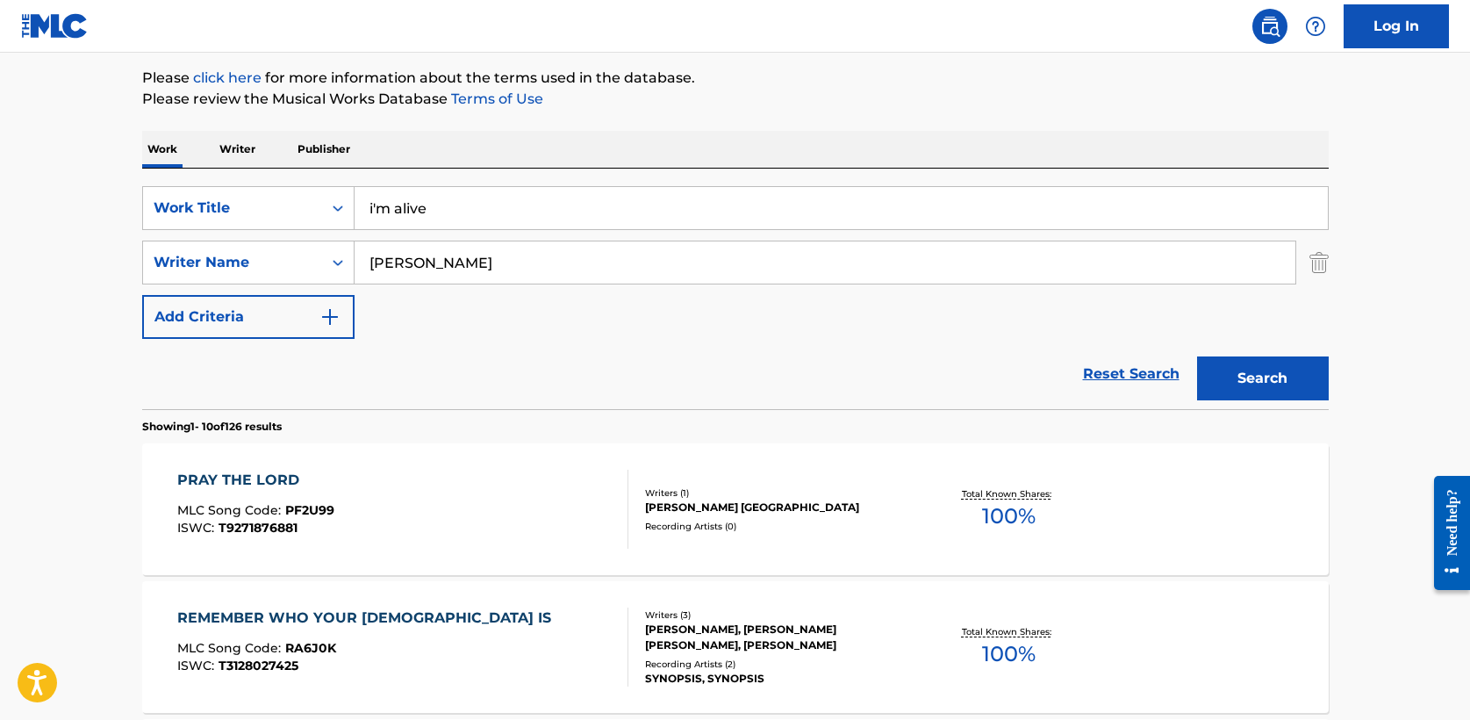
type input "douglas"
click at [1197, 356] on button "Search" at bounding box center [1263, 378] width 132 height 44
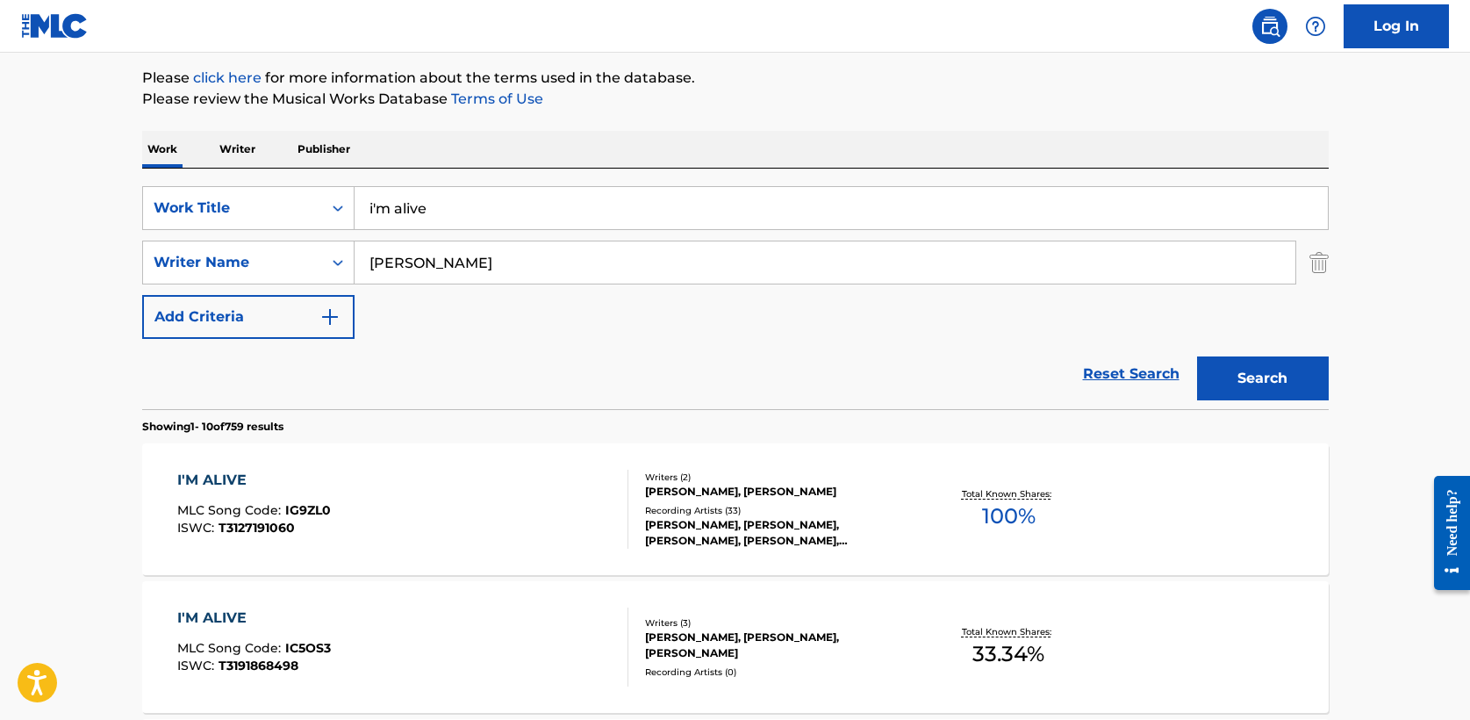
click at [213, 474] on div "I'M ALIVE" at bounding box center [254, 480] width 154 height 21
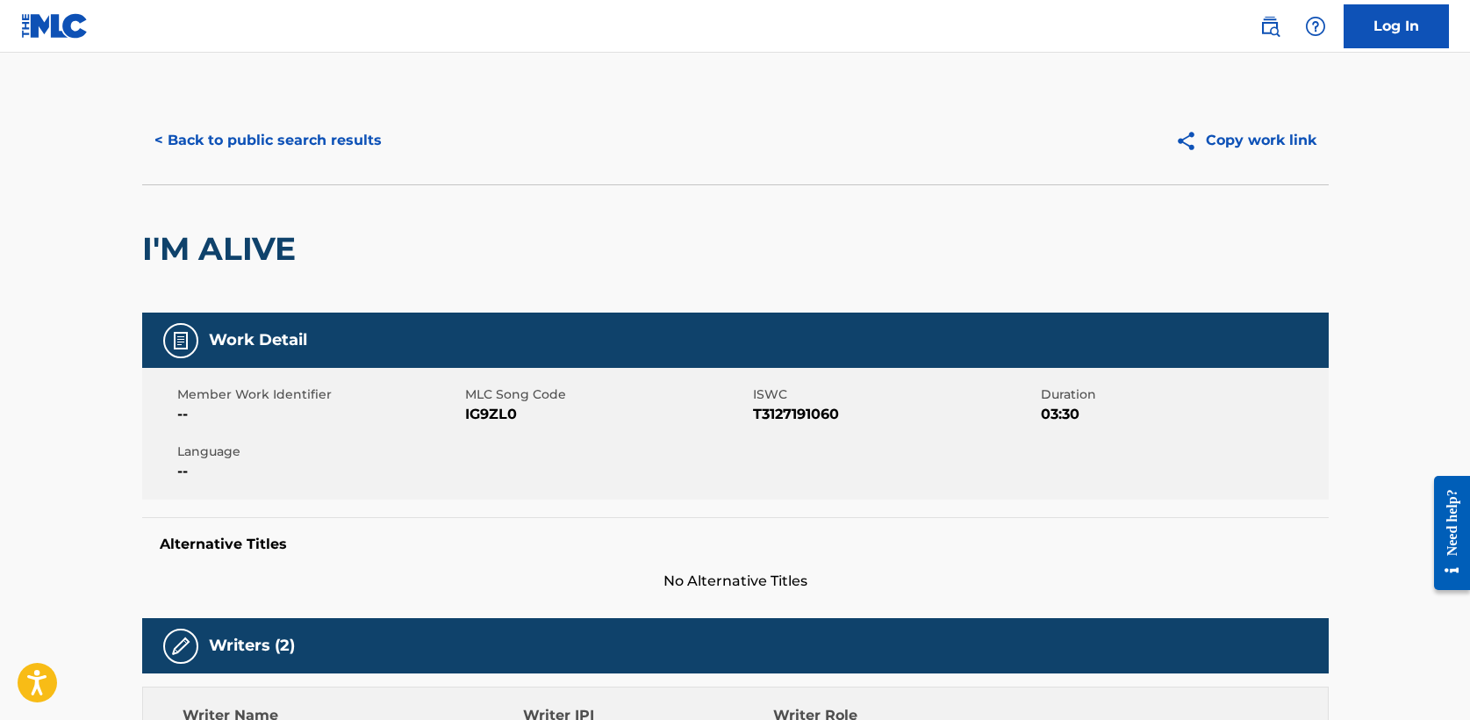
click at [229, 170] on div "< Back to public search results Copy work link" at bounding box center [735, 141] width 1187 height 88
click at [219, 143] on button "< Back to public search results" at bounding box center [268, 141] width 252 height 44
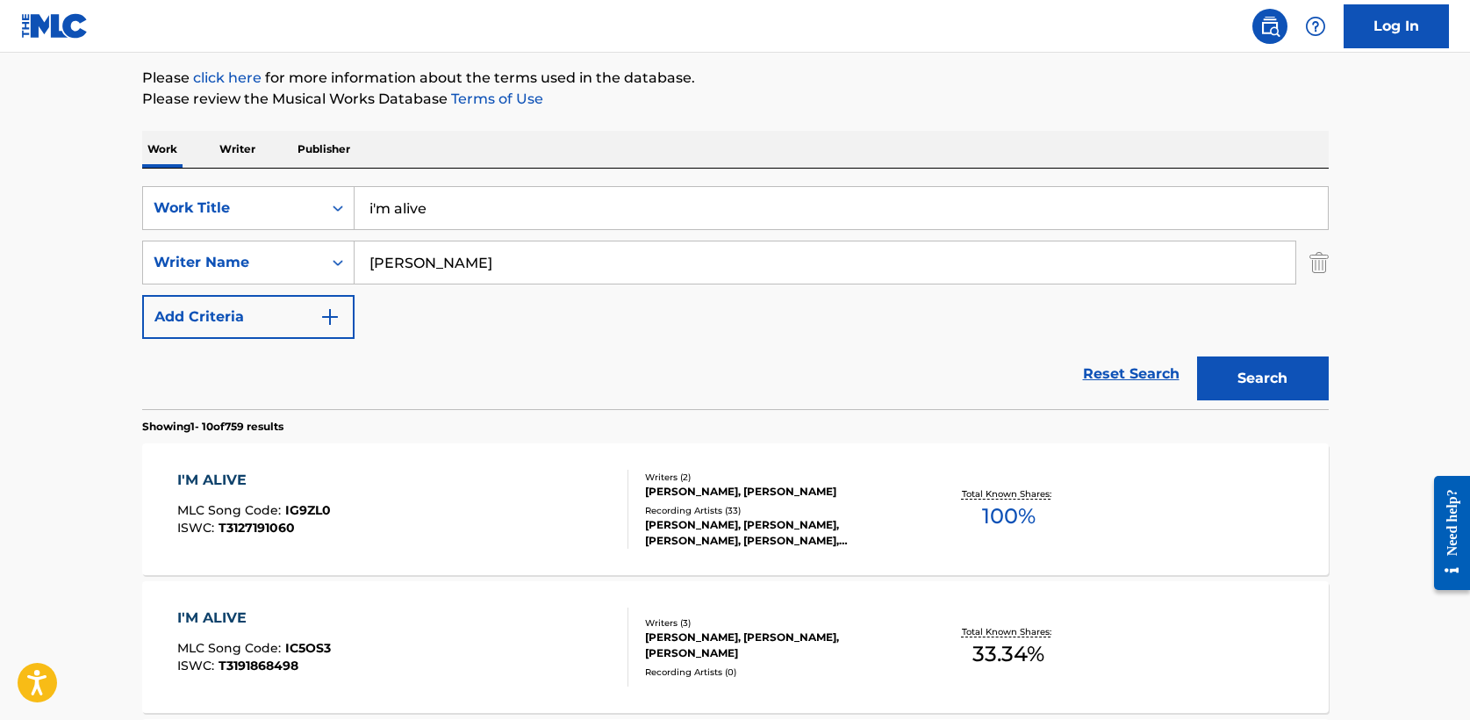
drag, startPoint x: 415, startPoint y: 208, endPoint x: 121, endPoint y: 205, distance: 294.1
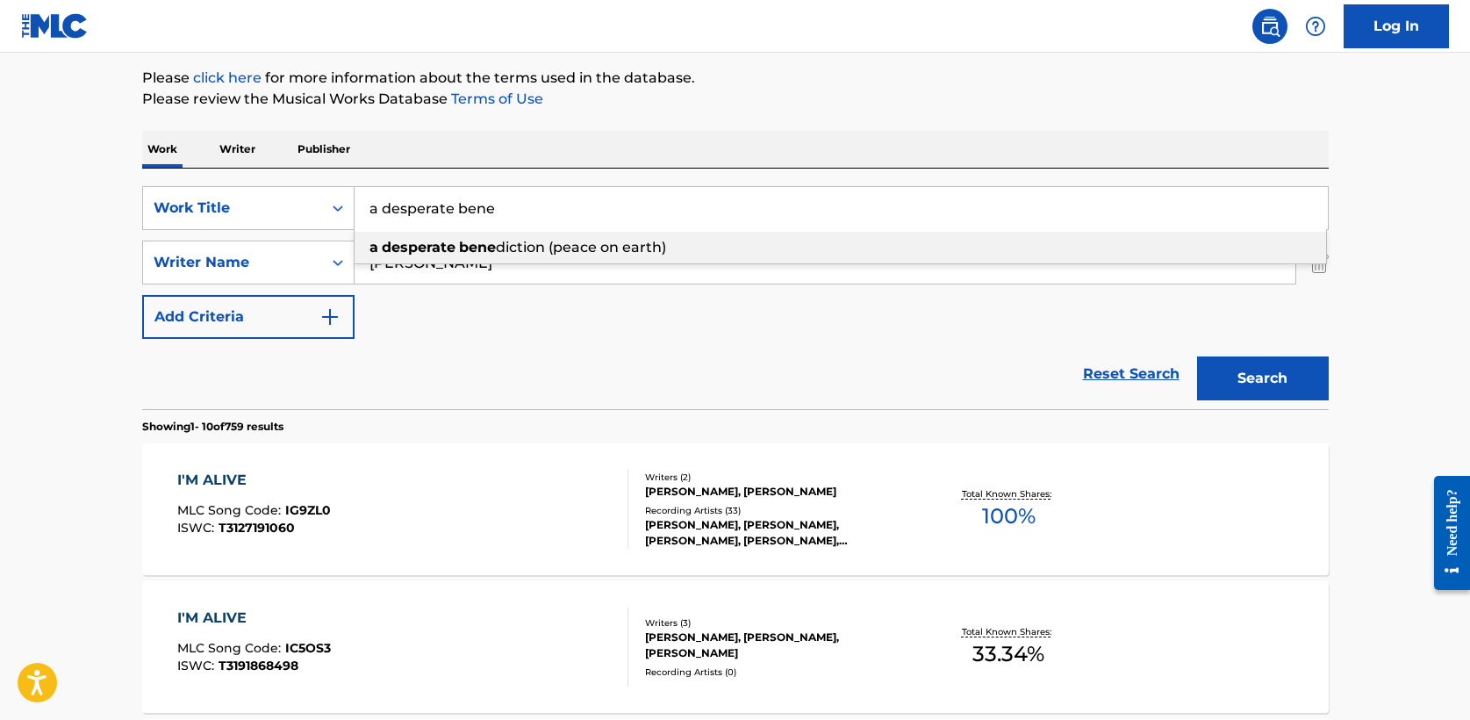
click at [482, 248] on strong "bene" at bounding box center [477, 247] width 37 height 17
type input "a desperate benediction (peace on earth)"
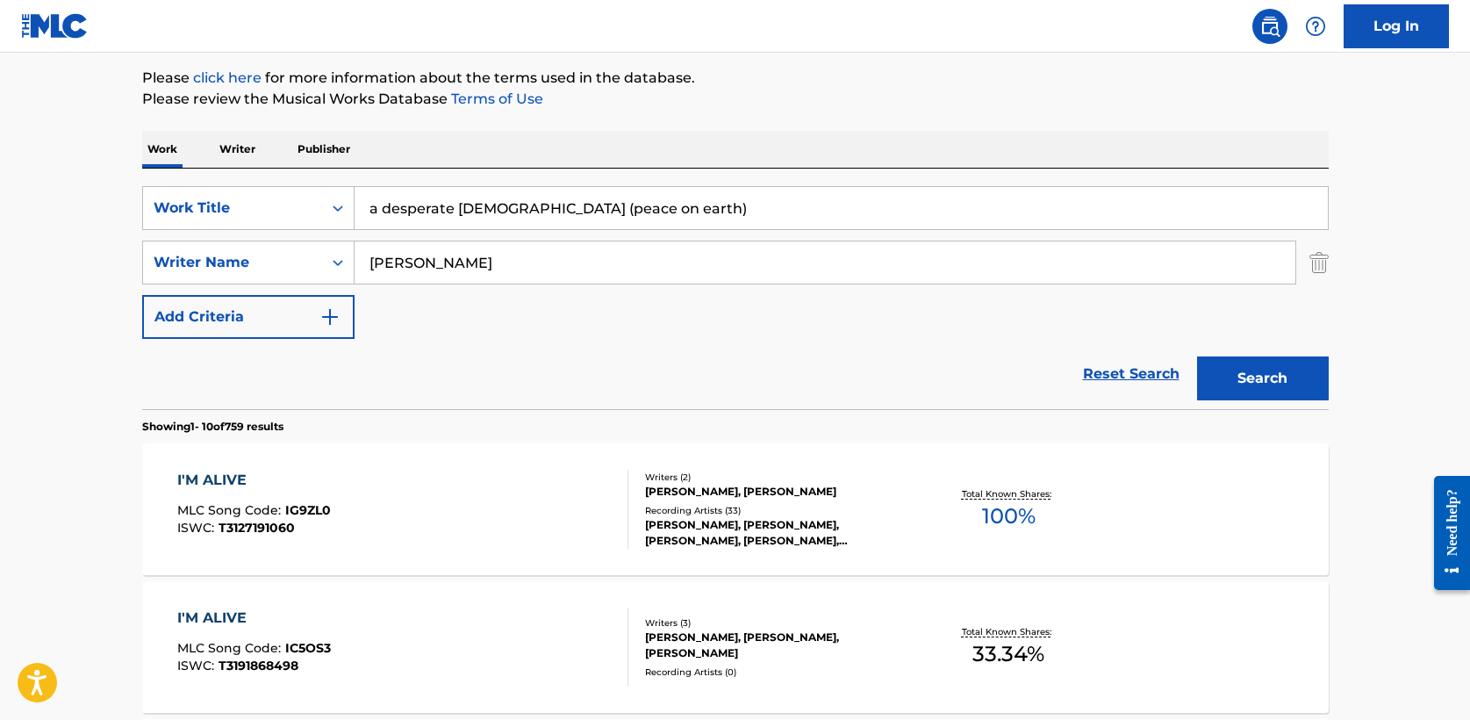
click at [1232, 384] on button "Search" at bounding box center [1263, 378] width 132 height 44
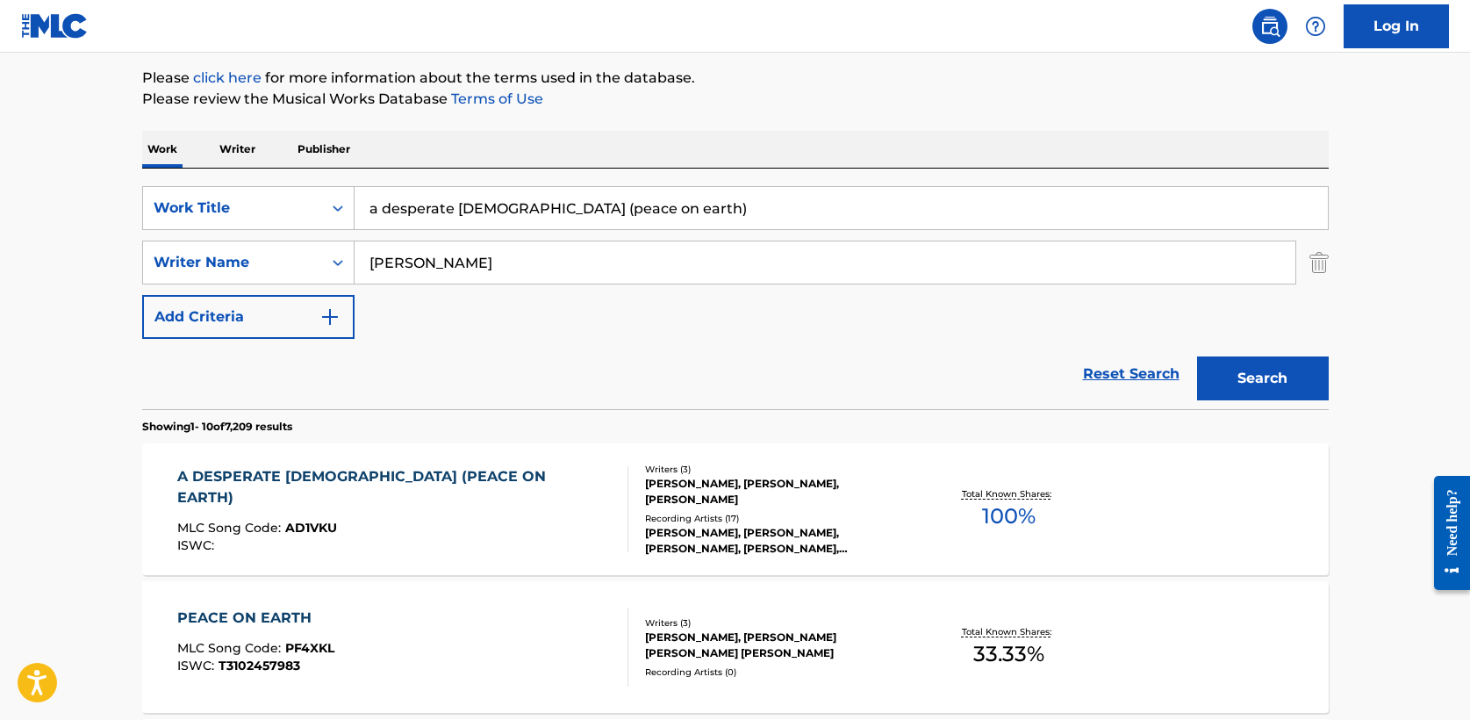
click at [325, 480] on div "A DESPERATE BENEDICTION (PEACE ON EARTH)" at bounding box center [395, 487] width 436 height 42
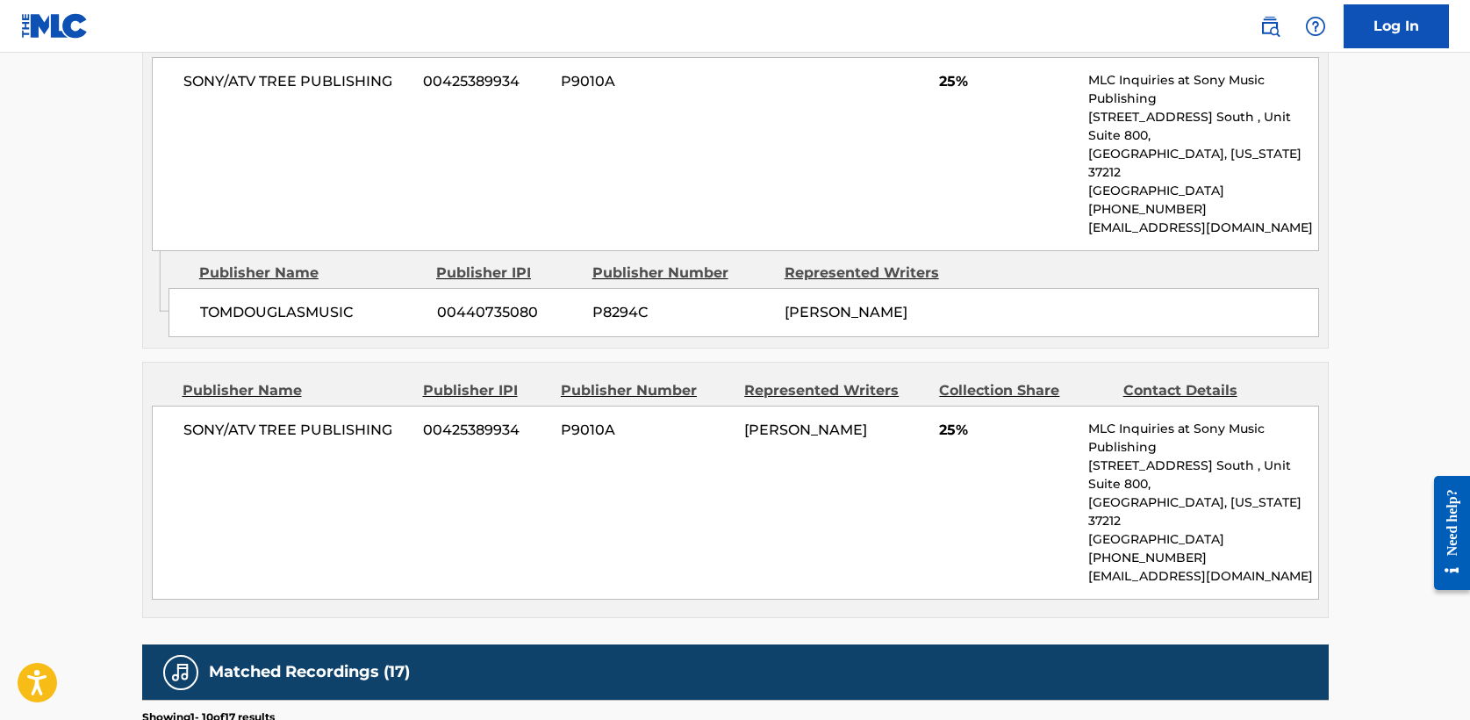
scroll to position [1319, 0]
